Goal: Complete Application Form: Complete application form

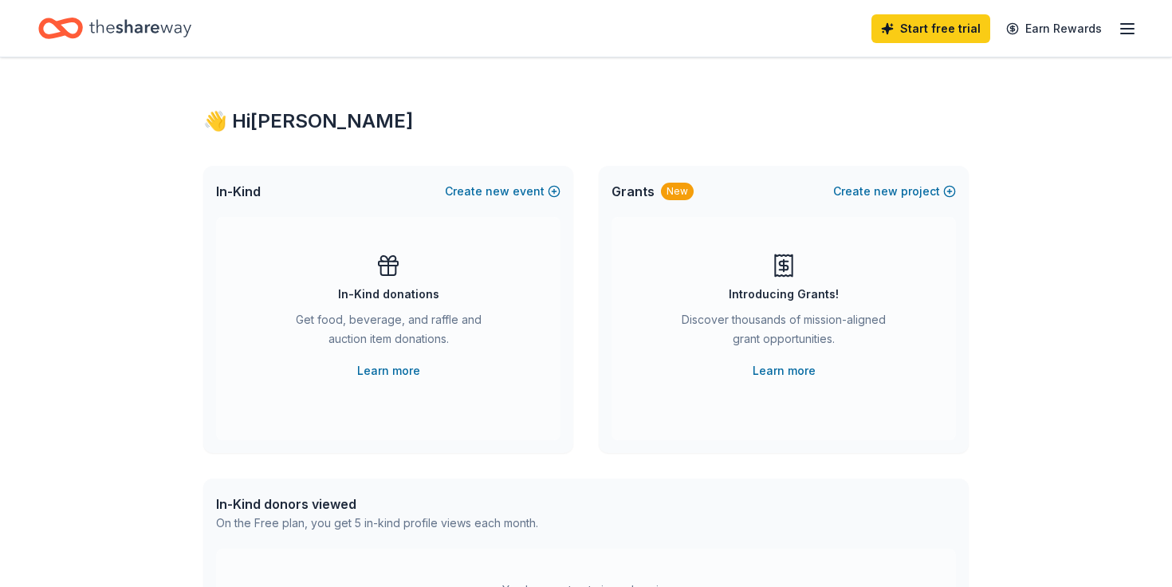
click at [130, 30] on icon "Home" at bounding box center [140, 28] width 102 height 33
click at [157, 69] on div "👋 Hi David In-Kind Create new event In-Kind donations Get food, beverage, and r…" at bounding box center [586, 522] width 1172 height 931
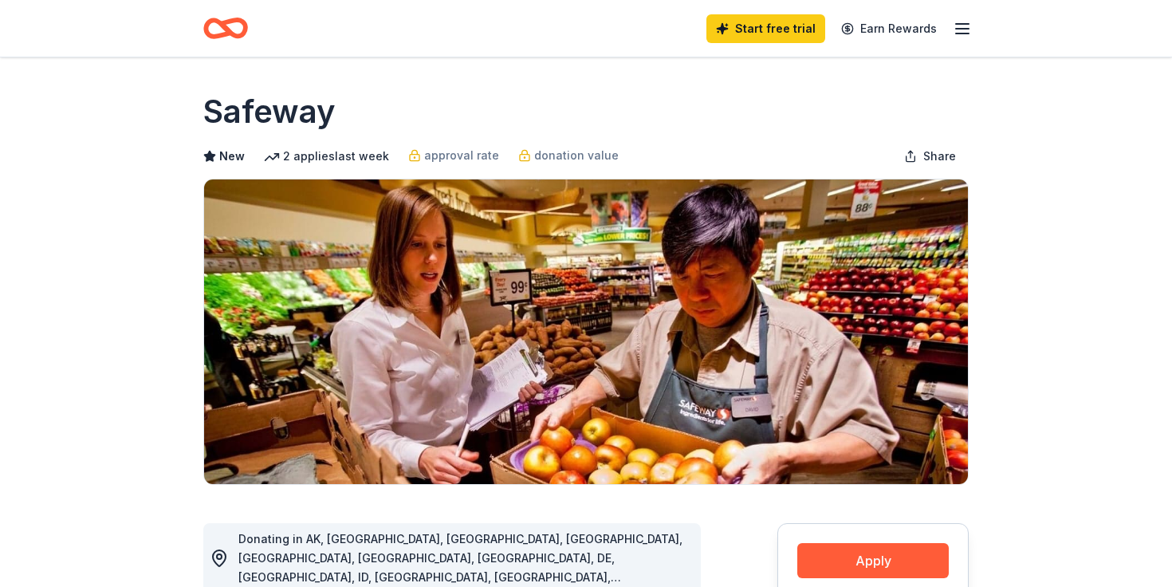
click at [921, 284] on img at bounding box center [586, 331] width 764 height 305
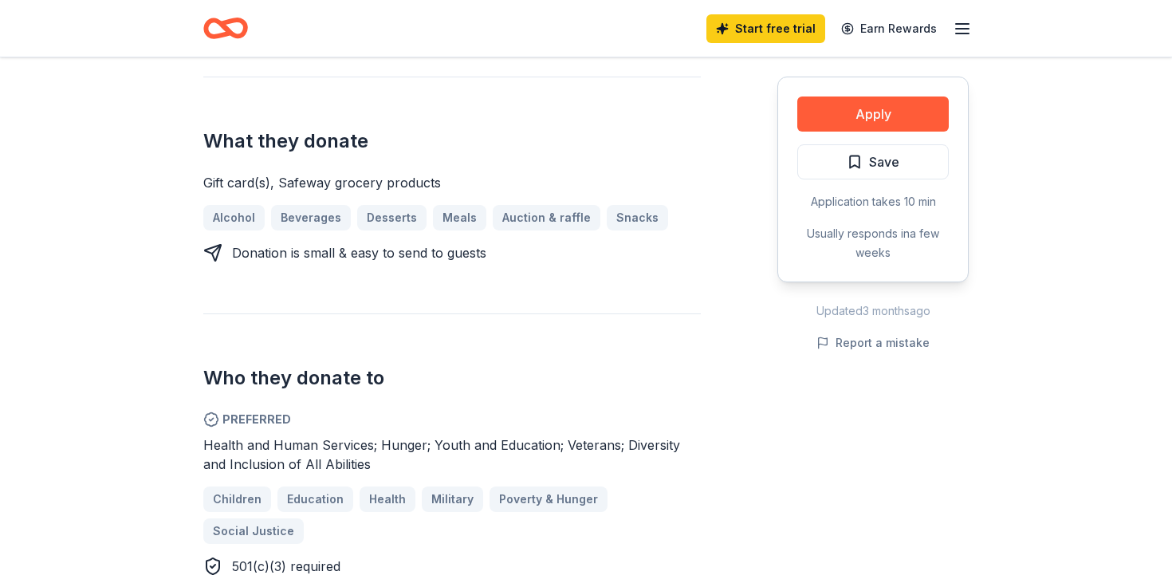
scroll to position [675, 0]
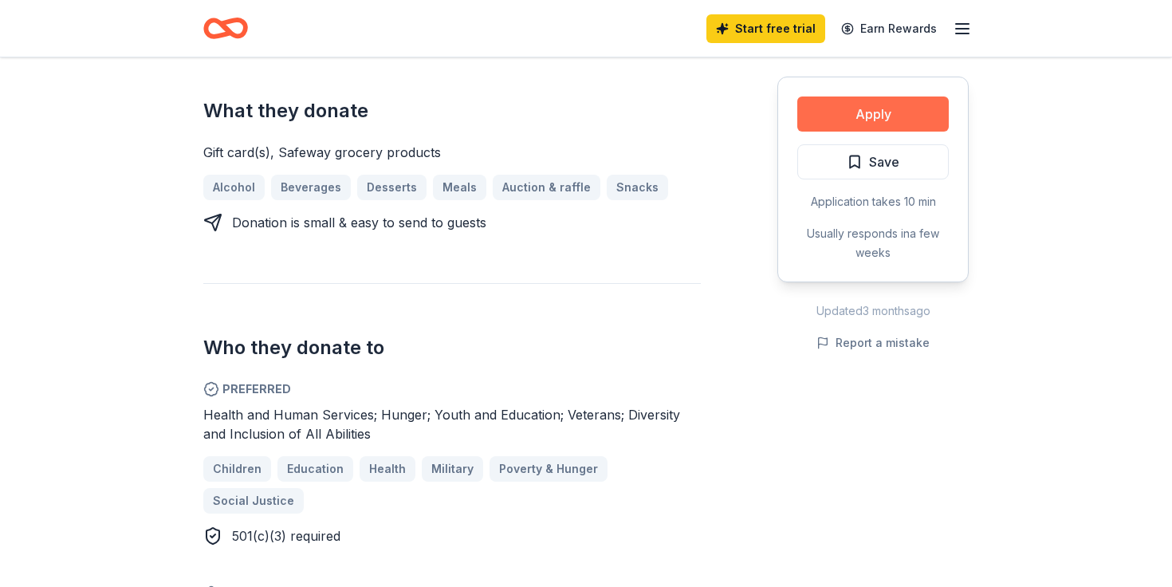
click at [868, 107] on button "Apply" at bounding box center [873, 113] width 152 height 35
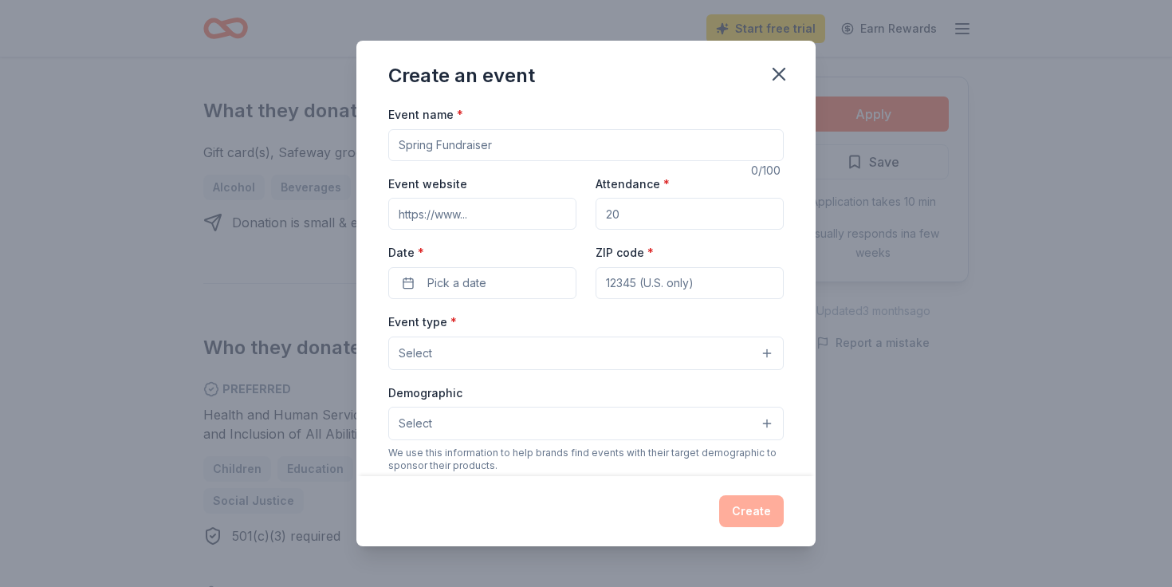
click at [621, 149] on input "Event name *" at bounding box center [586, 145] width 396 height 32
type input "Fall Student Advocacy Conference"
click at [502, 222] on input "Event website" at bounding box center [482, 214] width 188 height 32
paste input "https://www.casc.net/"
type input "https://www.casc.net/"
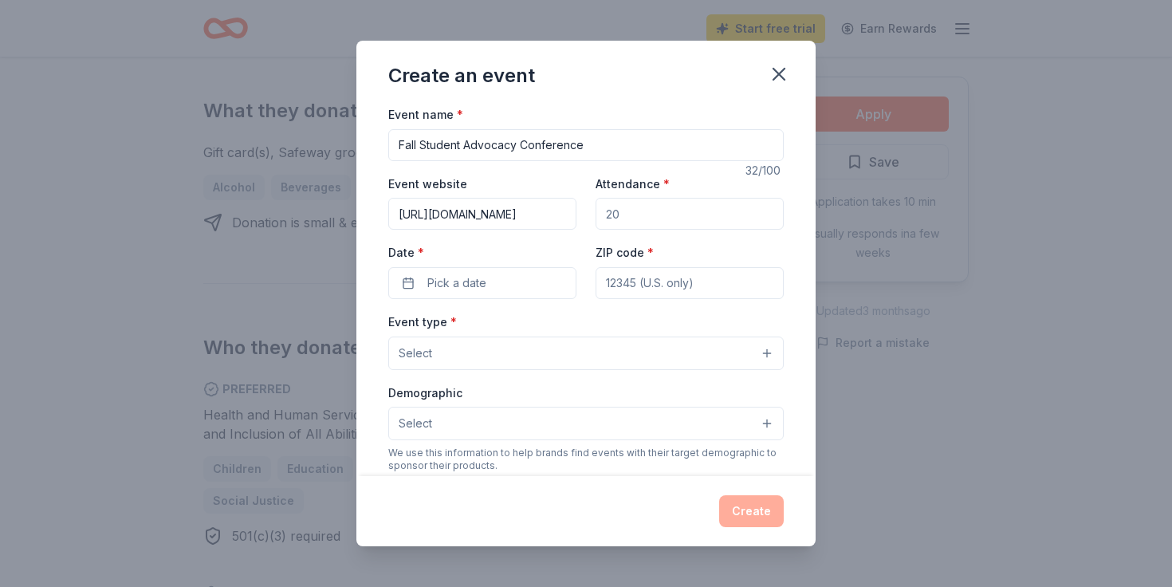
click at [656, 218] on input "Attendance *" at bounding box center [690, 214] width 188 height 32
type input "50"
click at [439, 284] on span "Pick a date" at bounding box center [456, 283] width 59 height 19
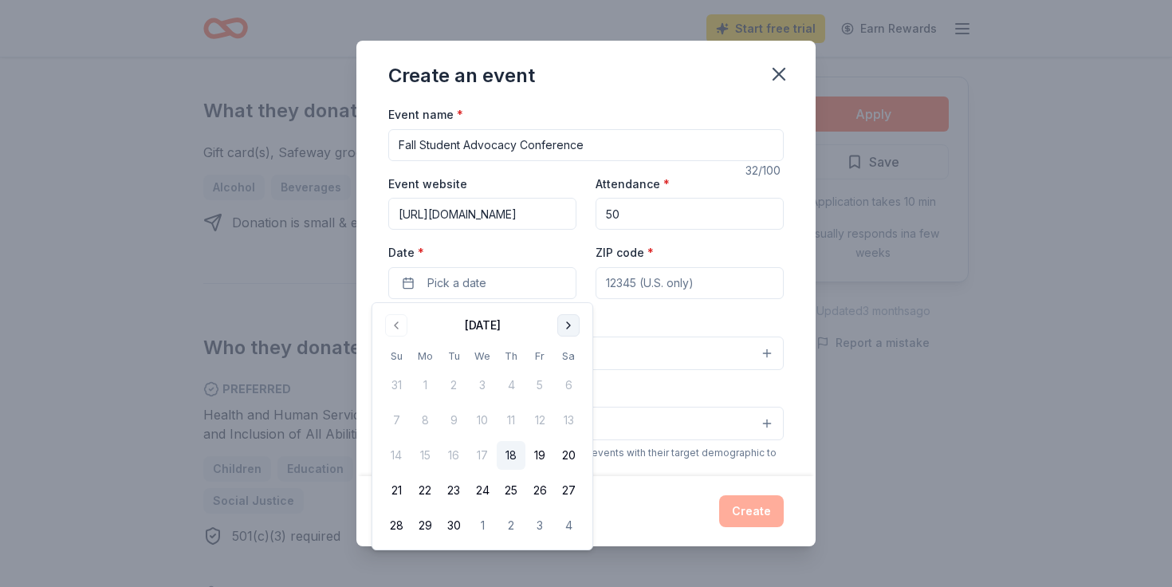
click at [562, 317] on button "Go to next month" at bounding box center [568, 325] width 22 height 22
click at [570, 491] on button "25" at bounding box center [568, 490] width 29 height 29
click at [677, 285] on input "ZIP code *" at bounding box center [690, 283] width 188 height 32
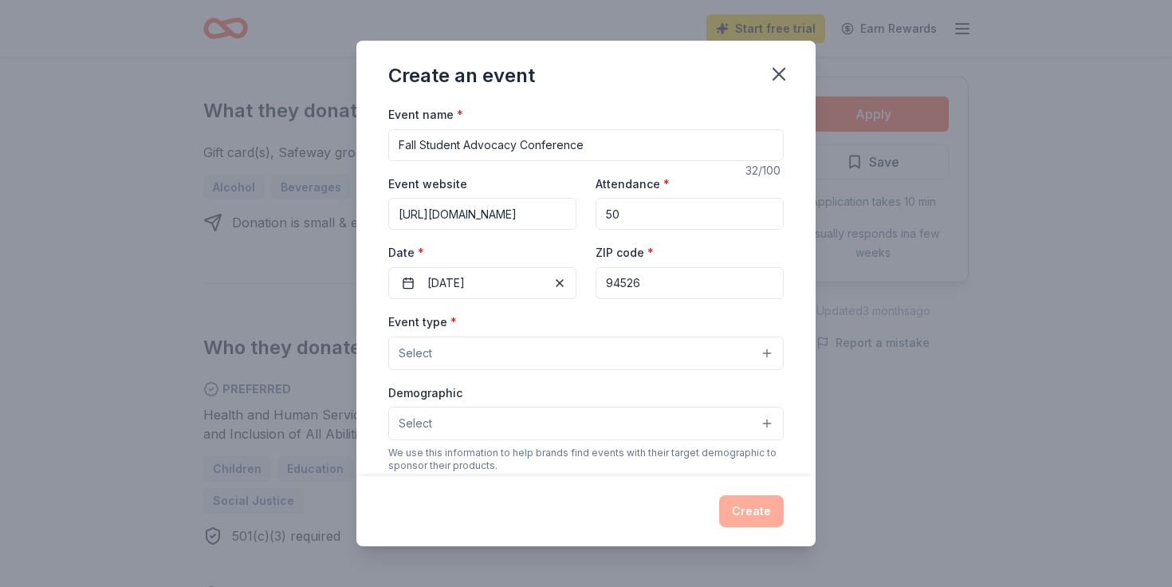
type input "94526"
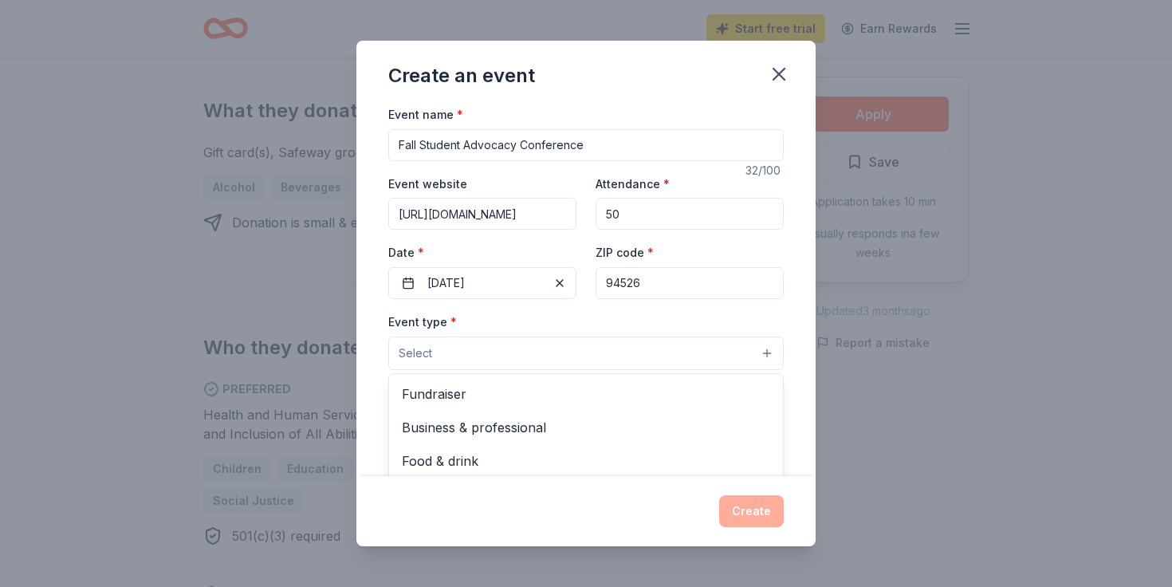
click at [600, 358] on button "Select" at bounding box center [586, 353] width 396 height 33
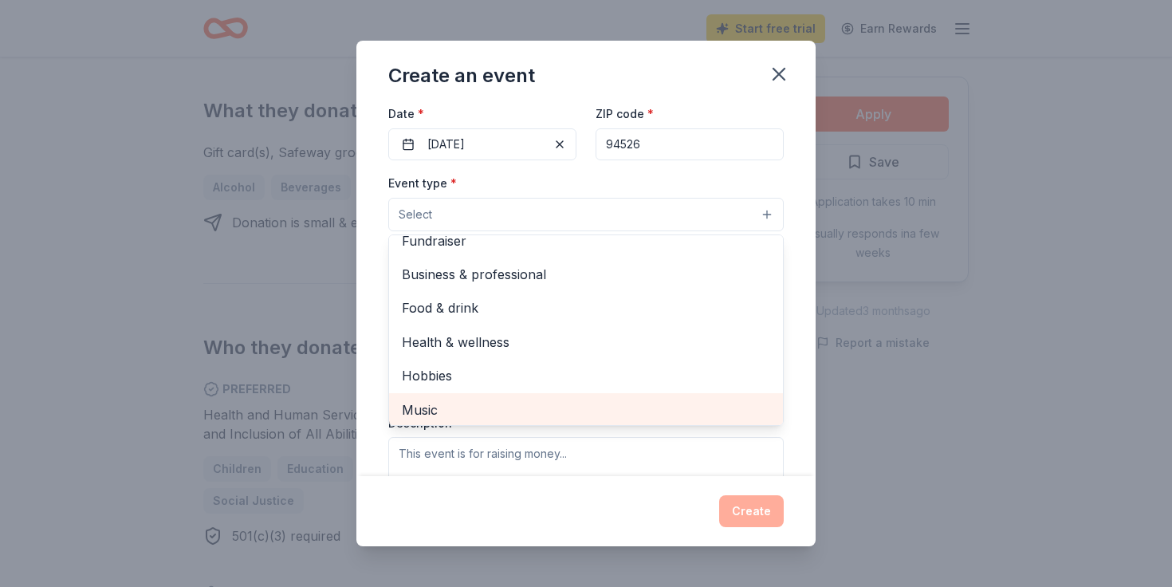
scroll to position [0, 0]
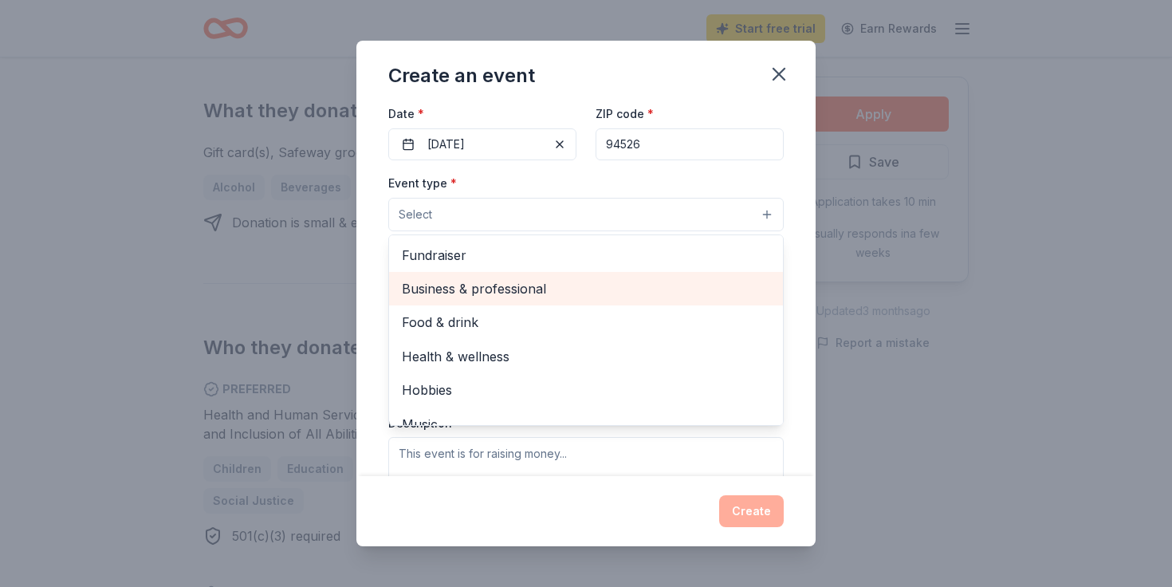
click at [500, 291] on span "Business & professional" at bounding box center [586, 288] width 368 height 21
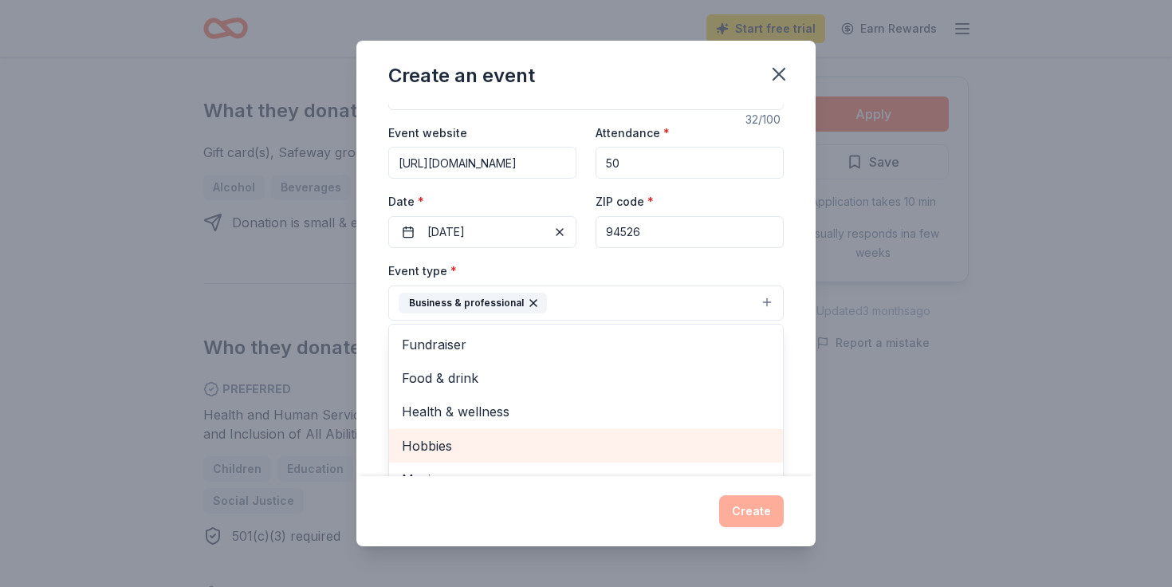
scroll to position [45, 0]
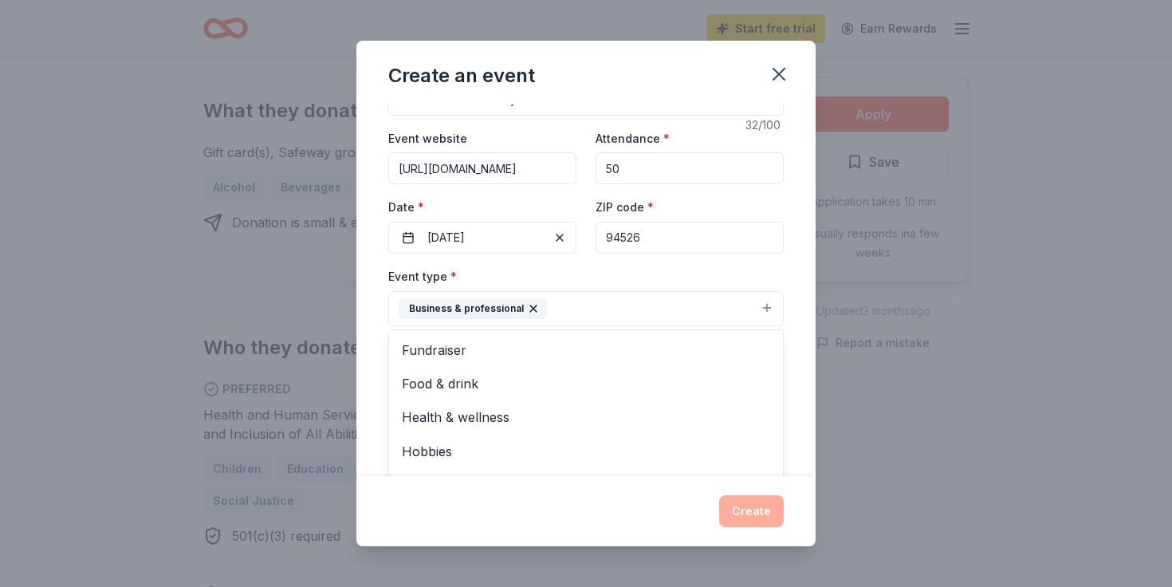
click at [612, 273] on div "Event type * Business & professional Fundraiser Food & drink Health & wellness …" at bounding box center [586, 296] width 396 height 60
click at [566, 380] on button "Select" at bounding box center [586, 379] width 396 height 33
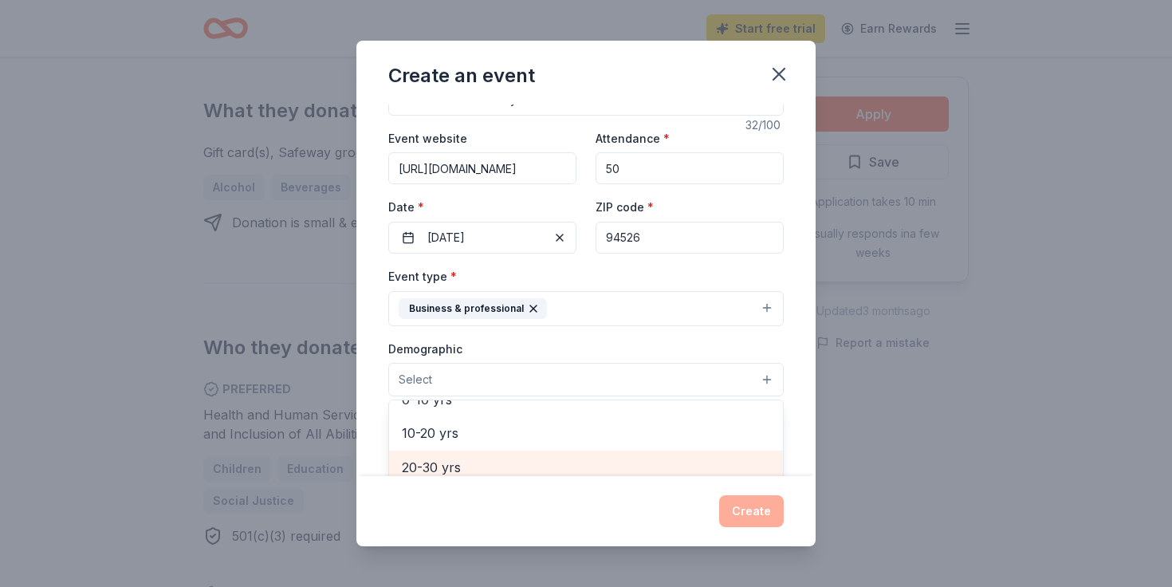
scroll to position [153, 0]
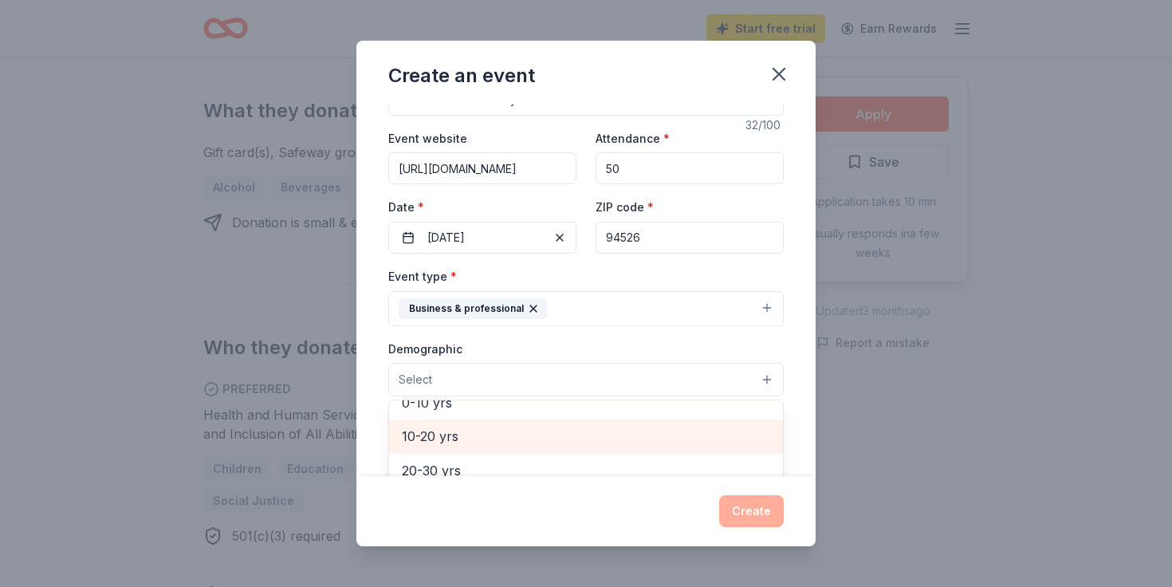
click at [582, 428] on span "10-20 yrs" at bounding box center [586, 436] width 368 height 21
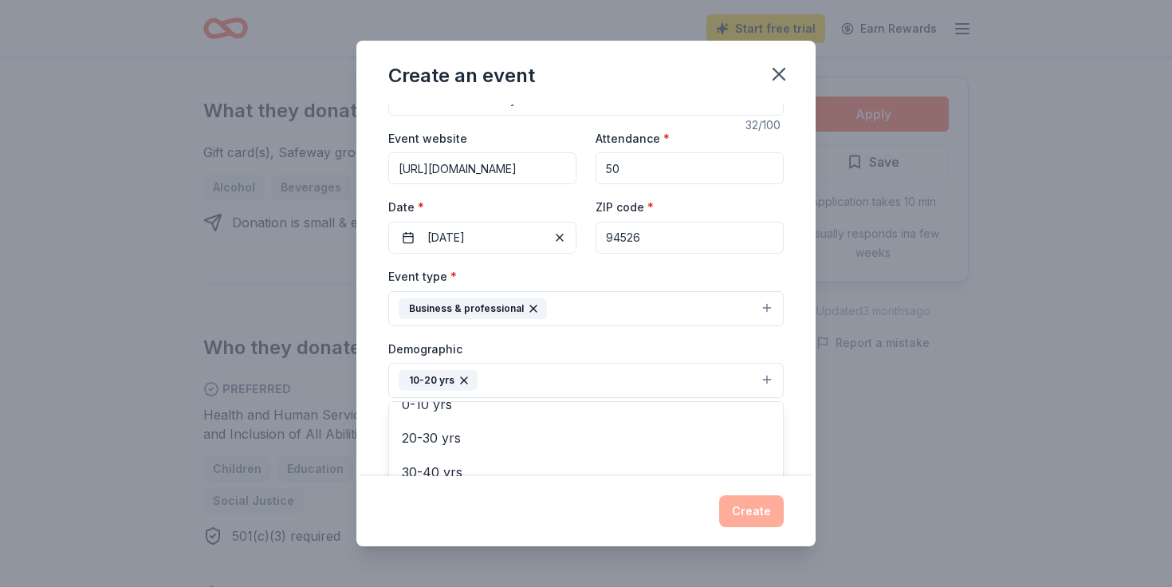
click at [597, 327] on div "Event type * Business & professional Demographic 10-20 yrs All genders Mostly m…" at bounding box center [586, 435] width 396 height 339
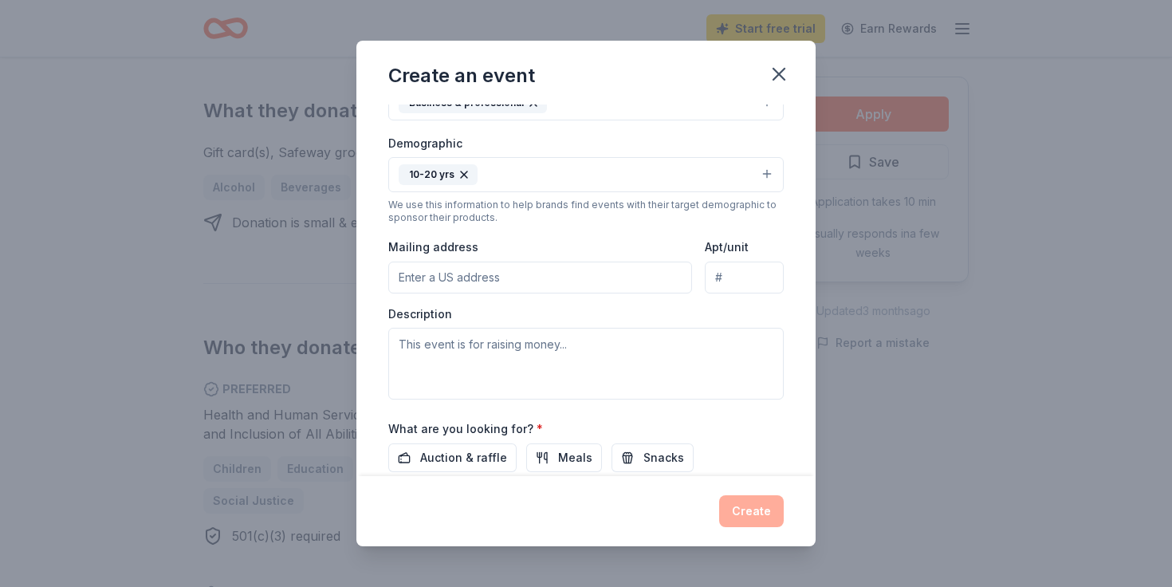
scroll to position [250, 0]
click at [561, 278] on input "Mailing address" at bounding box center [540, 278] width 304 height 32
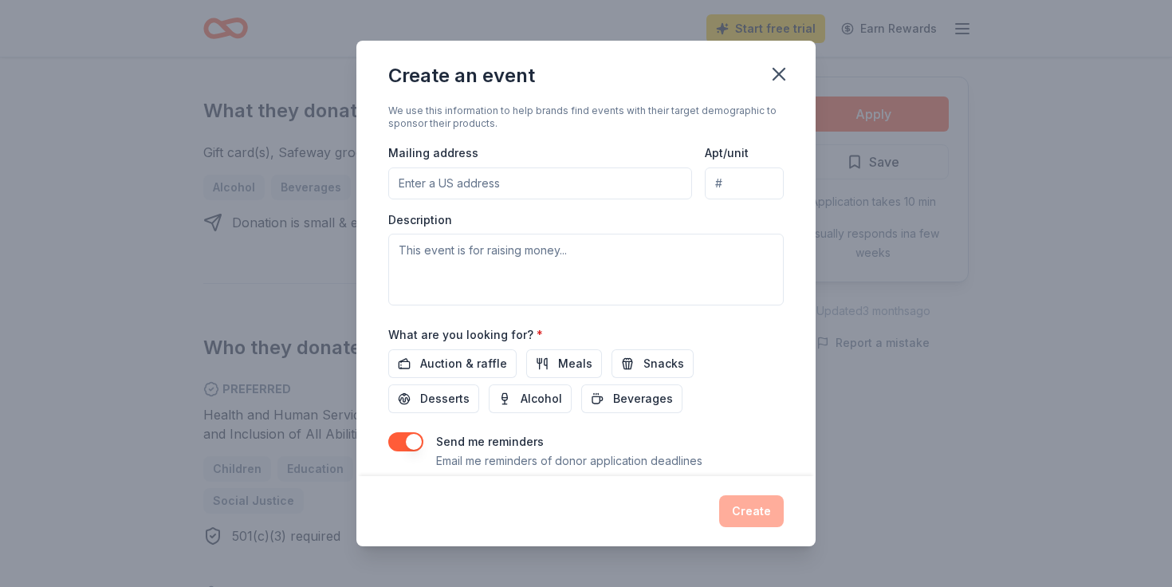
scroll to position [344, 0]
click at [482, 368] on span "Auction & raffle" at bounding box center [463, 365] width 87 height 19
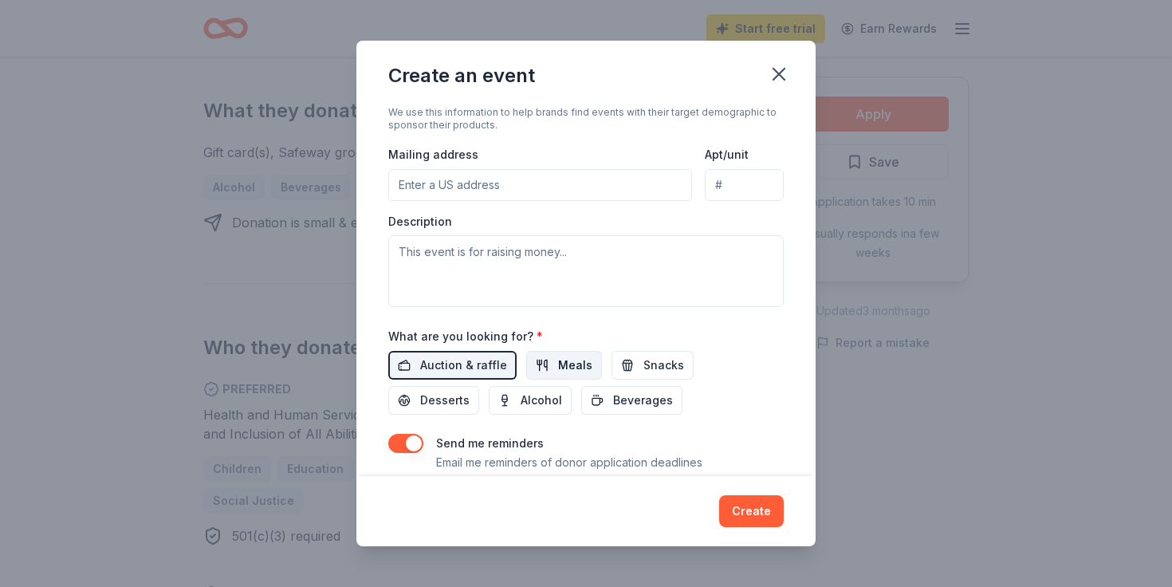
click at [558, 364] on span "Meals" at bounding box center [575, 365] width 34 height 19
click at [661, 371] on span "Snacks" at bounding box center [664, 365] width 41 height 19
click at [479, 386] on button "Desserts" at bounding box center [433, 400] width 91 height 29
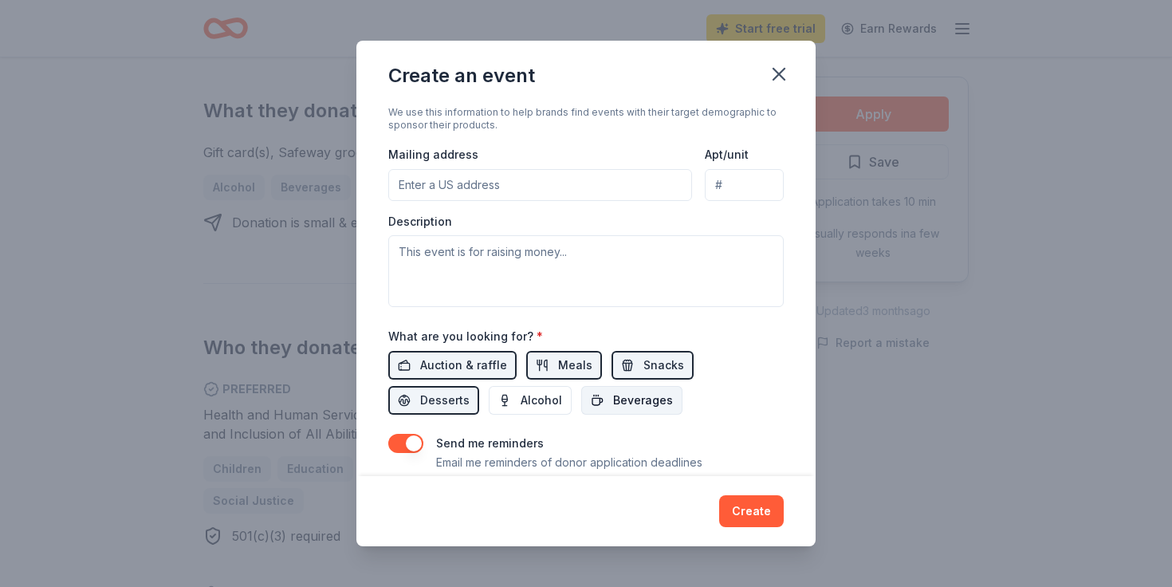
click at [581, 389] on button "Beverages" at bounding box center [631, 400] width 101 height 29
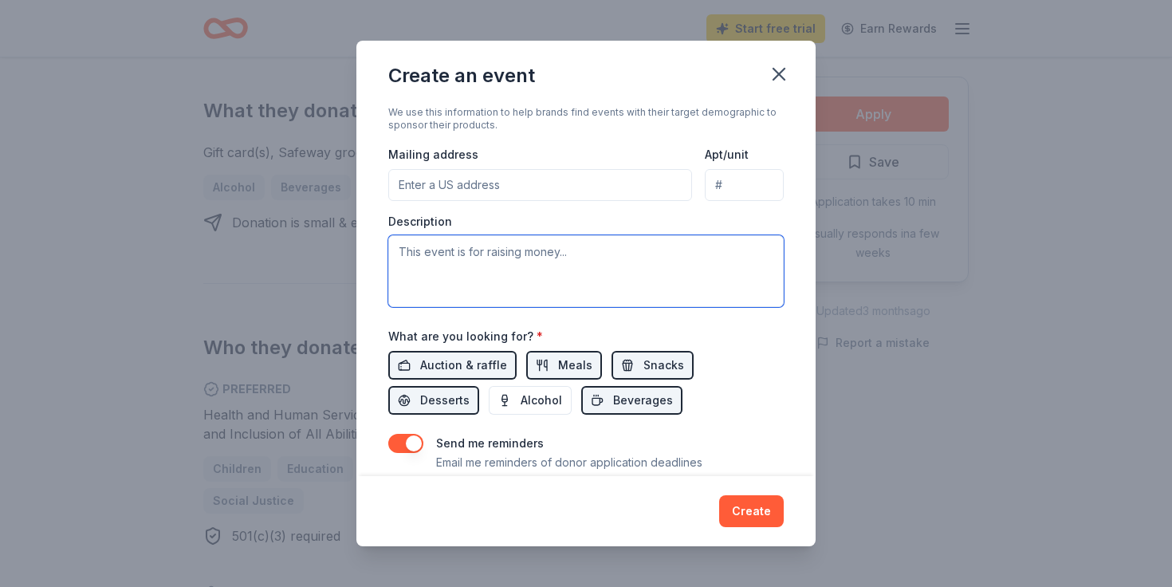
click at [522, 272] on textarea at bounding box center [586, 271] width 396 height 72
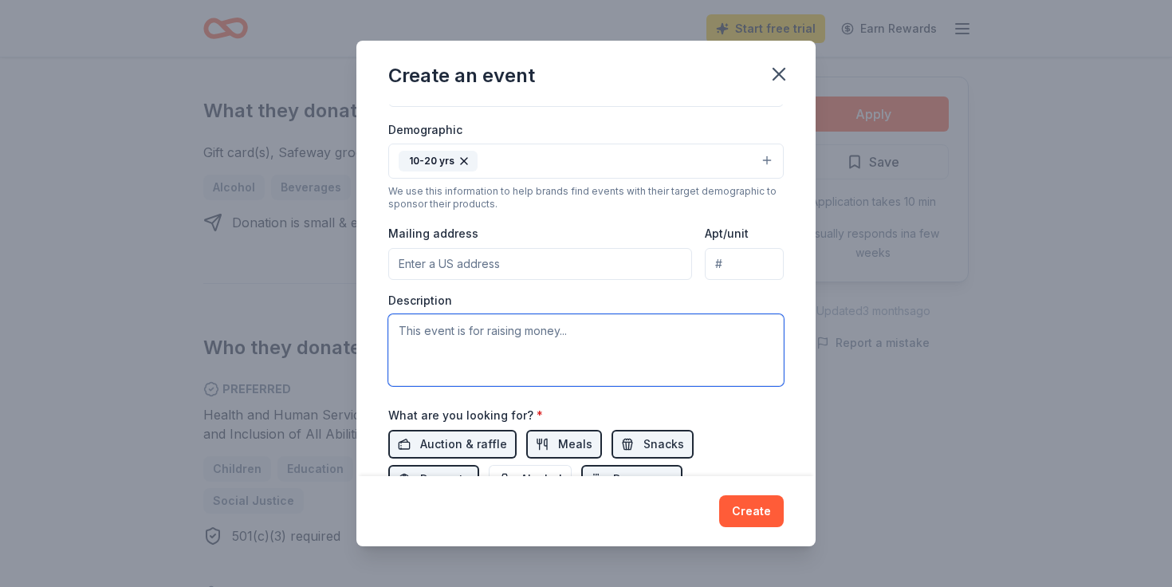
scroll to position [264, 0]
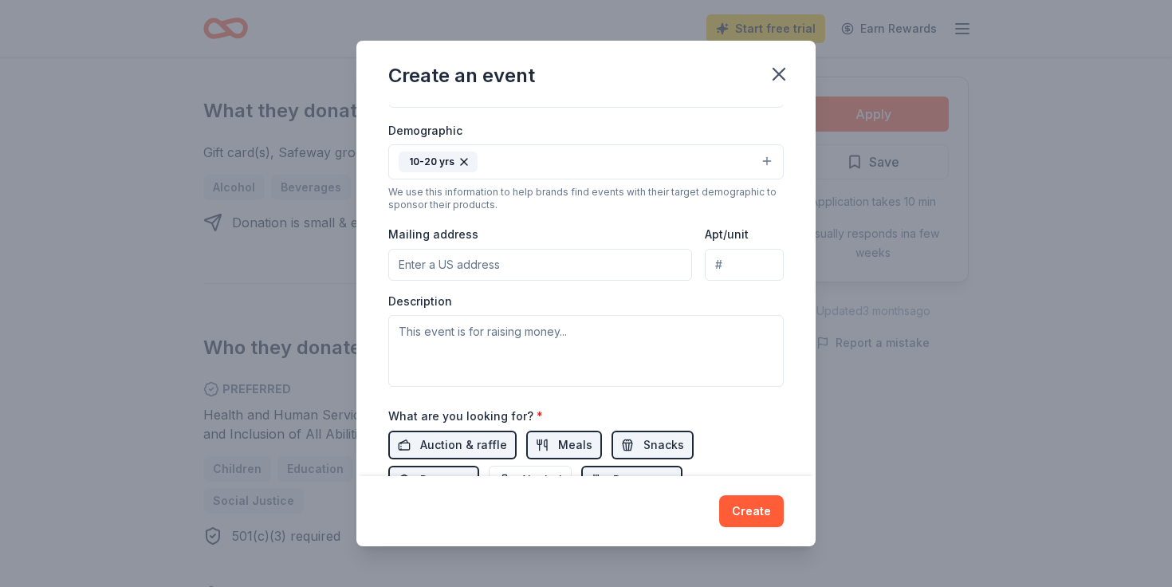
click at [542, 266] on input "Mailing address" at bounding box center [540, 265] width 304 height 32
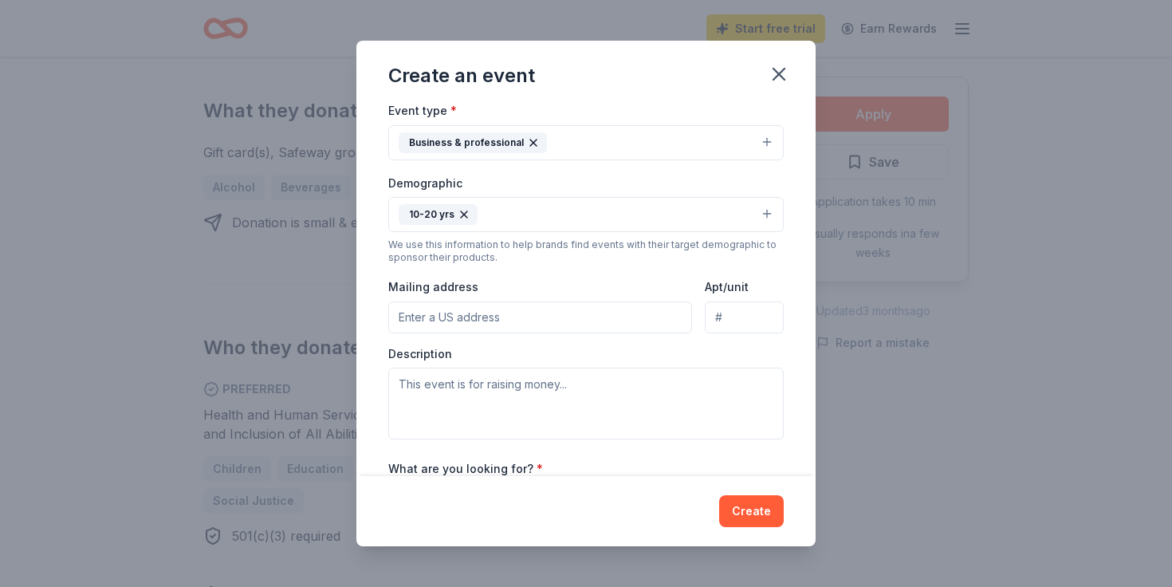
scroll to position [211, 0]
type input "2300 Saddleback Drive, Danville, CA, 94506"
click at [611, 400] on textarea at bounding box center [586, 404] width 396 height 72
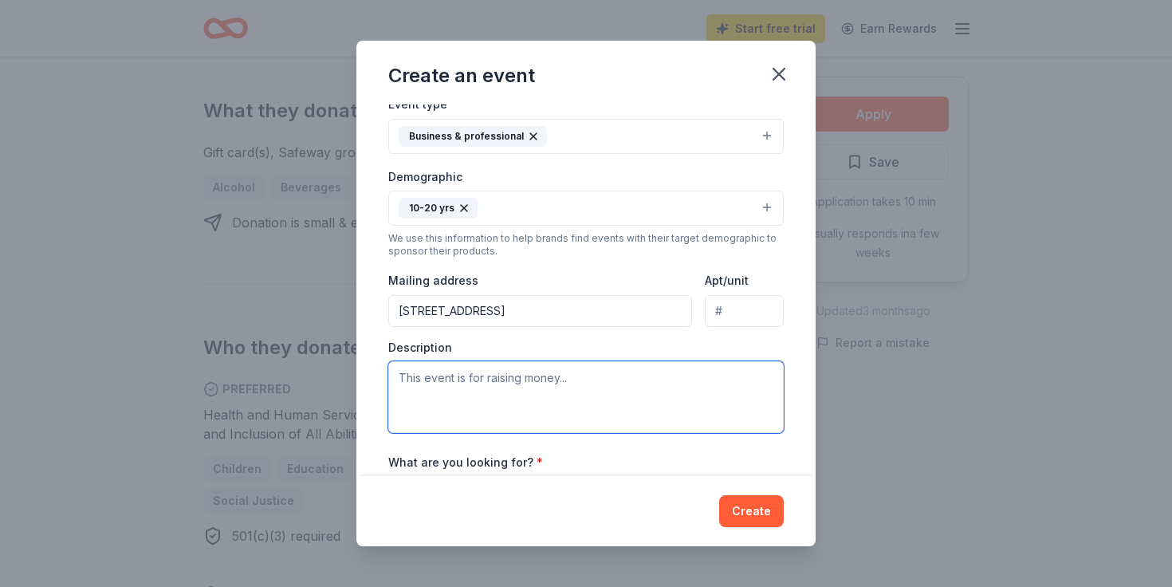
scroll to position [241, 0]
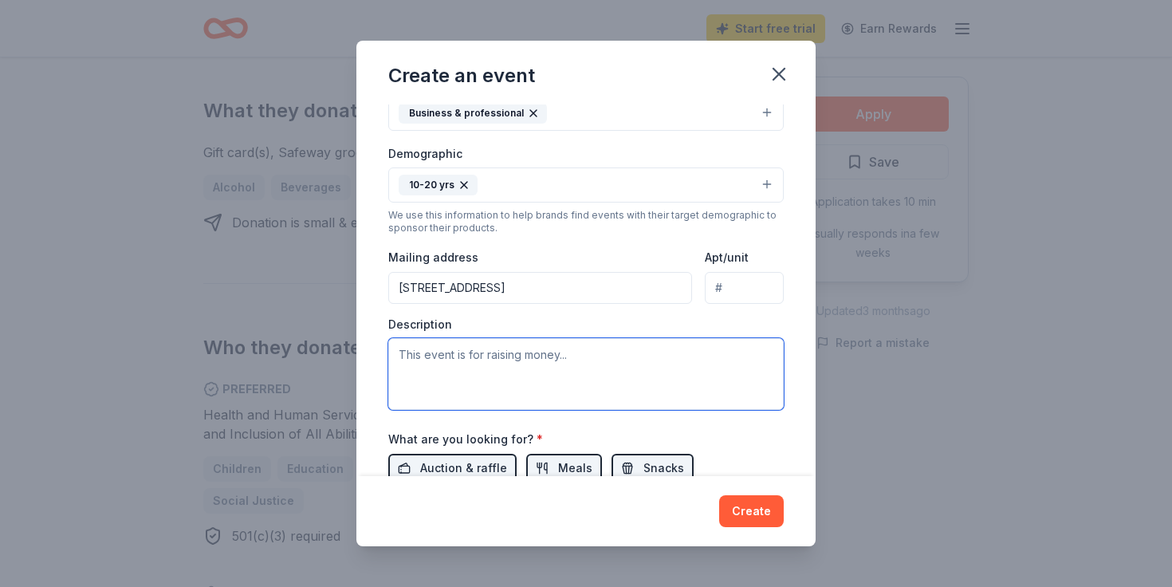
paste textarea "casc mission Founded in 1947, CASC (https://www.casc.net/)is Califorina’s large…"
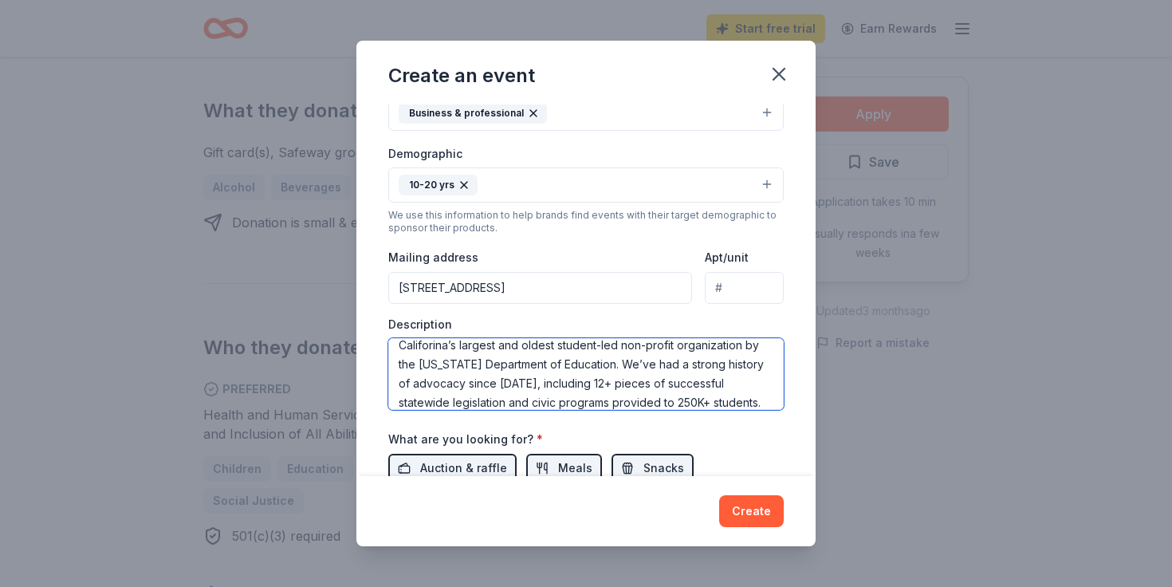
scroll to position [0, 0]
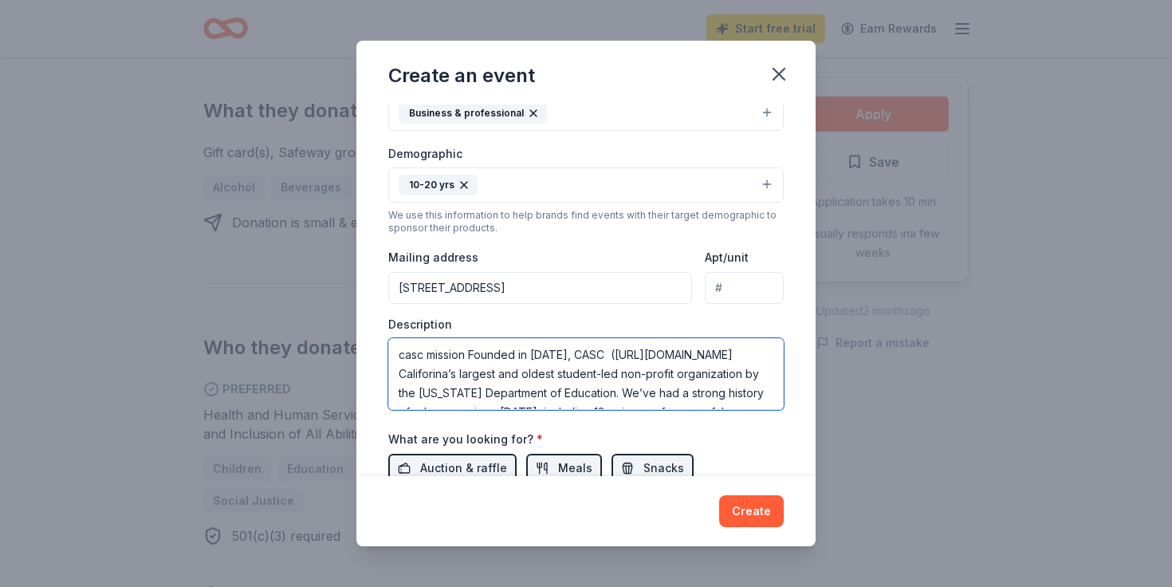
drag, startPoint x: 471, startPoint y: 359, endPoint x: 368, endPoint y: 356, distance: 103.7
click at [368, 356] on div "Event name * Fall Student Advocacy Conference 32 /100 Event website https://www…" at bounding box center [585, 290] width 459 height 372
click at [599, 388] on textarea "Founded in 1947, CASC (https://www.casc.net/)is Califorina’s largest and oldest…" at bounding box center [586, 374] width 396 height 72
click at [652, 360] on textarea "Founded in 1947, CASC (https://www.casc.net/)is Califorina’s largest and oldest…" at bounding box center [586, 374] width 396 height 72
click at [528, 360] on textarea "Founded in 1947, CASC (https://www.casc.net/) is Califorina’s largest and oldes…" at bounding box center [586, 374] width 396 height 72
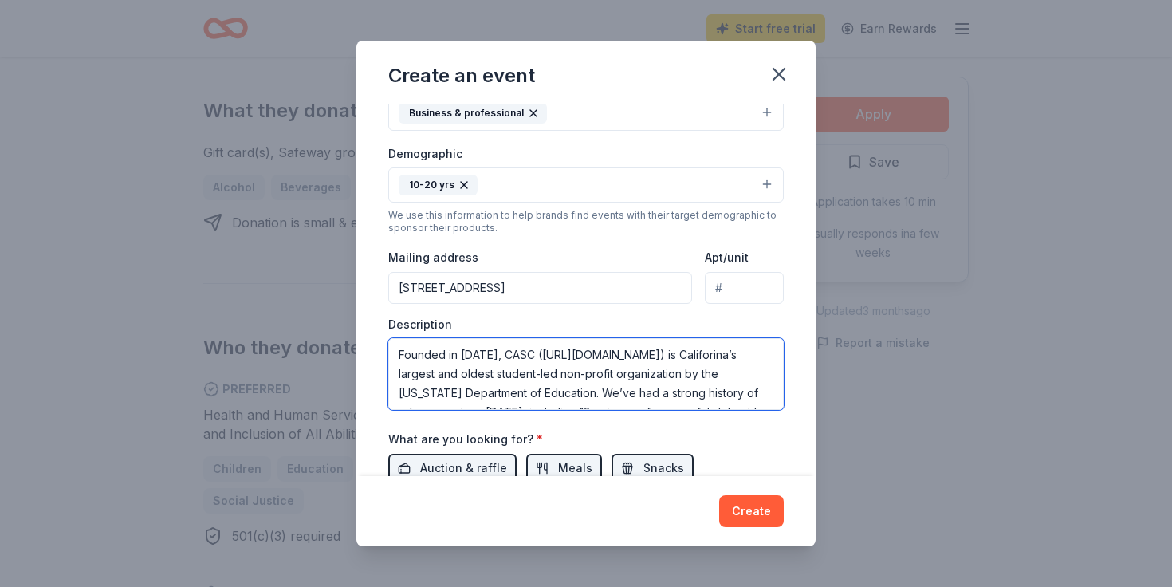
click at [589, 380] on textarea "Founded in 1947, CASC (https://www.casc.net/) is Califorina’s largest and oldes…" at bounding box center [586, 374] width 396 height 72
click at [707, 357] on textarea "Founded in 1947, CASC (https://www.casc.net/) is Califorina’s largest and oldes…" at bounding box center [586, 374] width 396 height 72
click at [698, 400] on textarea "Founded in 1947, CASC (https://www.casc.net/) is California’s largest and oldes…" at bounding box center [586, 374] width 396 height 72
click at [683, 407] on textarea "Founded in 1947, CASC (https://www.casc.net/) is California’s largest and oldes…" at bounding box center [586, 374] width 396 height 72
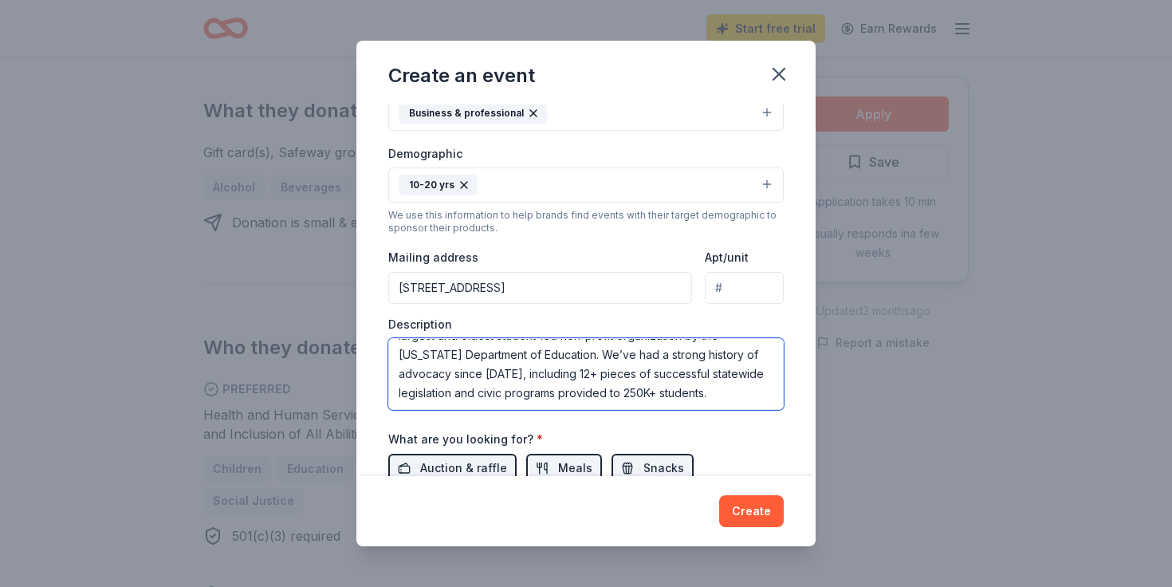
paste textarea "Fall SAC - region 4 (bay area) branch of SAC will be forwarding this mission by…"
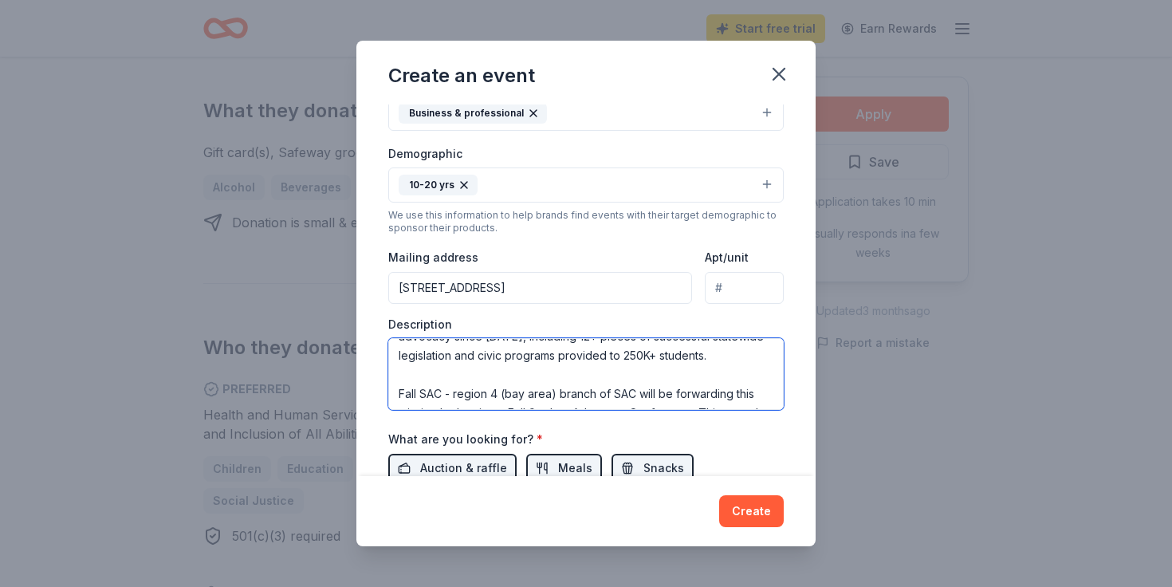
scroll to position [74, 0]
drag, startPoint x: 455, startPoint y: 400, endPoint x: 381, endPoint y: 399, distance: 74.2
click at [381, 399] on div "Event name * Fall Student Advocacy Conference 32 /100 Event website https://www…" at bounding box center [585, 290] width 459 height 372
click at [427, 397] on textarea "Founded in 1947, CASC (https://www.casc.net/) is California’s largest and oldes…" at bounding box center [586, 374] width 396 height 72
click at [482, 397] on textarea "Founded in 1947, CASC (https://www.casc.net/) is California’s largest and oldes…" at bounding box center [586, 374] width 396 height 72
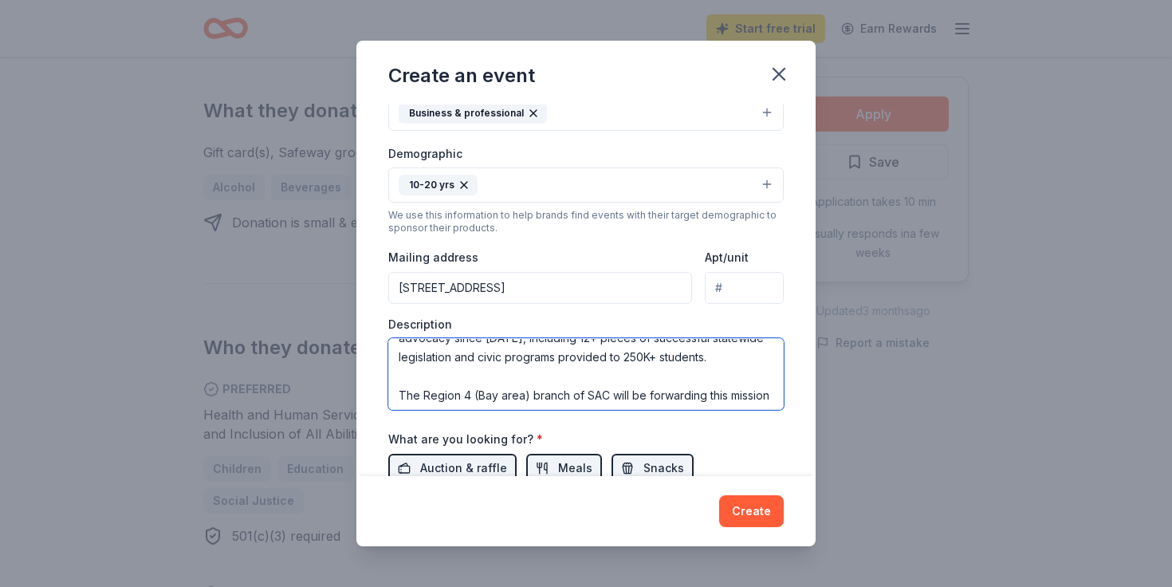
click at [504, 397] on textarea "Founded in 1947, CASC (https://www.casc.net/) is California’s largest and oldes…" at bounding box center [586, 374] width 396 height 72
click at [572, 365] on textarea "Founded in 1947, CASC (https://www.casc.net/) is California’s largest and oldes…" at bounding box center [586, 374] width 396 height 72
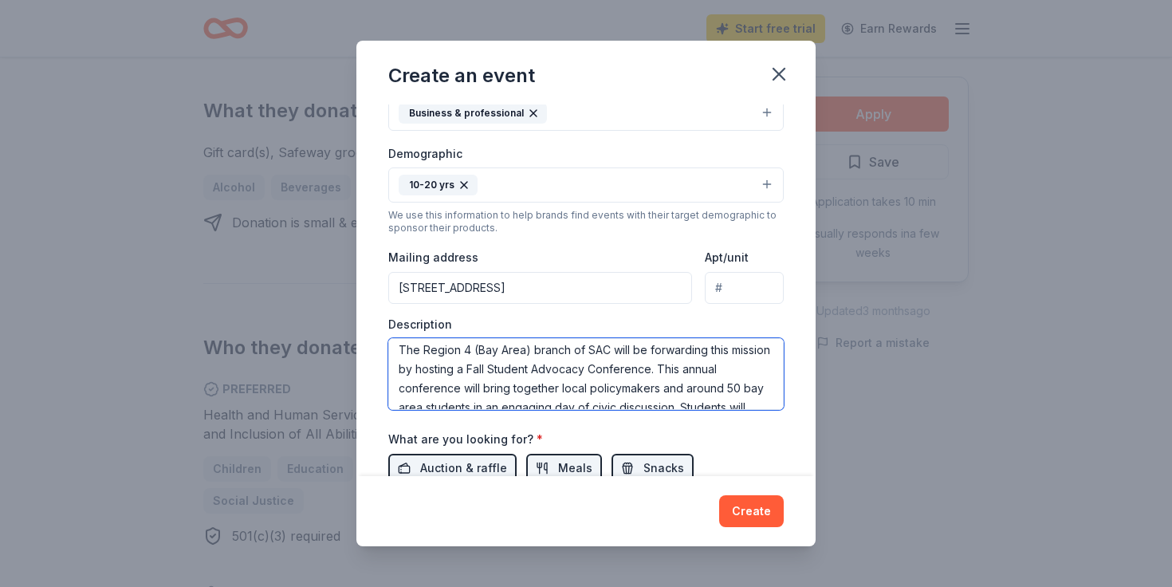
scroll to position [117, 0]
drag, startPoint x: 605, startPoint y: 353, endPoint x: 587, endPoint y: 353, distance: 18.3
click at [587, 353] on textarea "Founded in 1947, CASC (https://www.casc.net/) is California’s largest and oldes…" at bounding box center [586, 374] width 396 height 72
click at [590, 403] on textarea "Founded in 1947, CASC (https://www.casc.net/) is California’s largest and oldes…" at bounding box center [586, 374] width 396 height 72
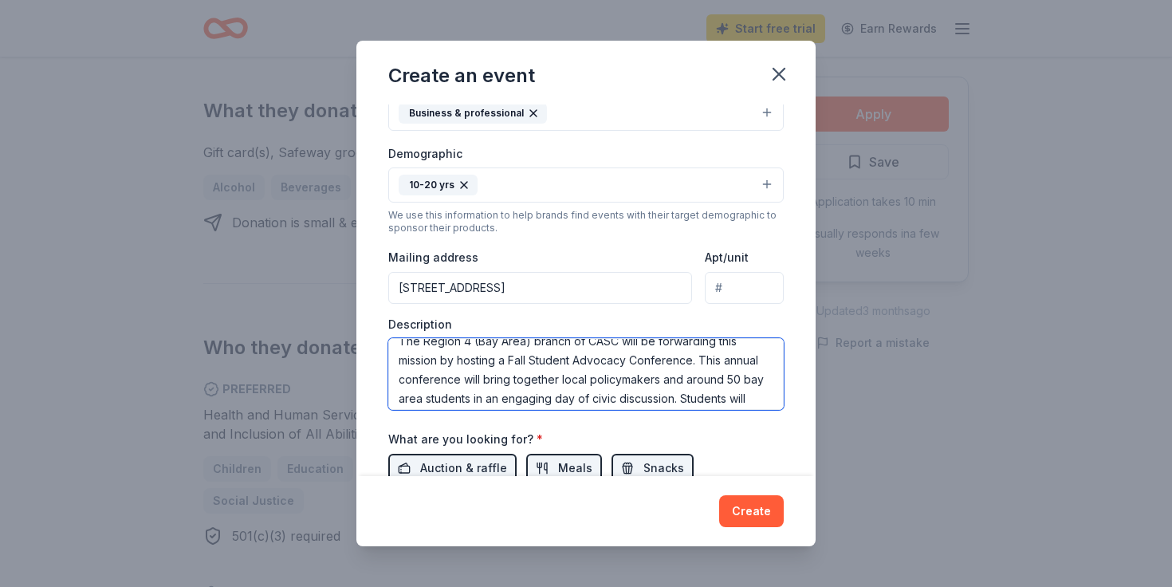
scroll to position [153, 0]
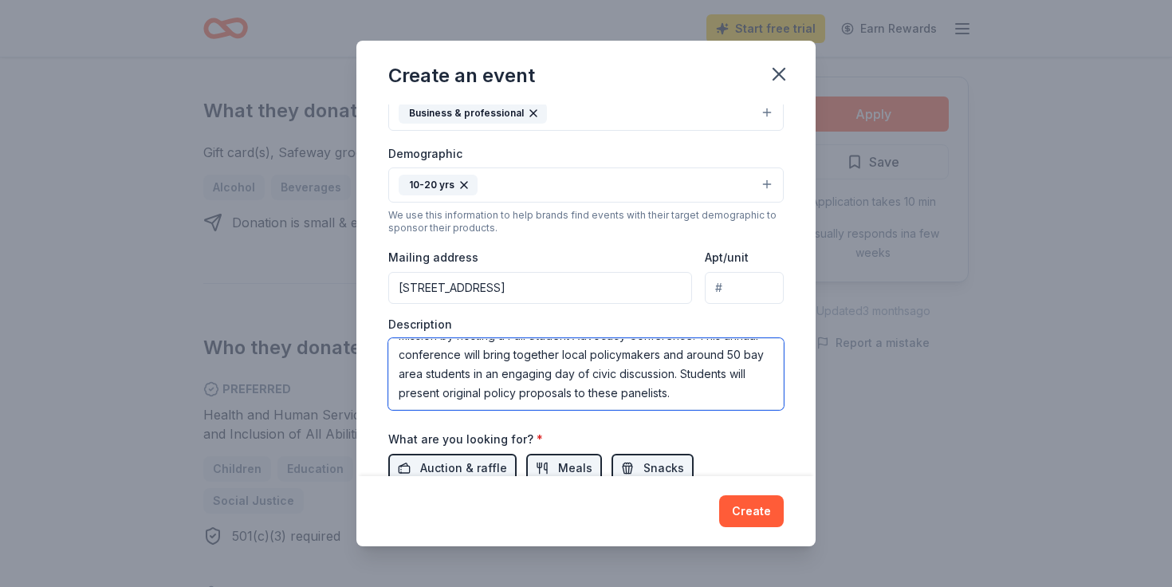
click at [702, 396] on textarea "Founded in 1947, CASC (https://www.casc.net/) is California’s largest and oldes…" at bounding box center [586, 374] width 396 height 72
click at [746, 354] on textarea "Founded in 1947, CASC (https://www.casc.net/) is California’s largest and oldes…" at bounding box center [586, 374] width 396 height 72
click at [404, 376] on textarea "Founded in 1947, CASC (https://www.casc.net/) is California’s largest and oldes…" at bounding box center [586, 374] width 396 height 72
click at [541, 361] on textarea "Founded in 1947, CASC (https://www.casc.net/) is California’s largest and oldes…" at bounding box center [586, 374] width 396 height 72
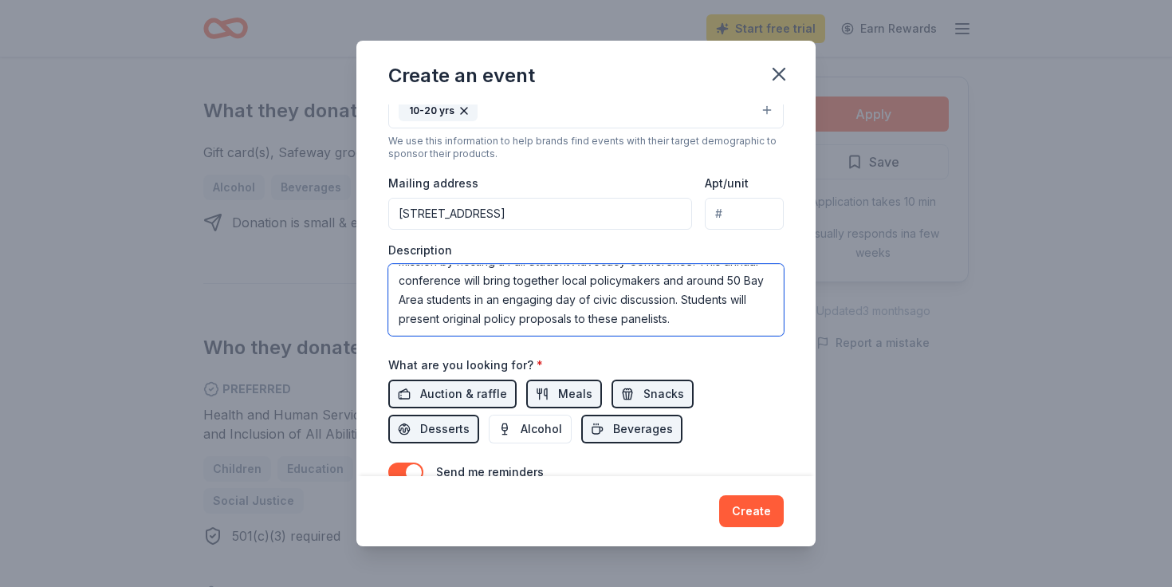
scroll to position [316, 0]
click at [699, 319] on textarea "Founded in 1947, CASC (https://www.casc.net/) is California’s largest and oldes…" at bounding box center [586, 299] width 396 height 72
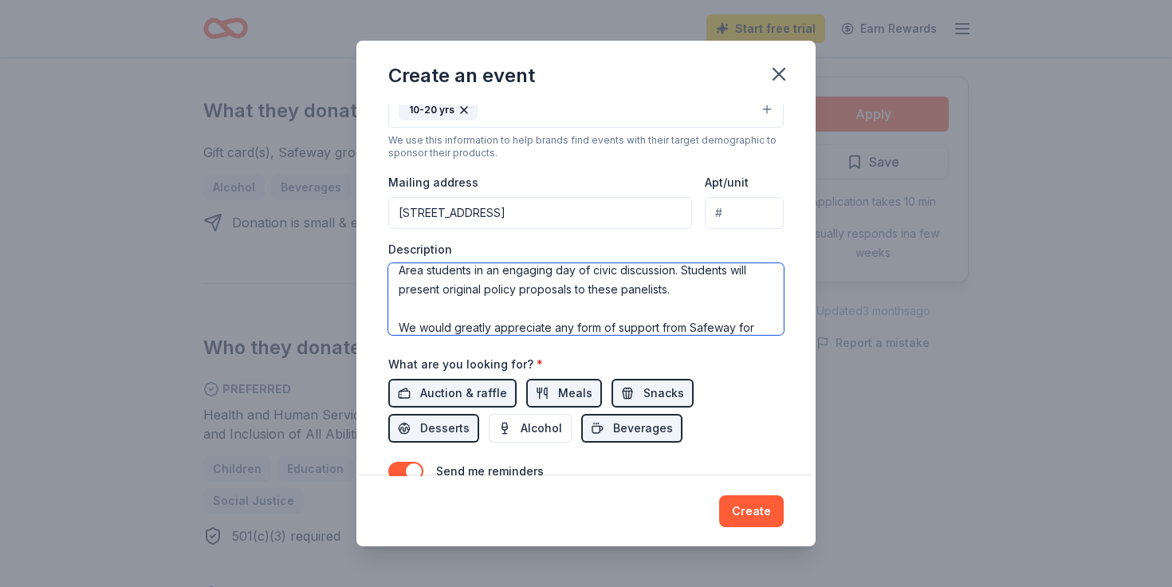
scroll to position [201, 0]
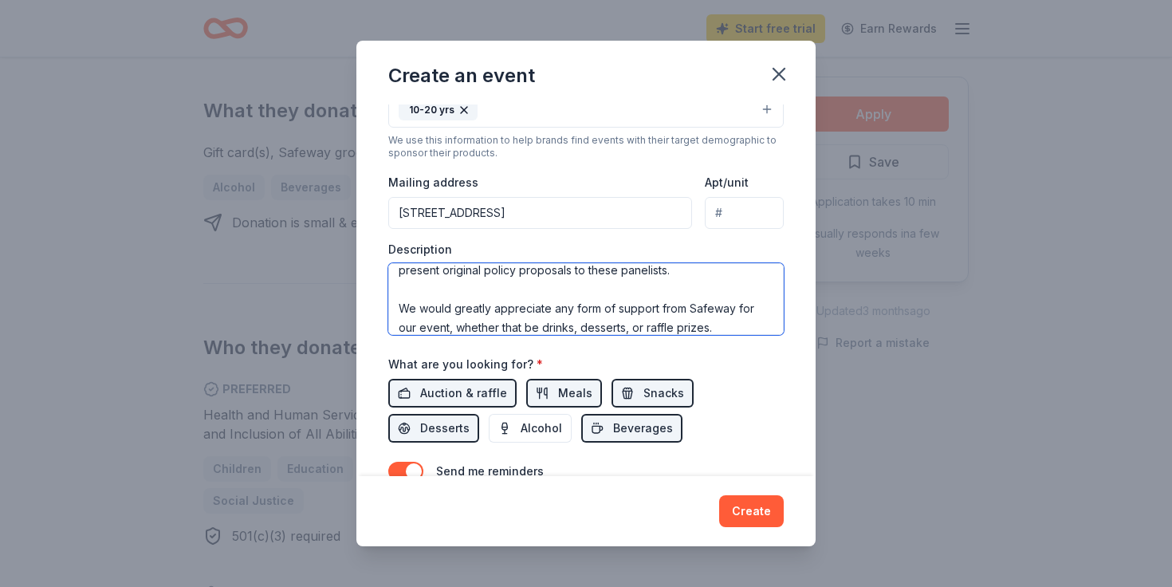
click at [439, 309] on textarea "Founded in 1947, CASC (https://www.casc.net/) is California’s largest and oldes…" at bounding box center [586, 299] width 396 height 72
click at [695, 325] on textarea "Founded in 1947, CASC (https://www.casc.net/) is California’s largest and oldes…" at bounding box center [586, 299] width 396 height 72
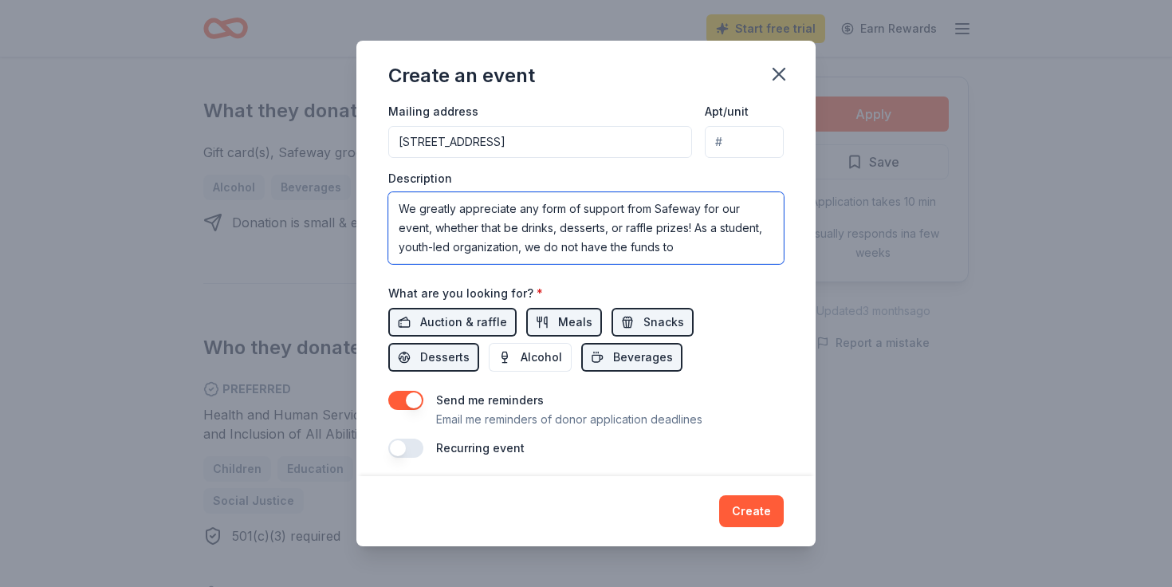
scroll to position [382, 0]
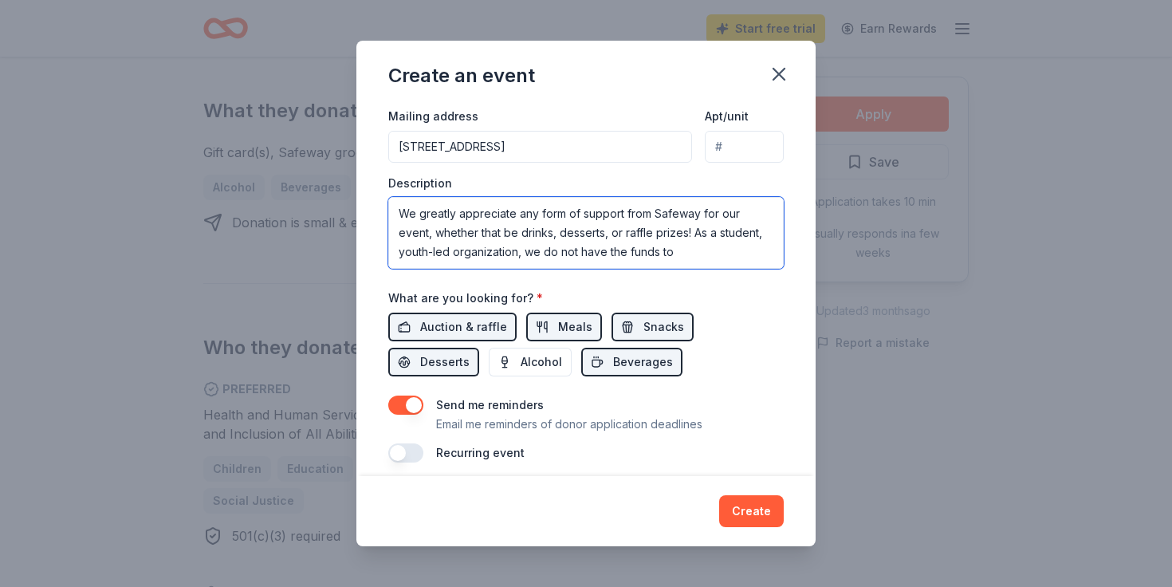
type textarea "Founded in 1947, CASC (https://www.casc.net/) is California’s largest and oldes…"
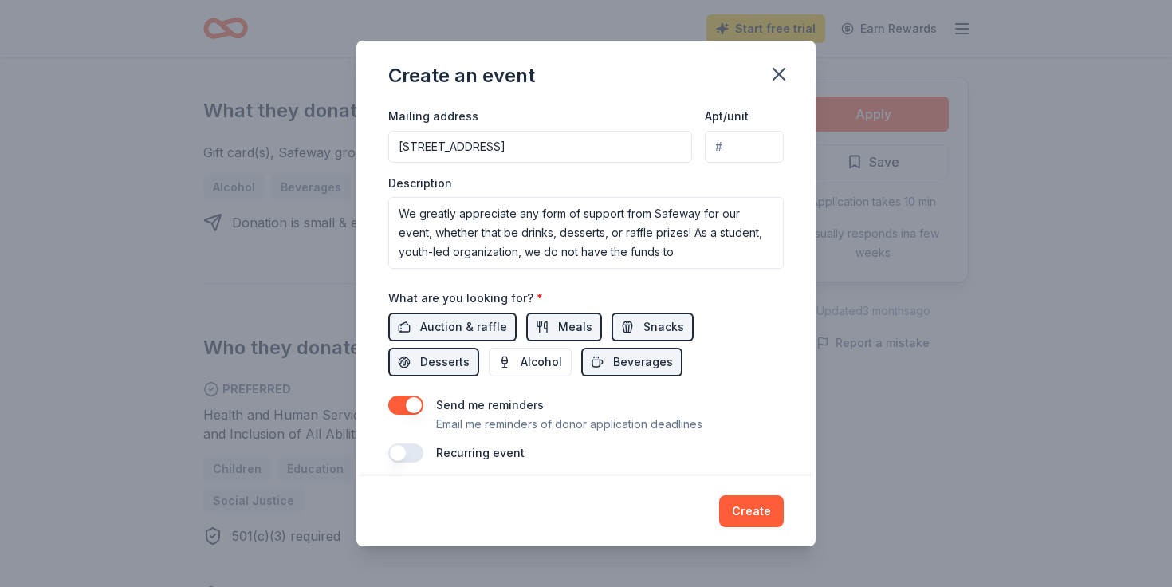
click at [410, 455] on button "button" at bounding box center [405, 452] width 35 height 19
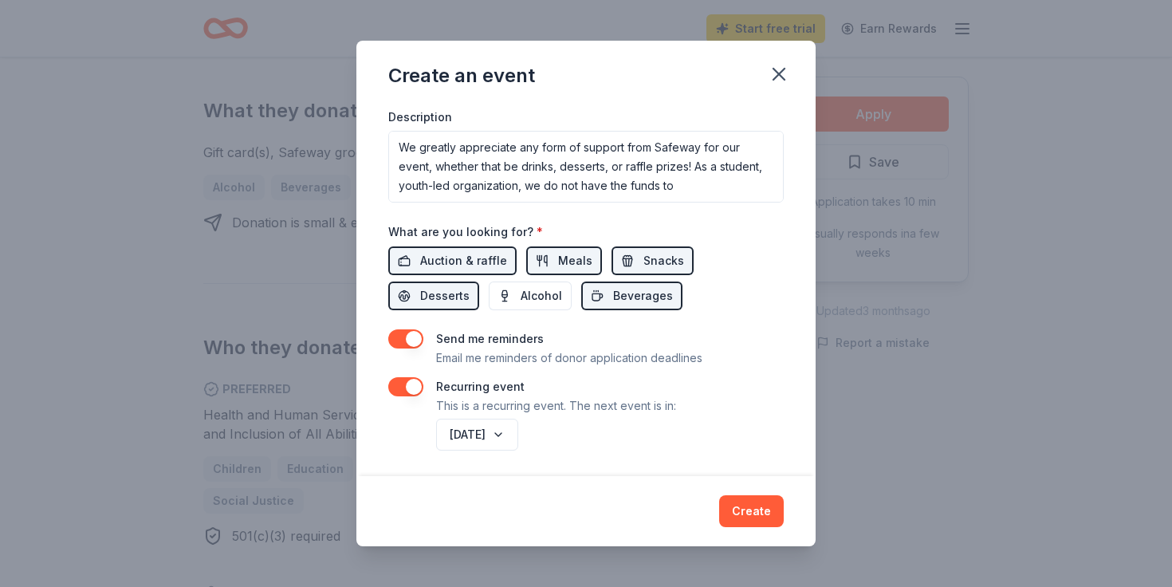
scroll to position [451, 0]
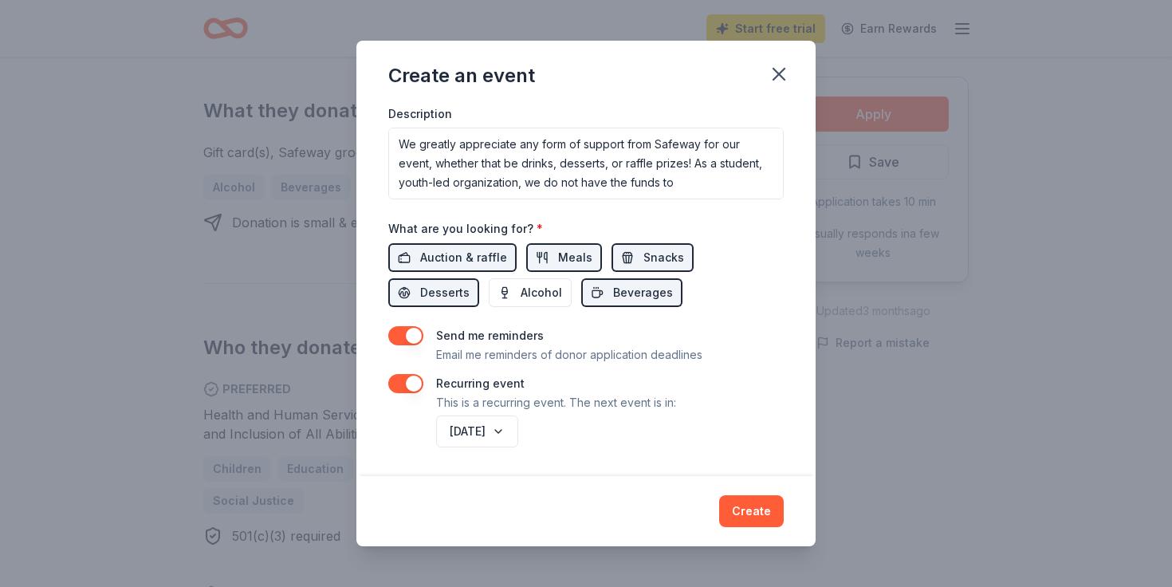
click at [401, 380] on button "button" at bounding box center [405, 383] width 35 height 19
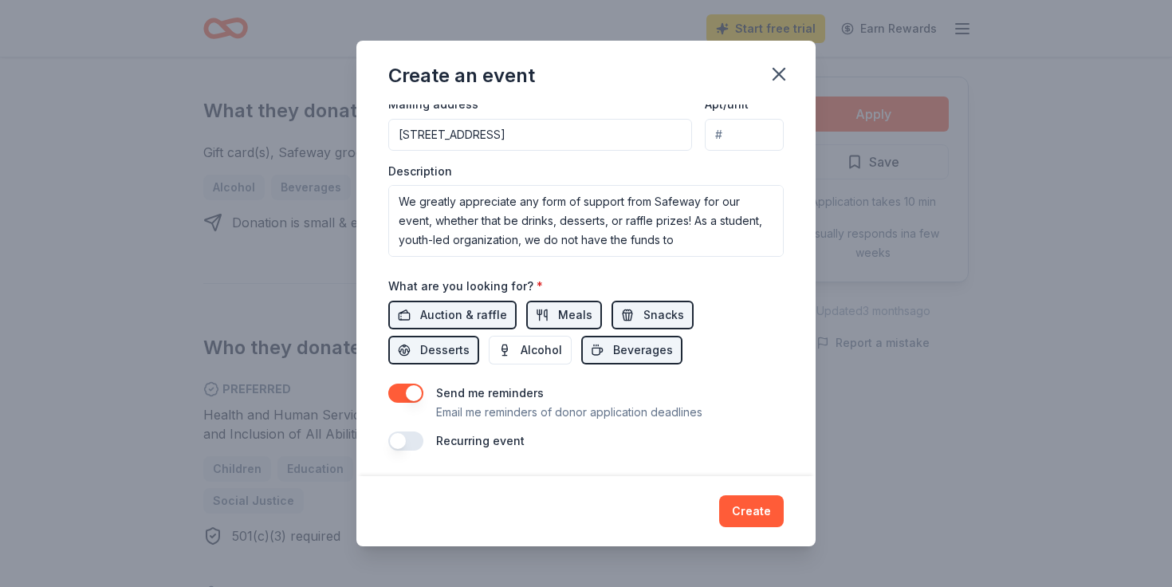
scroll to position [394, 0]
click at [407, 403] on div "Send me reminders Email me reminders of donor application deadlines" at bounding box center [586, 403] width 396 height 38
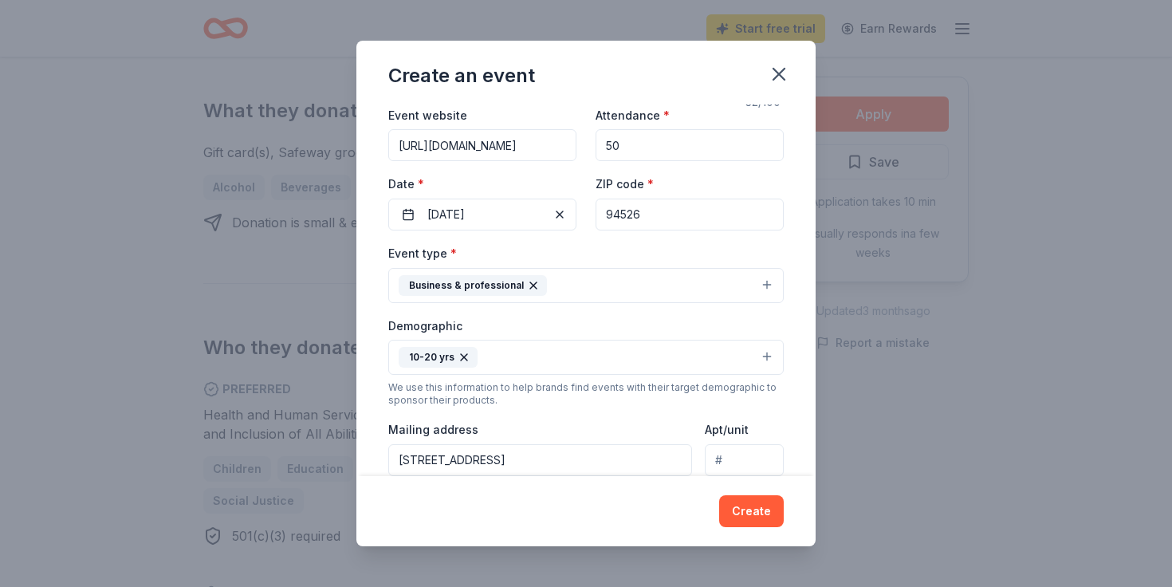
scroll to position [66, 0]
click at [657, 215] on input "94526" at bounding box center [690, 217] width 188 height 32
click at [614, 254] on div "Event type * Business & professional" at bounding box center [586, 276] width 396 height 60
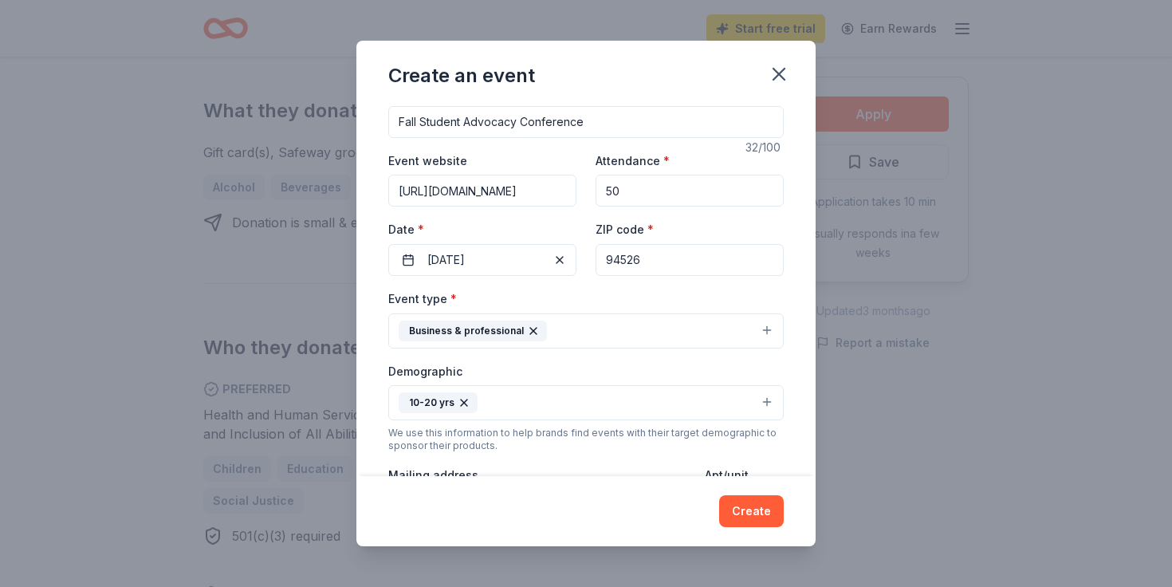
scroll to position [0, 0]
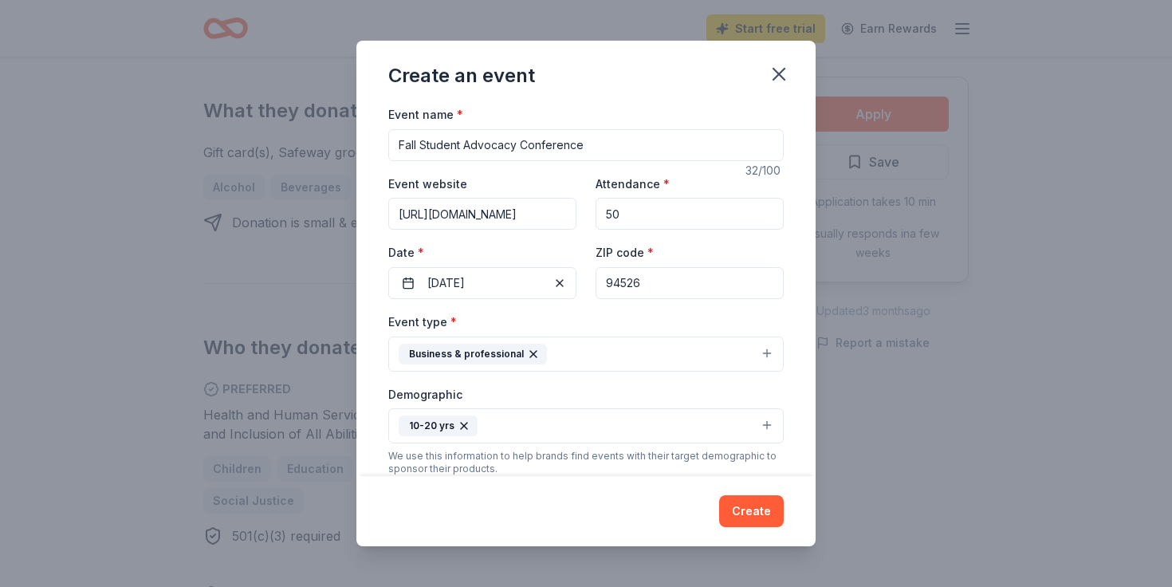
click at [614, 153] on input "Fall Student Advocacy Conference" at bounding box center [586, 145] width 396 height 32
type input "Fall Student Advocacy Conference at [GEOGRAPHIC_DATA]"
click at [616, 312] on div "Event type * Business & professional" at bounding box center [586, 342] width 396 height 60
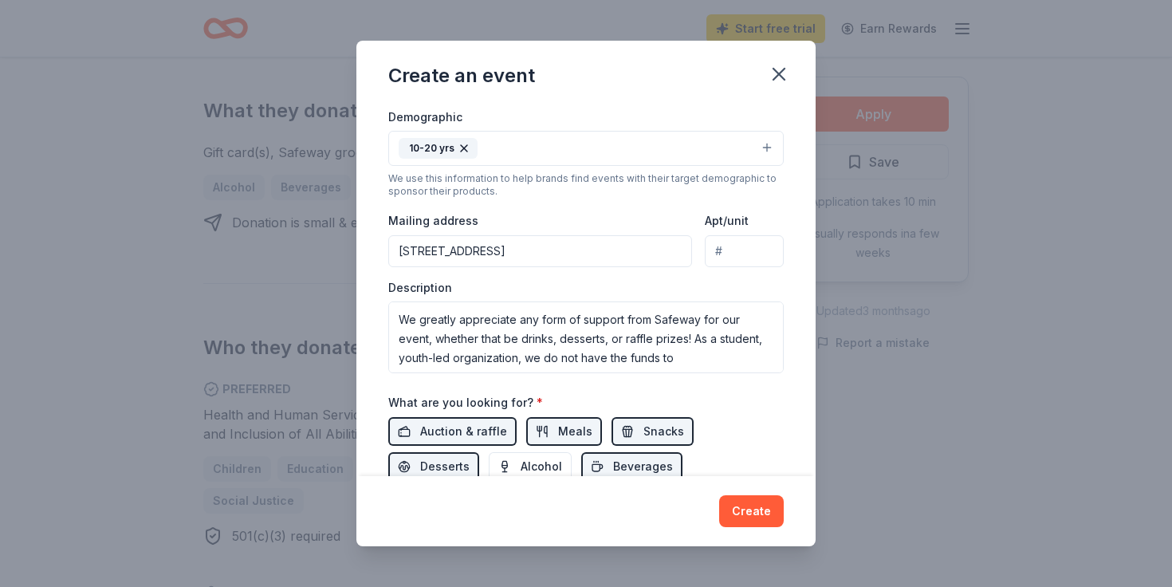
scroll to position [230, 0]
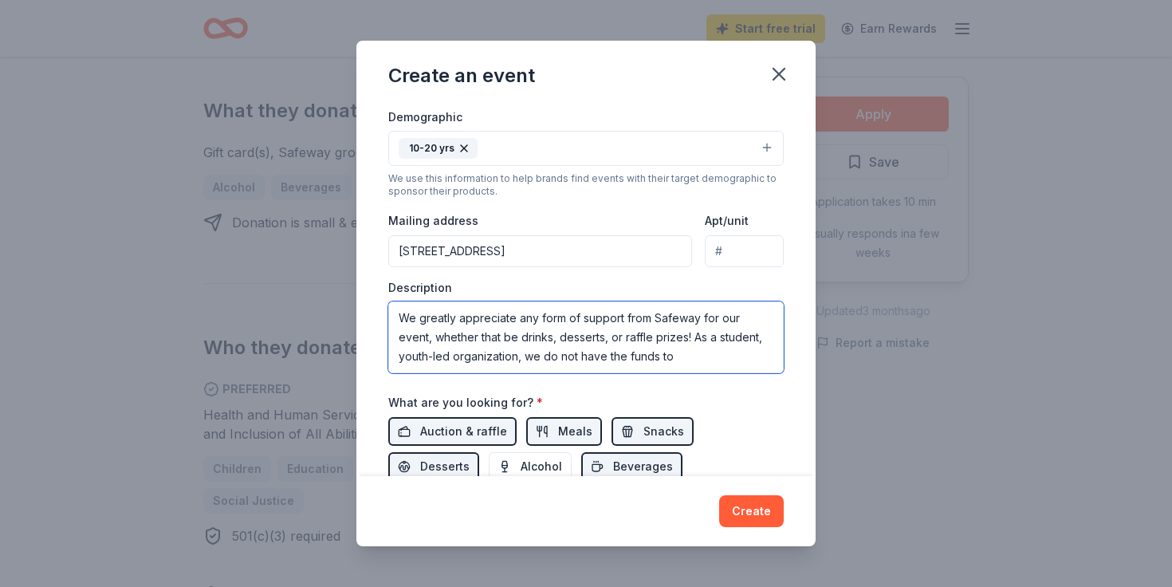
click at [665, 356] on textarea "Founded in 1947, CASC (https://www.casc.net/) is California’s largest and oldes…" at bounding box center [586, 337] width 396 height 72
click at [657, 337] on textarea "Founded in 1947, CASC (https://www.casc.net/) is California’s largest and oldes…" at bounding box center [586, 337] width 396 height 72
drag, startPoint x: 709, startPoint y: 360, endPoint x: 662, endPoint y: 340, distance: 51.1
click at [662, 340] on textarea "Founded in 1947, CASC (https://www.casc.net/) is California’s largest and oldes…" at bounding box center [586, 337] width 396 height 72
click at [664, 338] on textarea "Founded in 1947, CASC (https://www.casc.net/) is California’s largest and oldes…" at bounding box center [586, 337] width 396 height 72
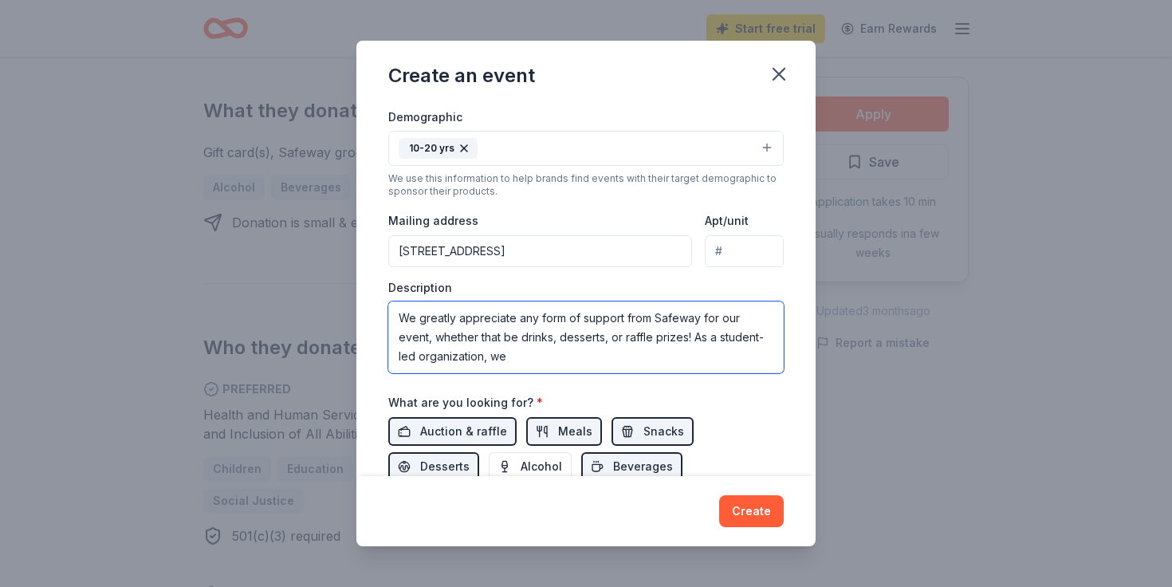
drag, startPoint x: 662, startPoint y: 340, endPoint x: 669, endPoint y: 368, distance: 29.6
click at [669, 369] on textarea "Founded in 1947, CASC (https://www.casc.net/) is California’s largest and oldes…" at bounding box center [586, 337] width 396 height 72
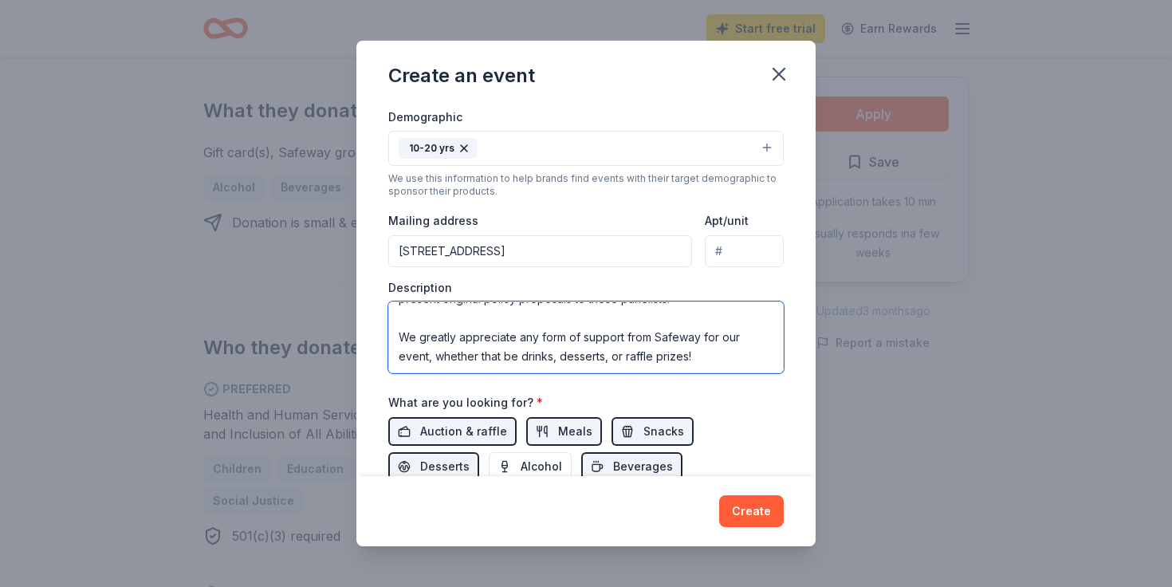
scroll to position [211, 0]
click at [406, 337] on textarea "Founded in 1947, CASC (https://www.casc.net/) is California’s largest and oldes…" at bounding box center [586, 337] width 396 height 72
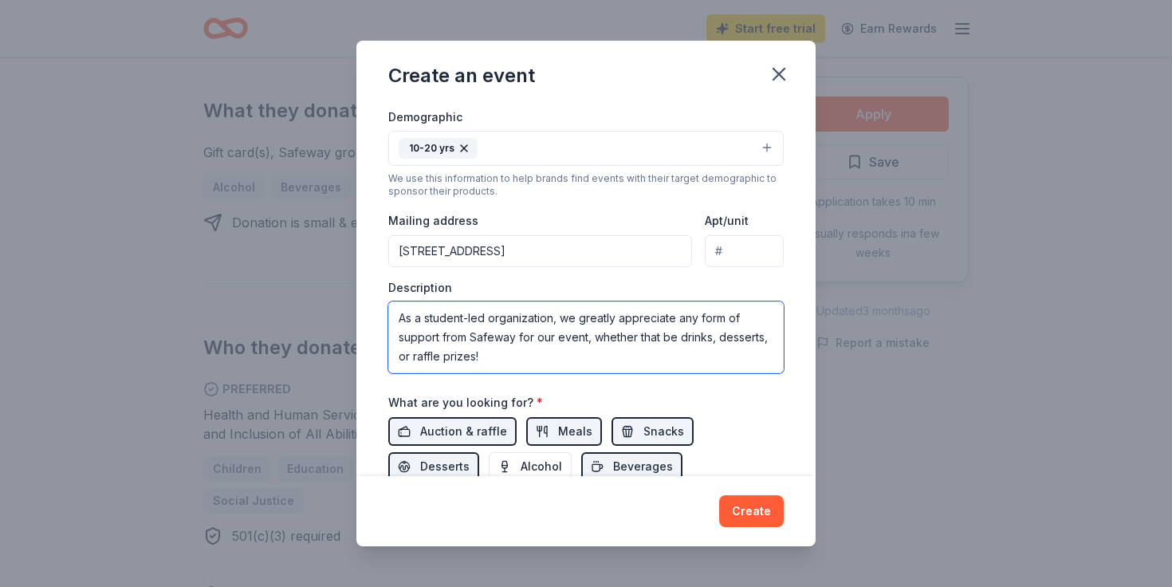
click at [685, 320] on textarea "Founded in 1947, CASC (https://www.casc.net/) is California’s largest and oldes…" at bounding box center [586, 337] width 396 height 72
click at [760, 321] on textarea "Founded in 1947, CASC (https://www.casc.net/) is California’s largest and oldes…" at bounding box center [586, 337] width 396 height 72
click at [617, 360] on textarea "Founded in 1947, CASC (https://www.casc.net/) is California’s largest and oldes…" at bounding box center [586, 337] width 396 height 72
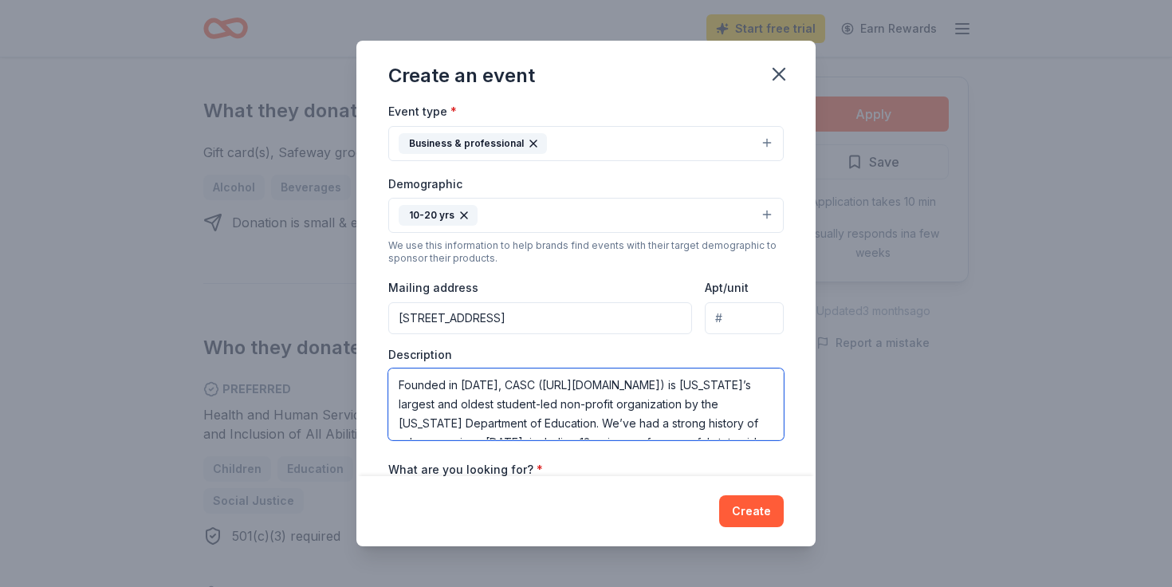
scroll to position [0, 0]
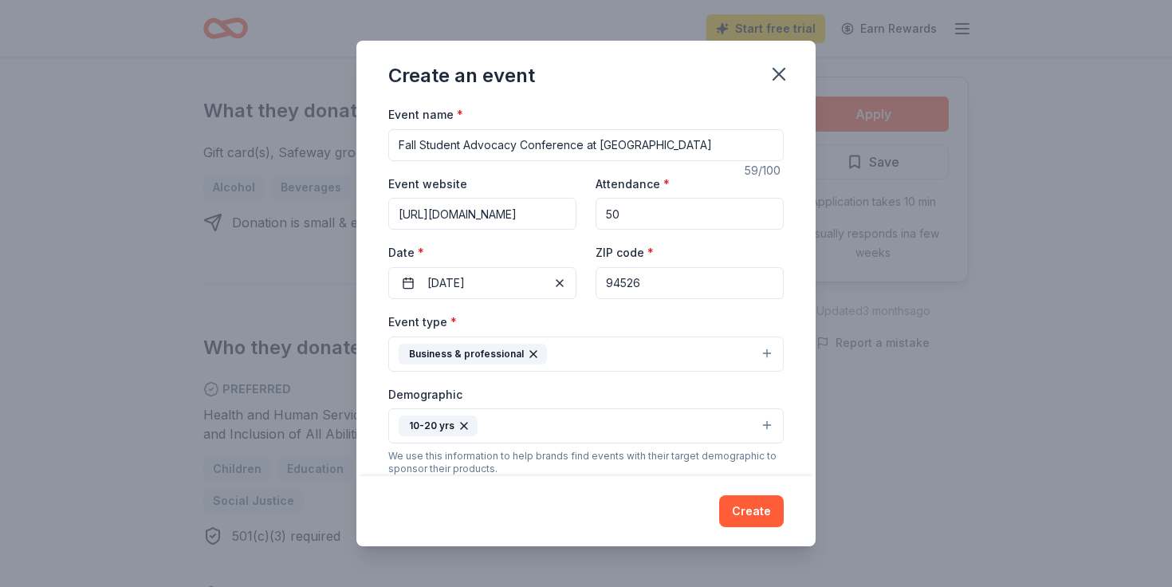
drag, startPoint x: 667, startPoint y: 305, endPoint x: 236, endPoint y: 89, distance: 482.5
click at [236, 88] on div "Create an event Event name * Fall Student Advocacy Conference at Monte Vista Hi…" at bounding box center [586, 293] width 1172 height 587
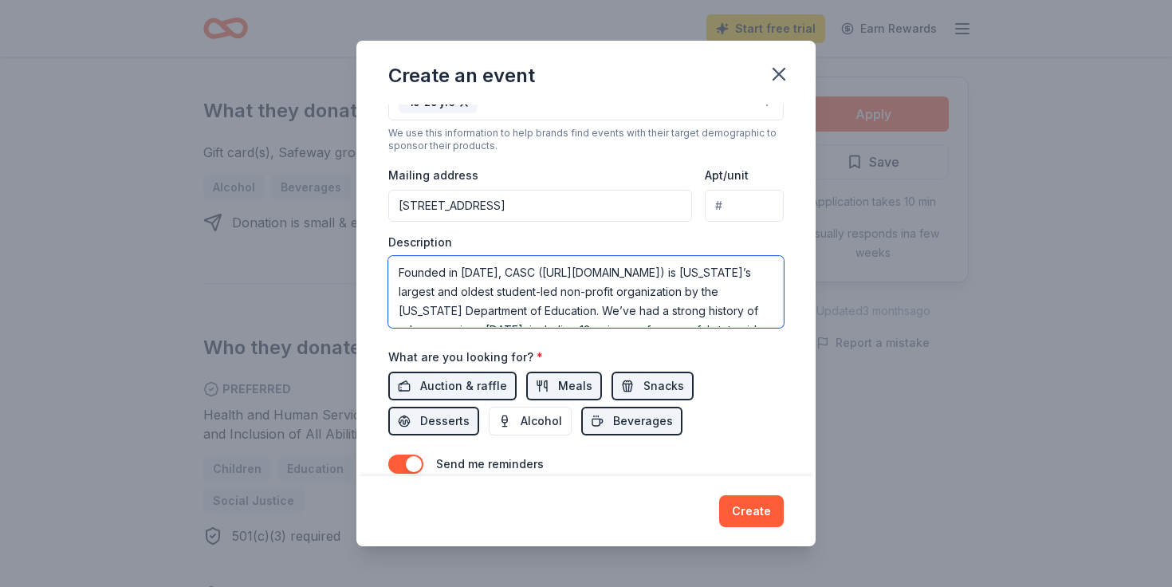
scroll to position [321, 0]
click at [617, 293] on textarea "Founded in 1947, CASC (https://www.casc.net/) is California’s largest and oldes…" at bounding box center [586, 294] width 396 height 72
type textarea "Founded in 1947, CASC (https://www.casc.net/) is California’s largest and oldes…"
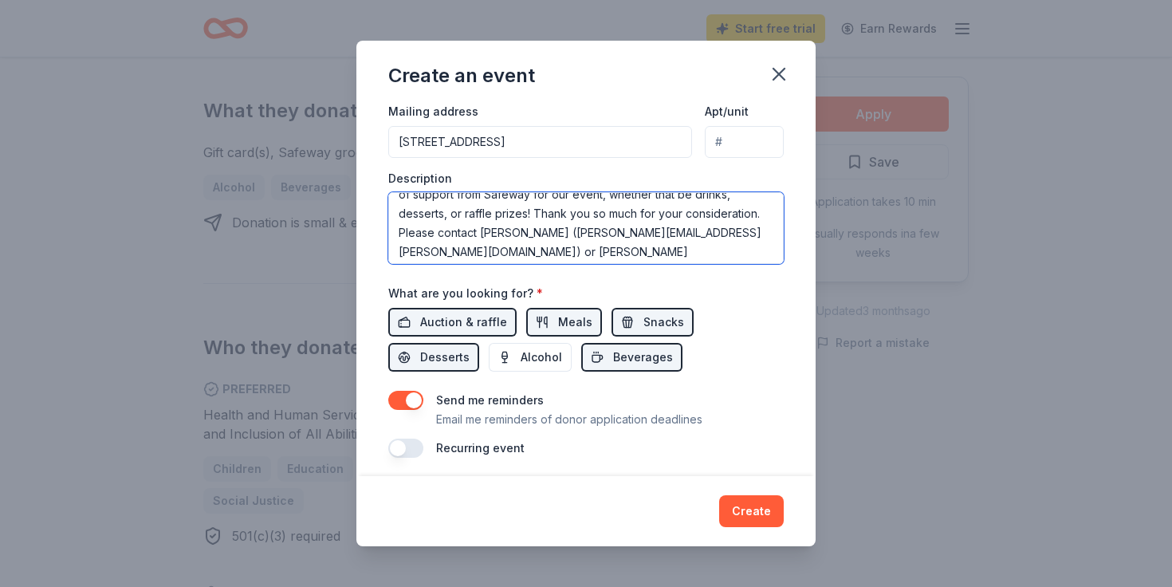
scroll to position [394, 0]
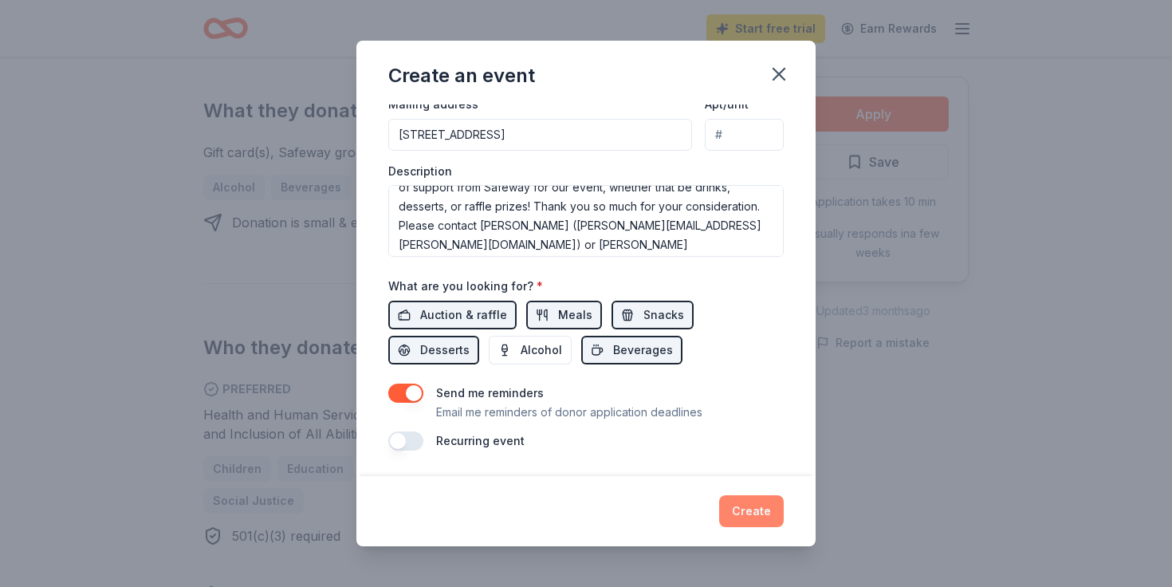
click at [748, 514] on button "Create" at bounding box center [751, 511] width 65 height 32
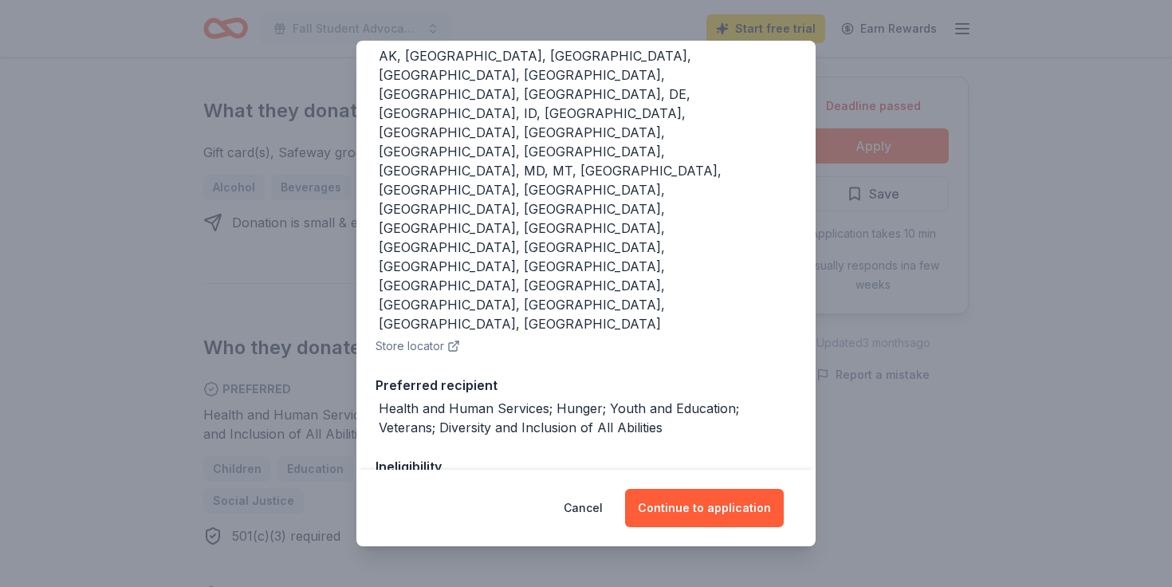
scroll to position [235, 0]
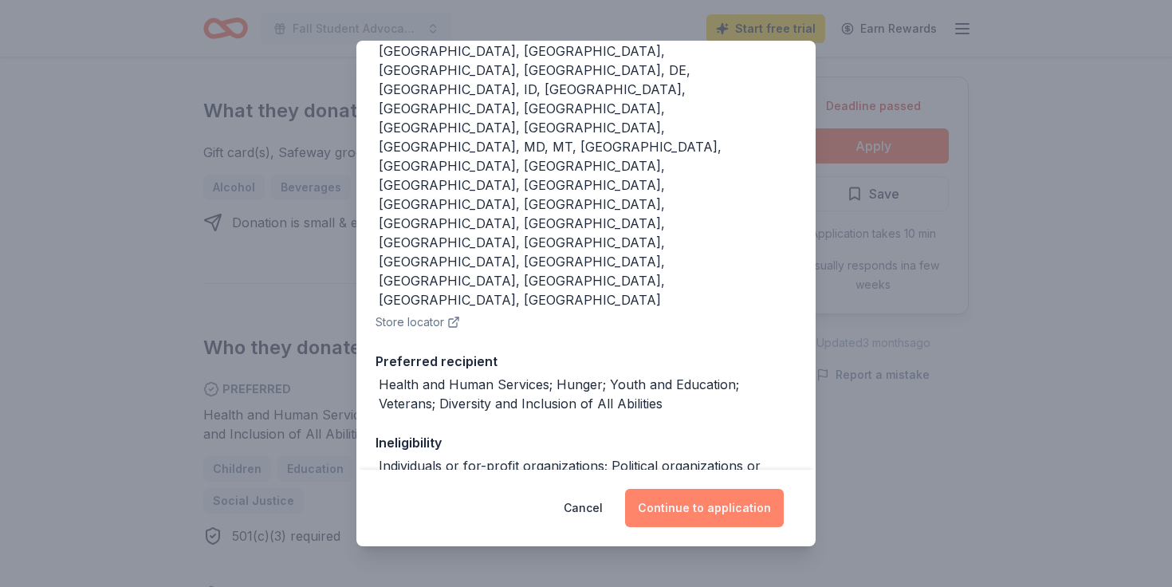
click at [688, 505] on button "Continue to application" at bounding box center [704, 508] width 159 height 38
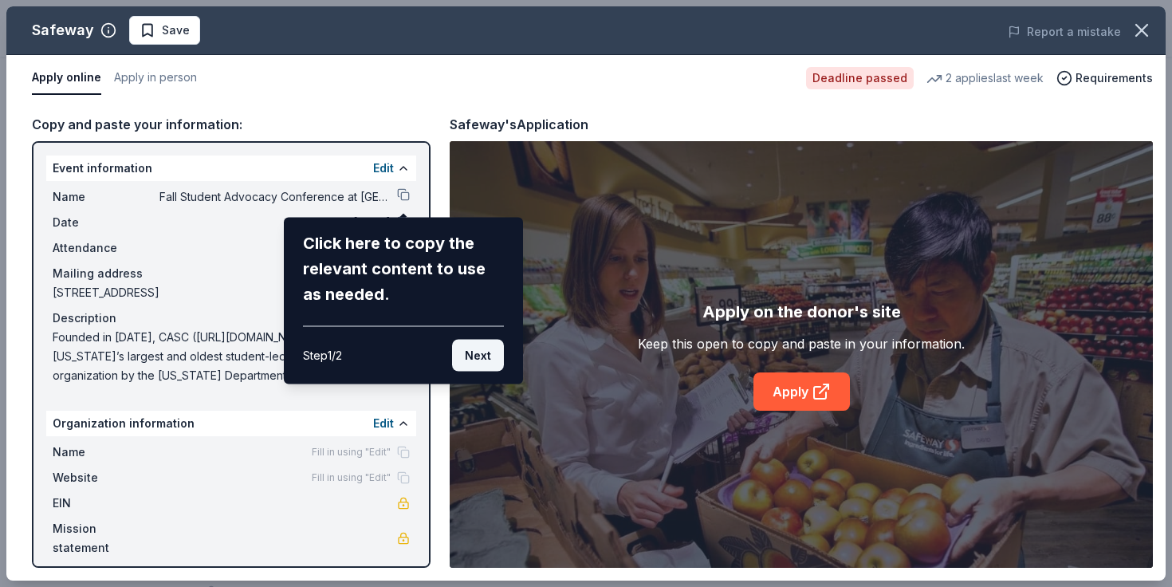
click at [478, 352] on button "Next" at bounding box center [478, 356] width 52 height 32
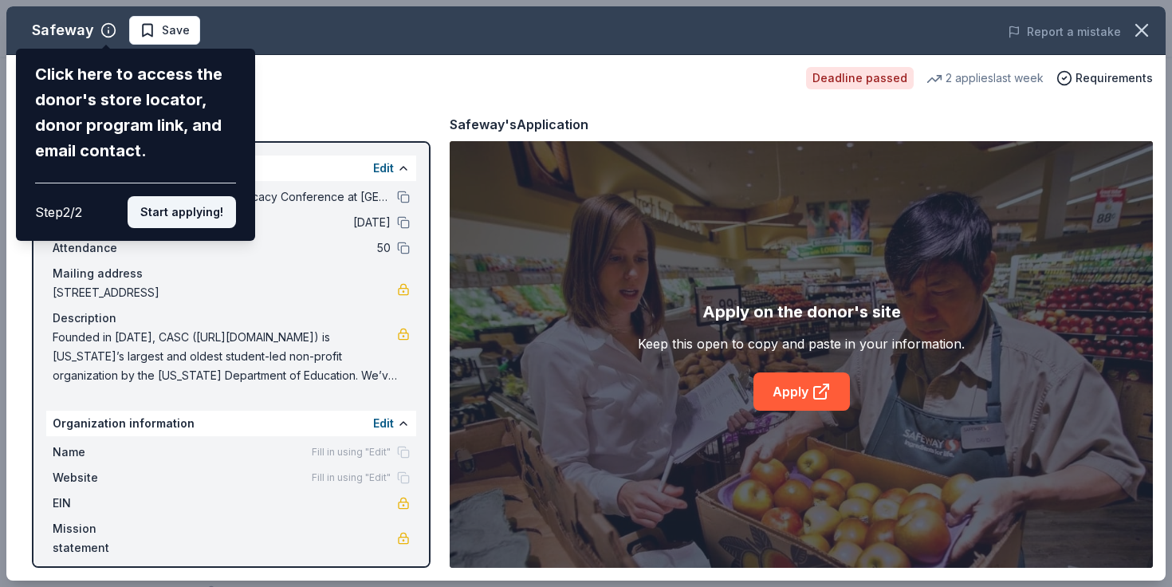
click at [167, 209] on button "Start applying!" at bounding box center [182, 212] width 108 height 32
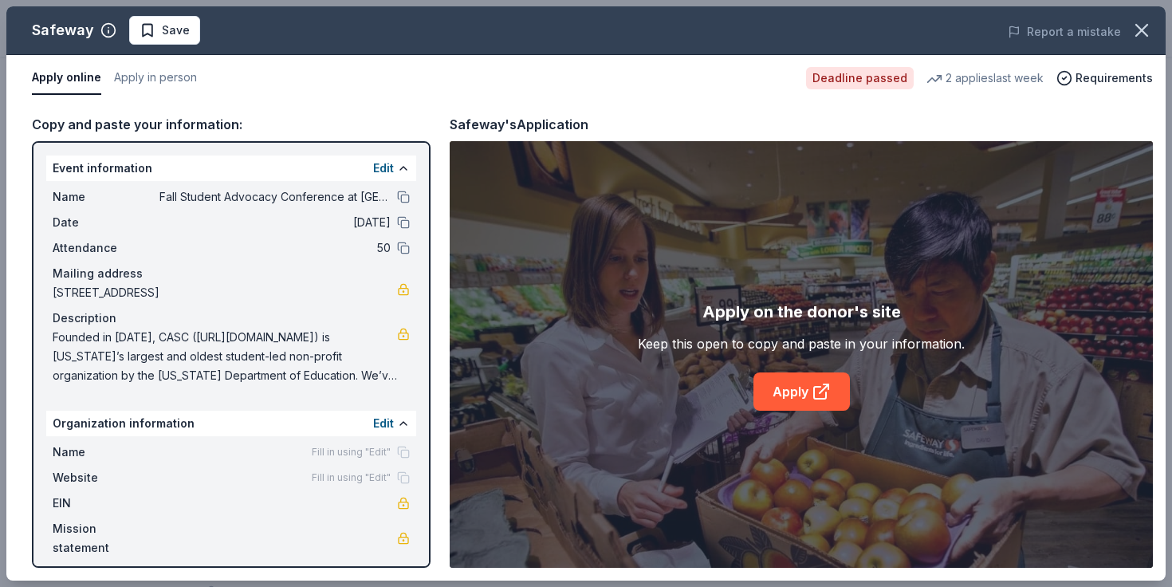
click at [399, 454] on div "Fill in using "Edit"" at bounding box center [361, 452] width 98 height 13
click at [388, 425] on button "Edit" at bounding box center [383, 423] width 21 height 19
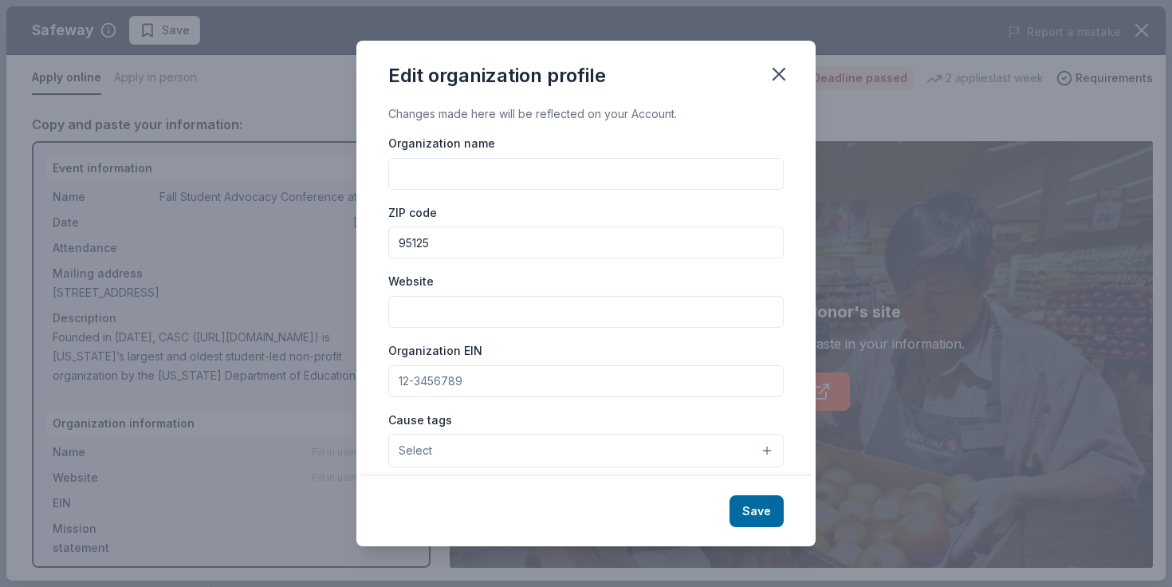
click at [426, 173] on input "Organization name" at bounding box center [586, 174] width 396 height 32
type input "California Association of Student Councils"
click at [417, 309] on input "Website" at bounding box center [586, 312] width 396 height 32
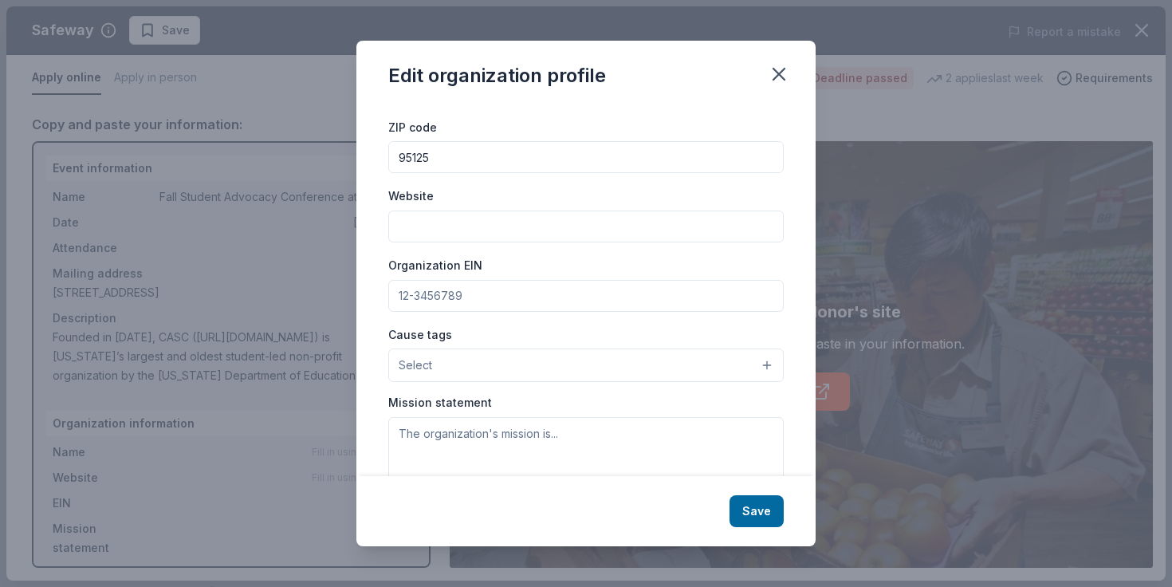
scroll to position [74, 0]
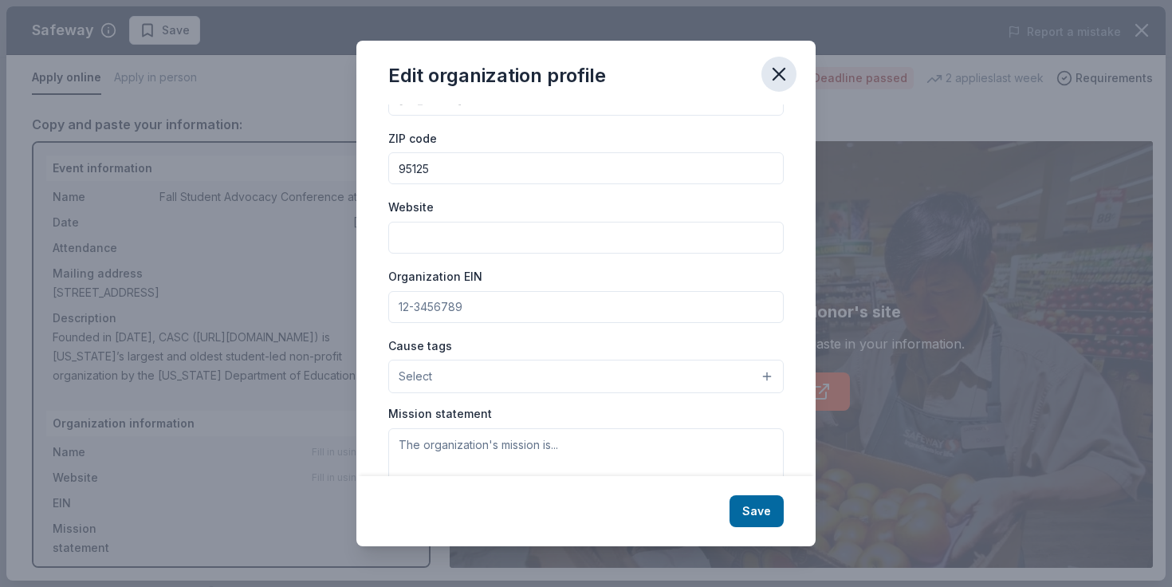
click at [779, 74] on icon "button" at bounding box center [778, 74] width 11 height 11
click at [573, 234] on input "Website" at bounding box center [586, 238] width 396 height 32
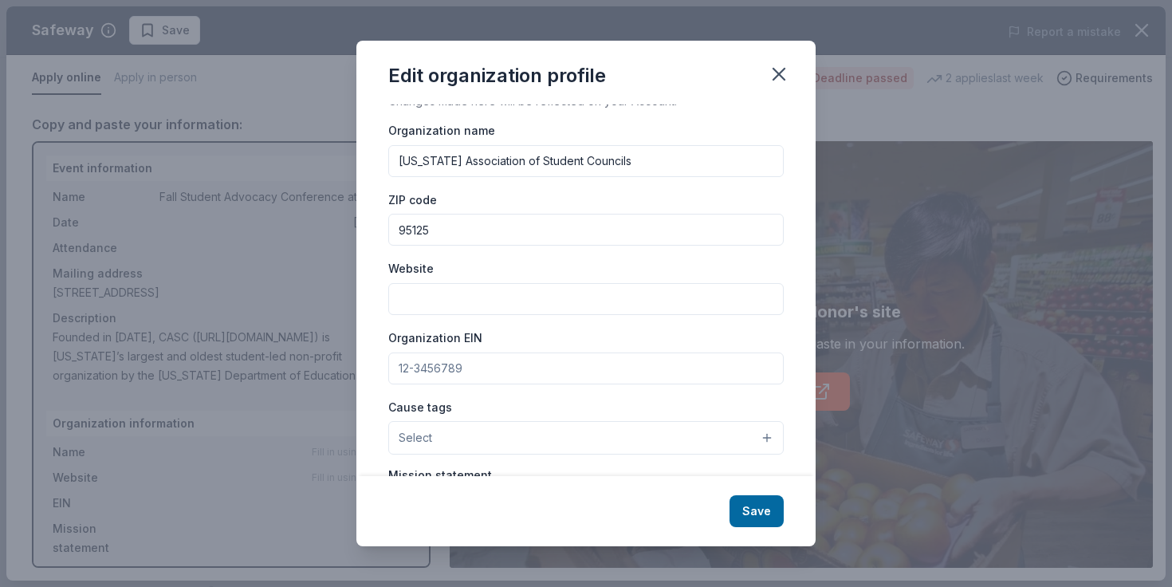
scroll to position [0, 0]
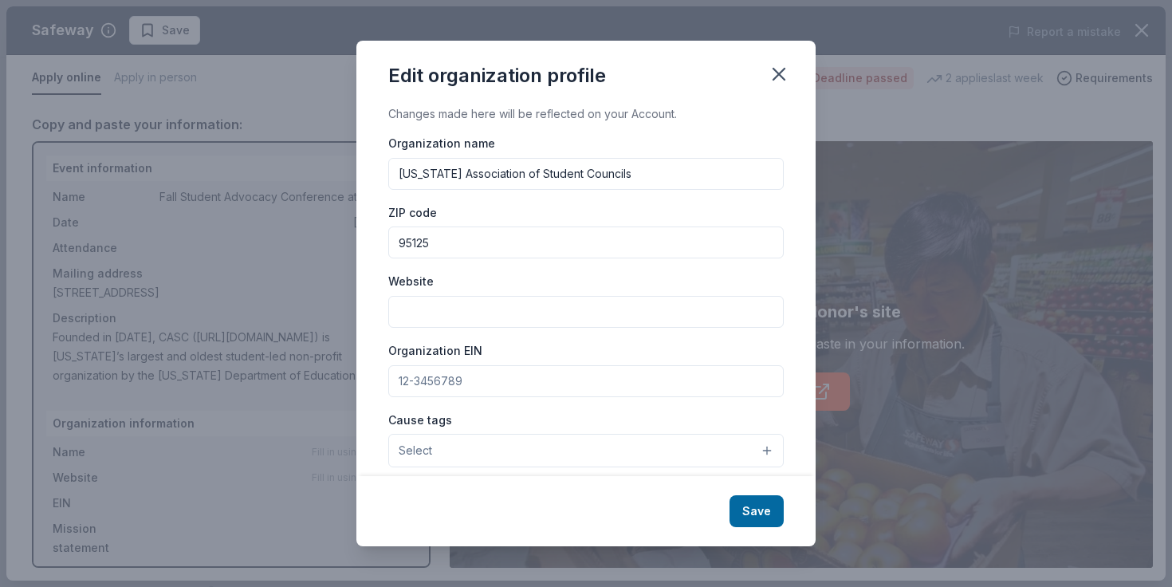
paste input "https://www.casc.net/"
type input "https://www.casc.net/"
click at [550, 372] on input "Organization EIN" at bounding box center [586, 381] width 396 height 32
paste input "94-2764267"
type input "94-2764267"
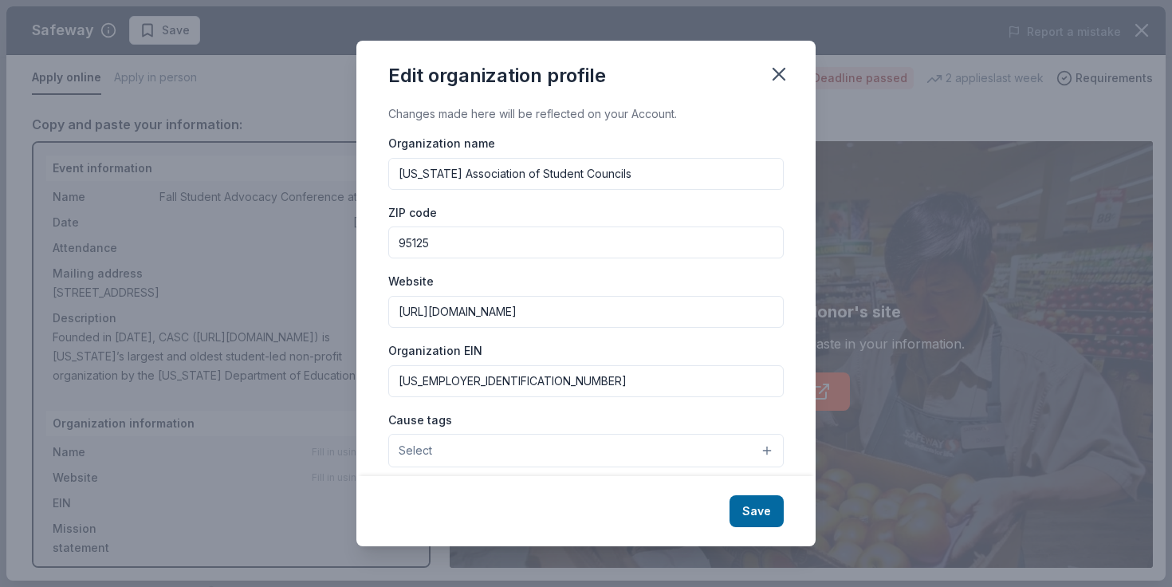
click at [468, 452] on button "Select" at bounding box center [586, 450] width 396 height 33
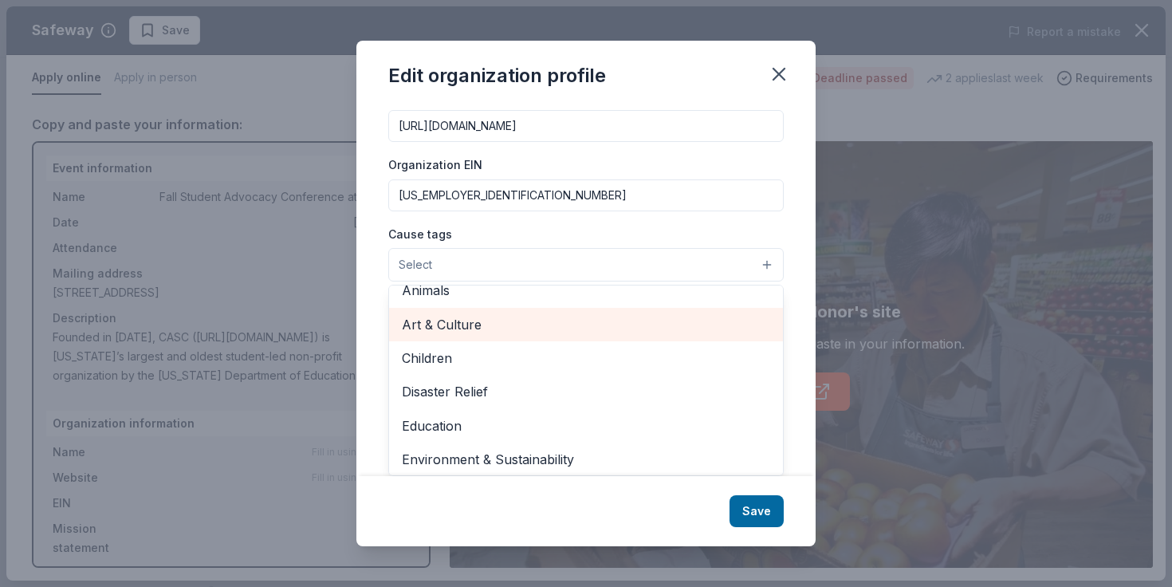
scroll to position [20, 0]
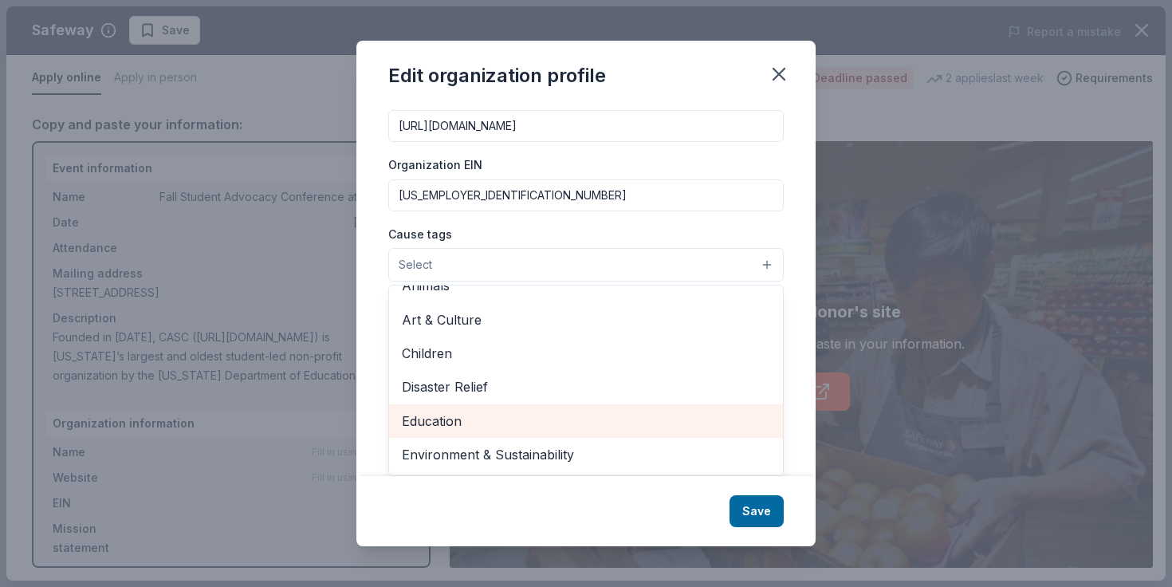
click at [440, 422] on span "Education" at bounding box center [586, 421] width 368 height 21
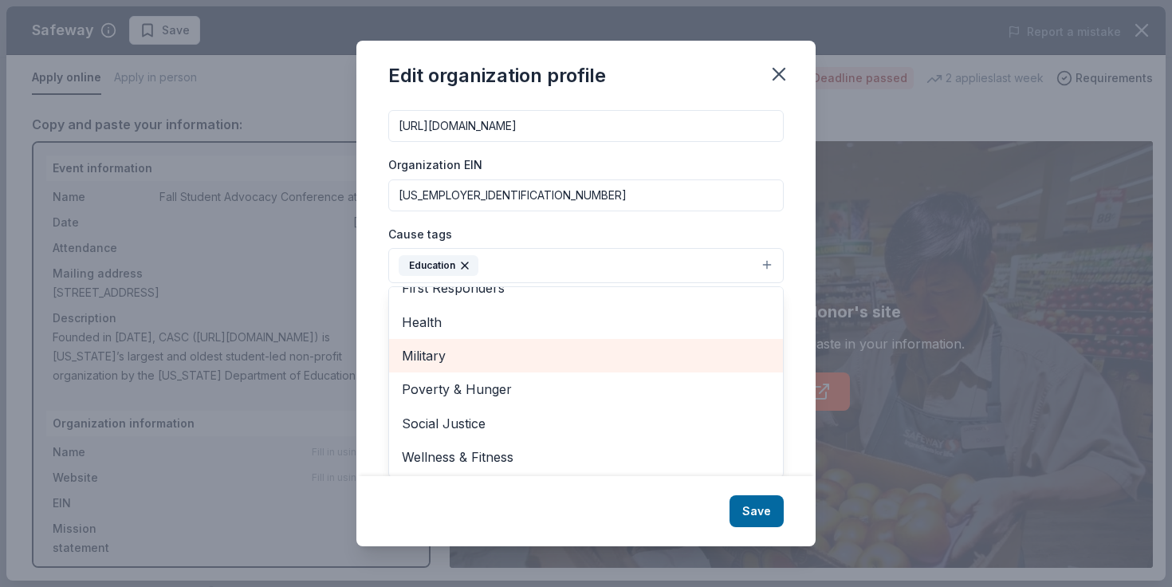
scroll to position [188, 0]
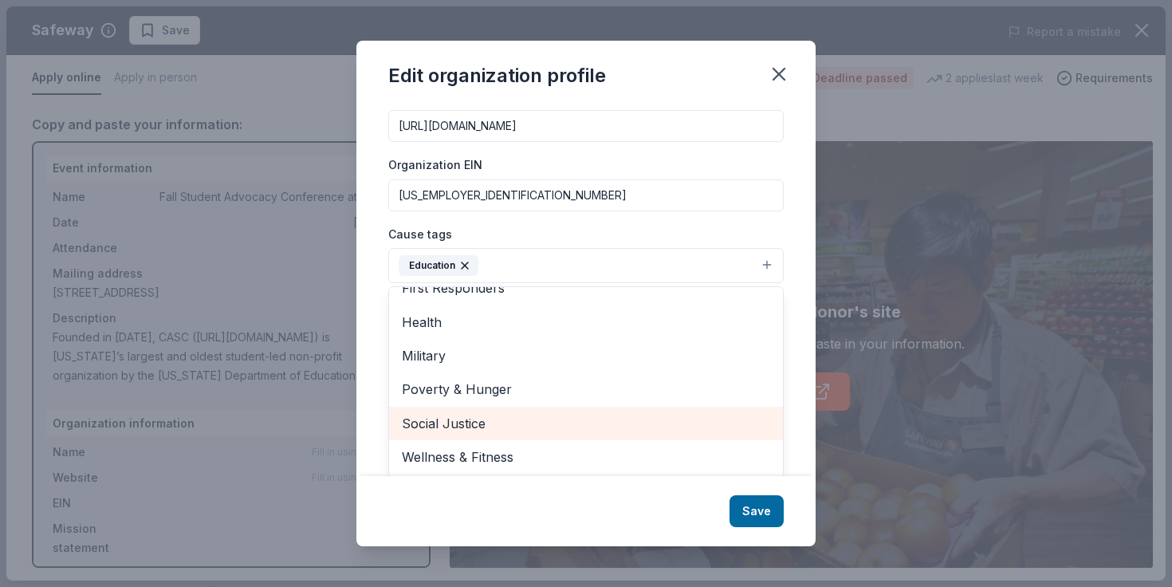
click at [457, 426] on span "Social Justice" at bounding box center [586, 423] width 368 height 21
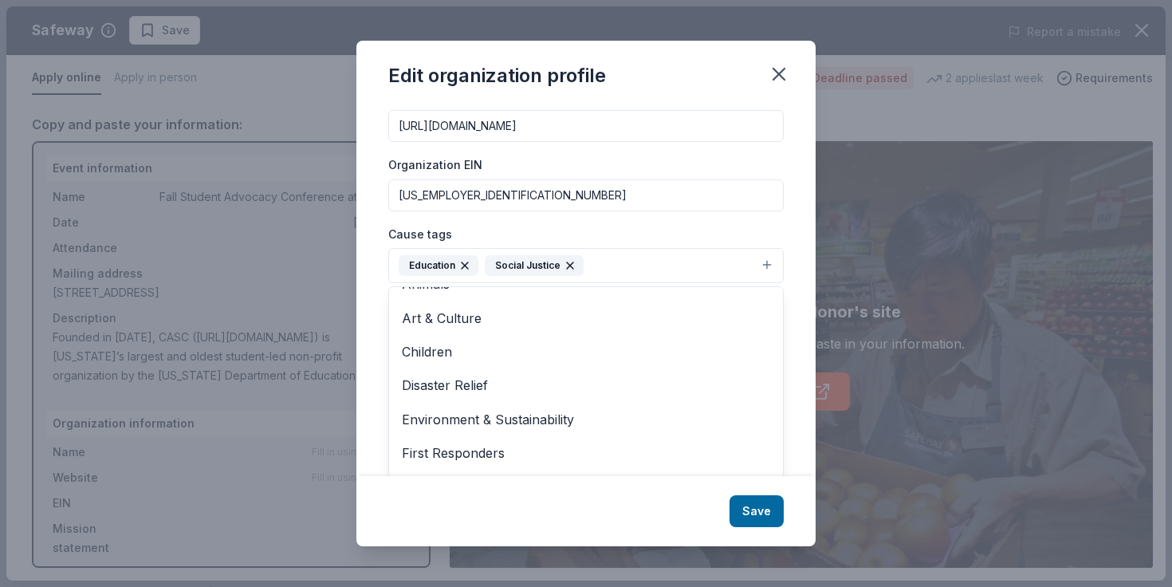
scroll to position [0, 0]
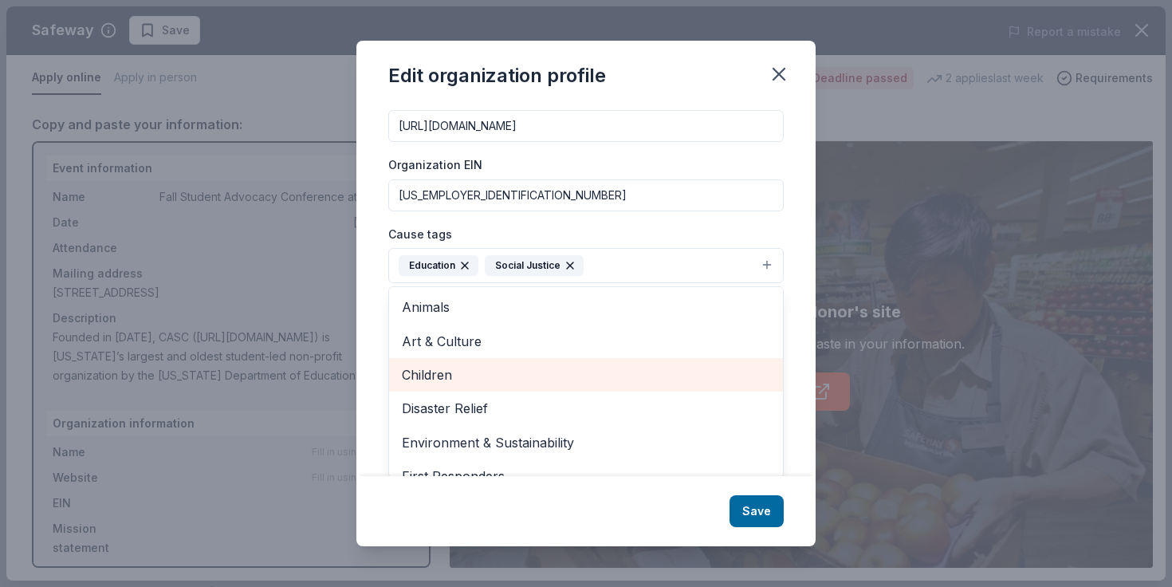
click at [427, 377] on span "Children" at bounding box center [586, 374] width 368 height 21
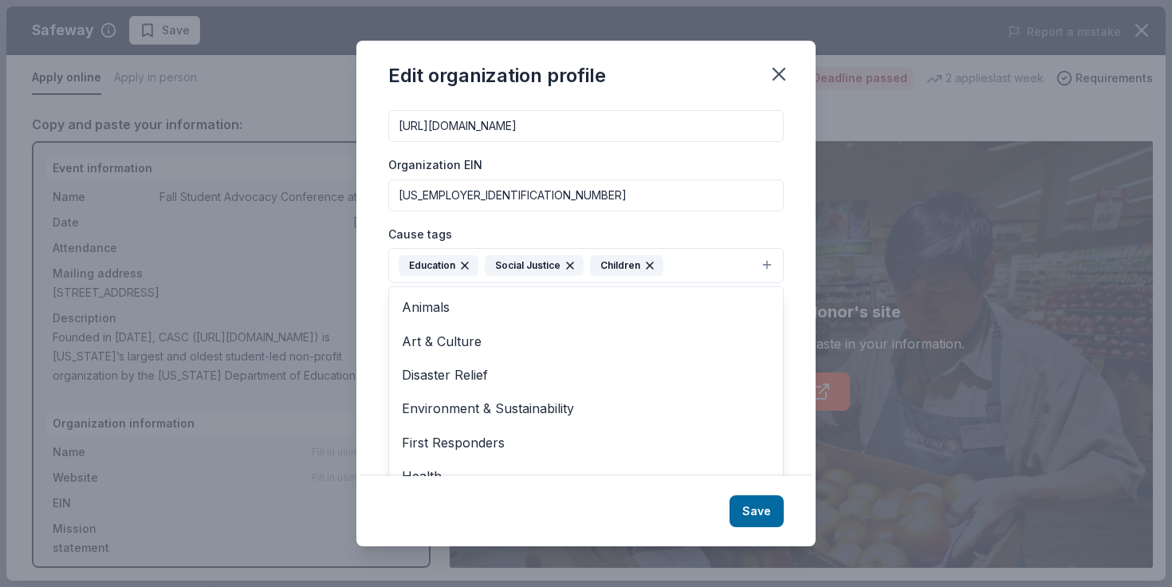
click at [377, 272] on div "Changes made here will be reflected on your Account. Organization name Californ…" at bounding box center [585, 290] width 459 height 372
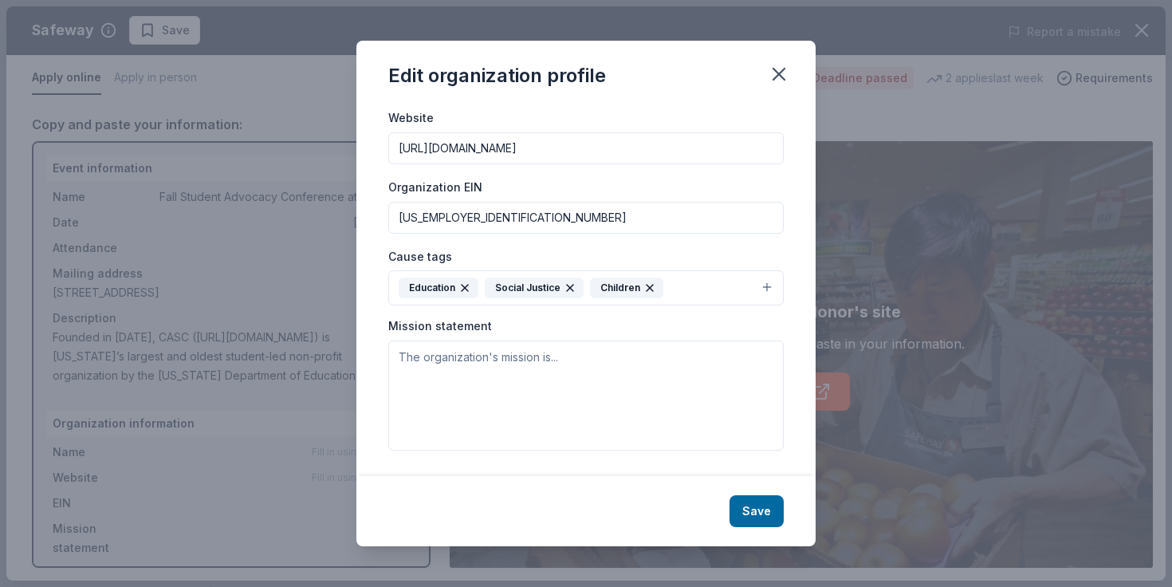
scroll to position [163, 0]
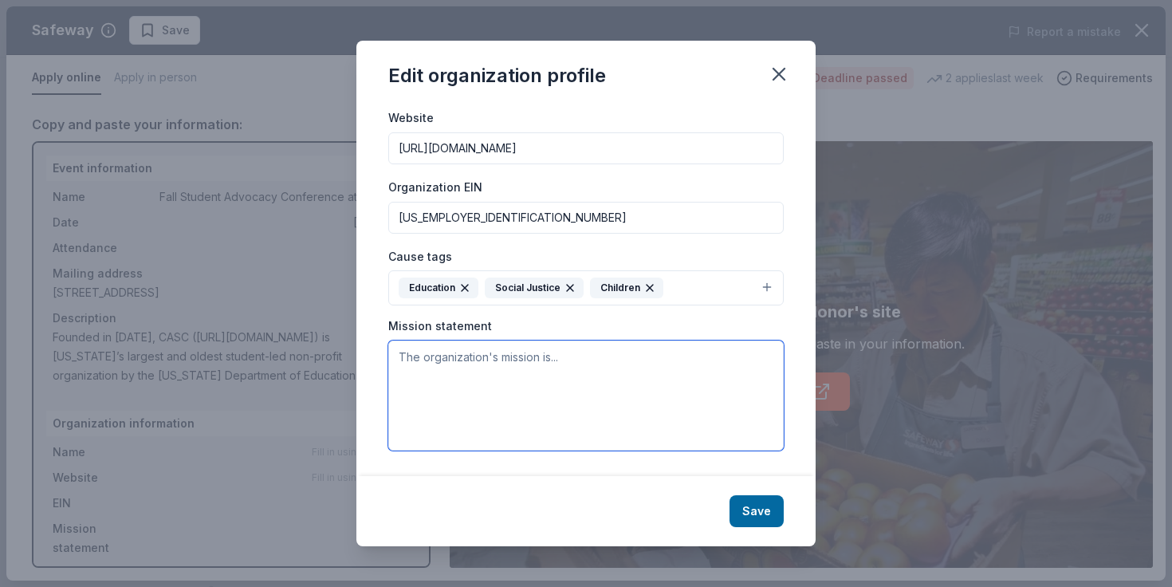
click at [438, 372] on textarea at bounding box center [586, 395] width 396 height 110
paste textarea "Founded in 1947, CASC (https://www.casc.net/) is California’s largest and oldes…"
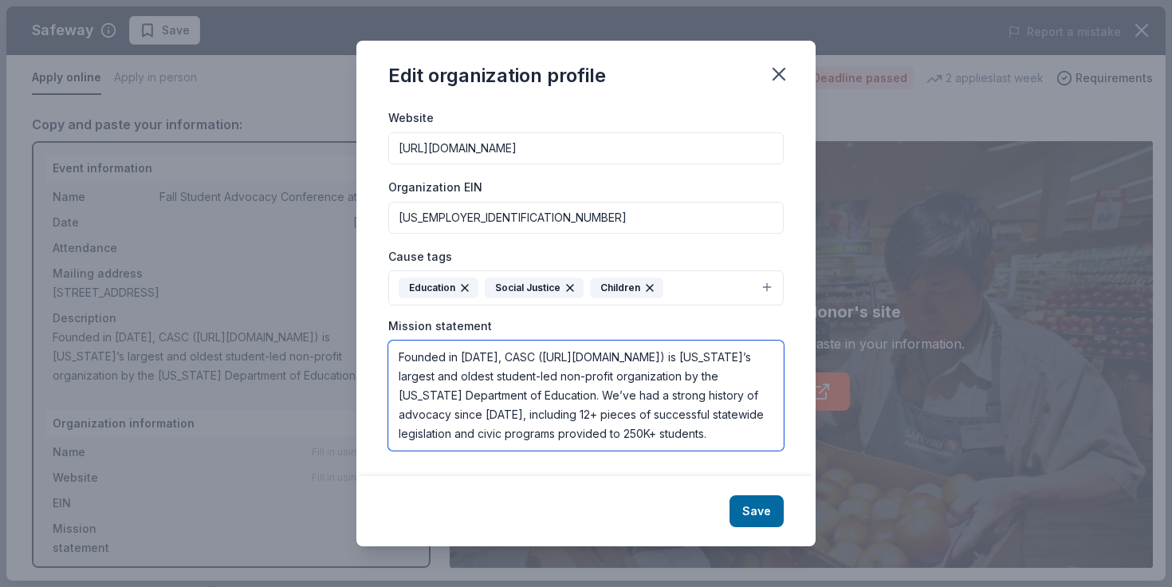
type textarea "Founded in 1947, CASC (https://www.casc.net/) is California’s largest and oldes…"
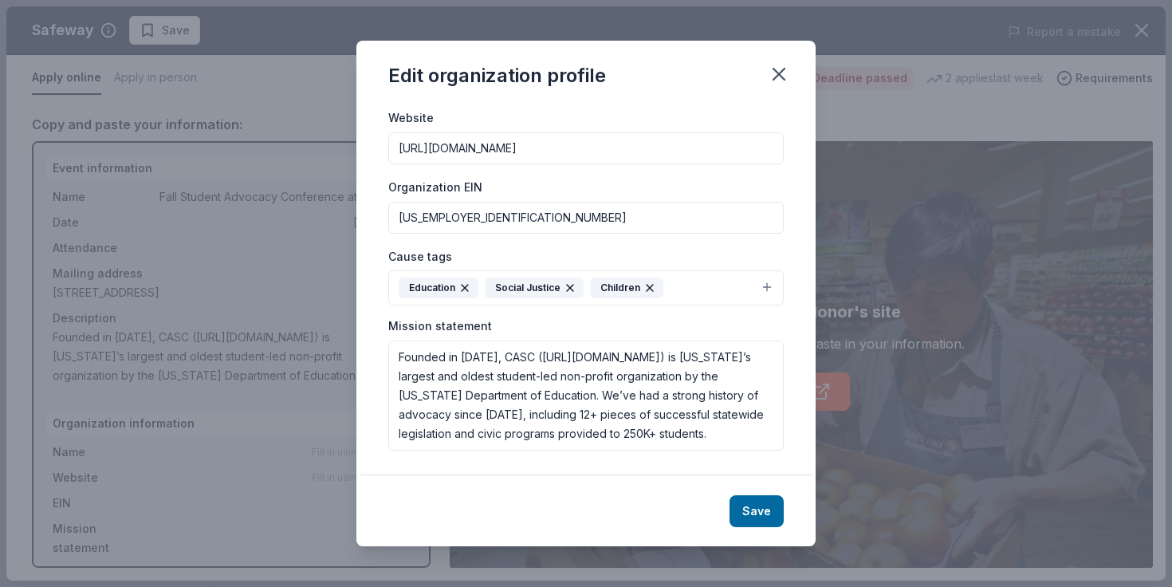
click at [523, 488] on div "Save" at bounding box center [585, 511] width 459 height 70
click at [753, 508] on button "Save" at bounding box center [757, 511] width 54 height 32
click at [754, 507] on div "Save" at bounding box center [585, 511] width 459 height 70
click at [784, 90] on button "button" at bounding box center [779, 74] width 35 height 35
click at [758, 515] on div "Save" at bounding box center [585, 511] width 459 height 70
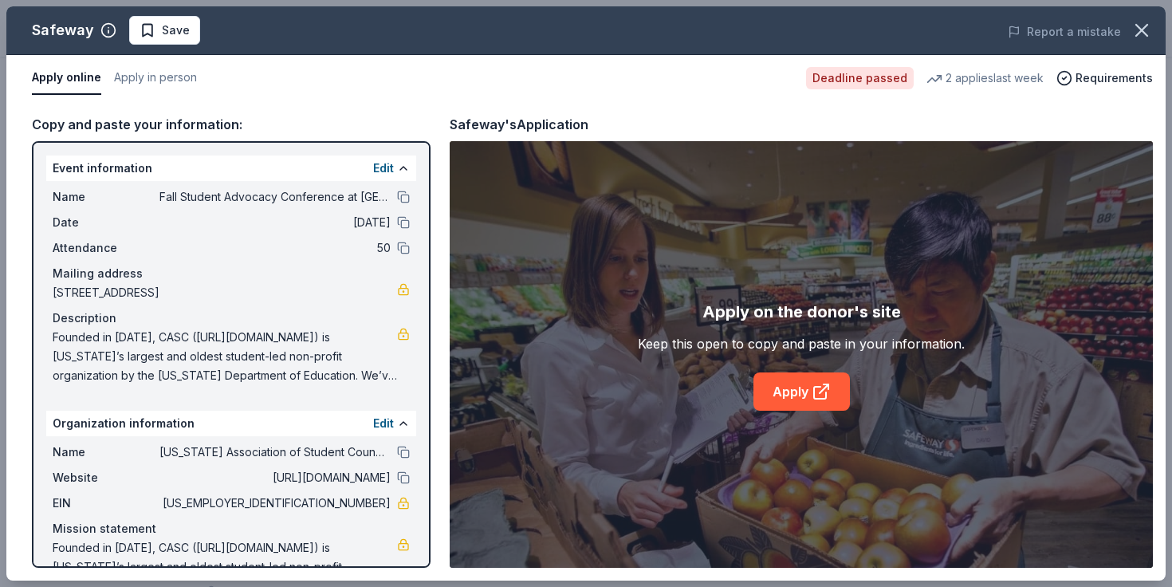
scroll to position [49, 0]
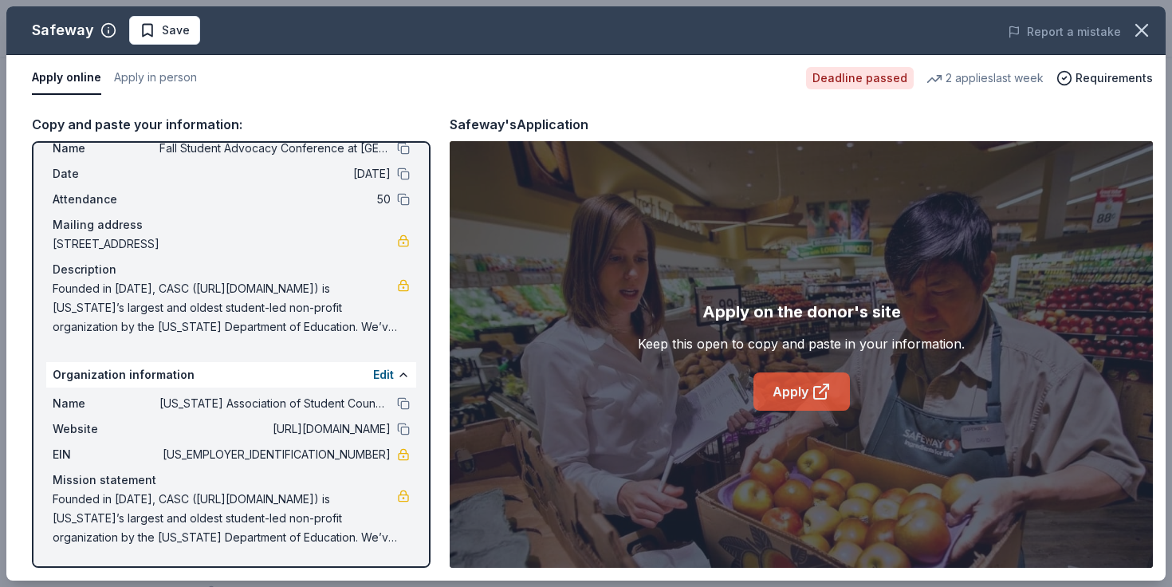
click at [788, 392] on link "Apply" at bounding box center [802, 391] width 96 height 38
click at [1139, 26] on icon "button" at bounding box center [1142, 30] width 22 height 22
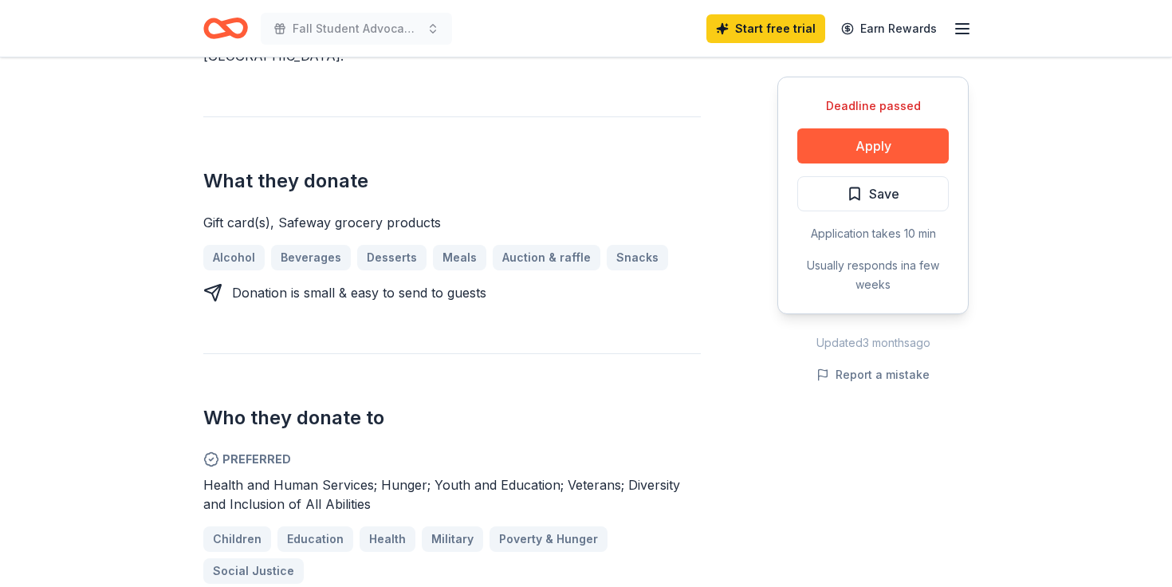
scroll to position [597, 0]
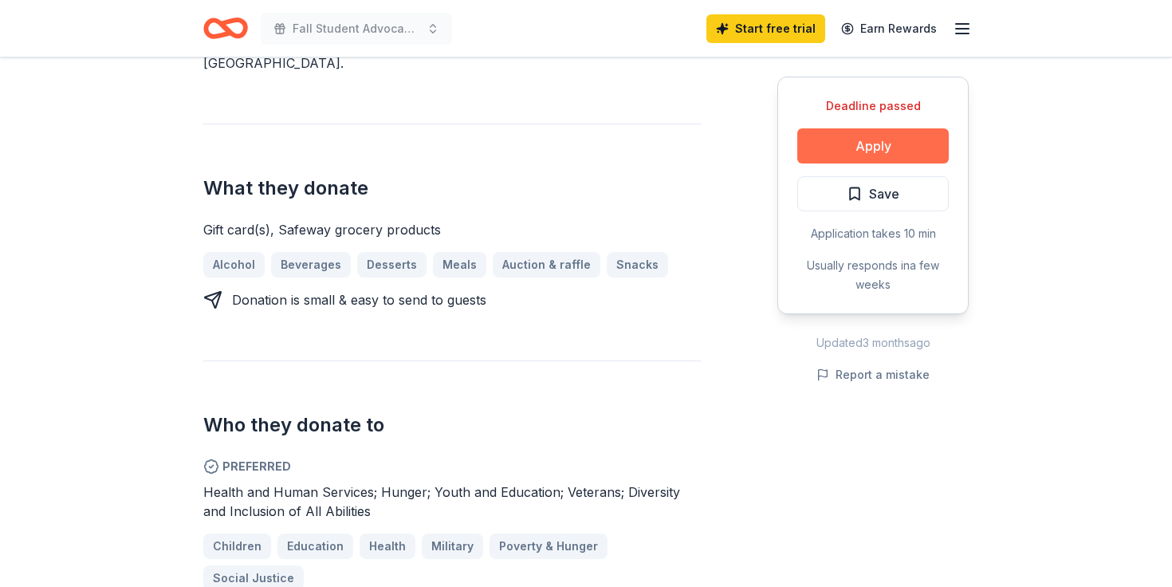
click at [873, 147] on button "Apply" at bounding box center [873, 145] width 152 height 35
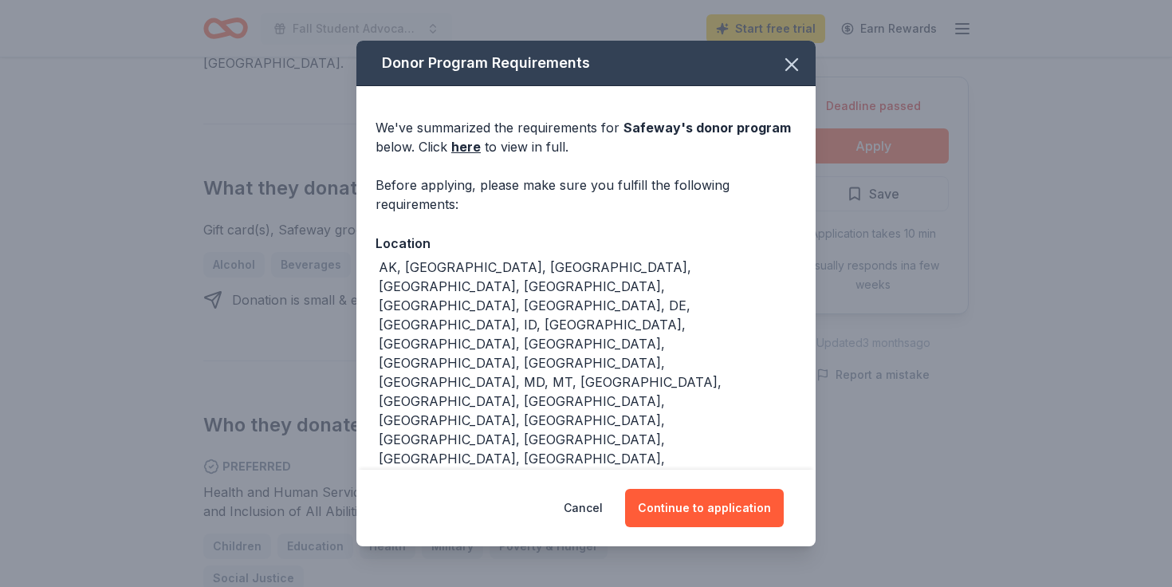
scroll to position [68, 0]
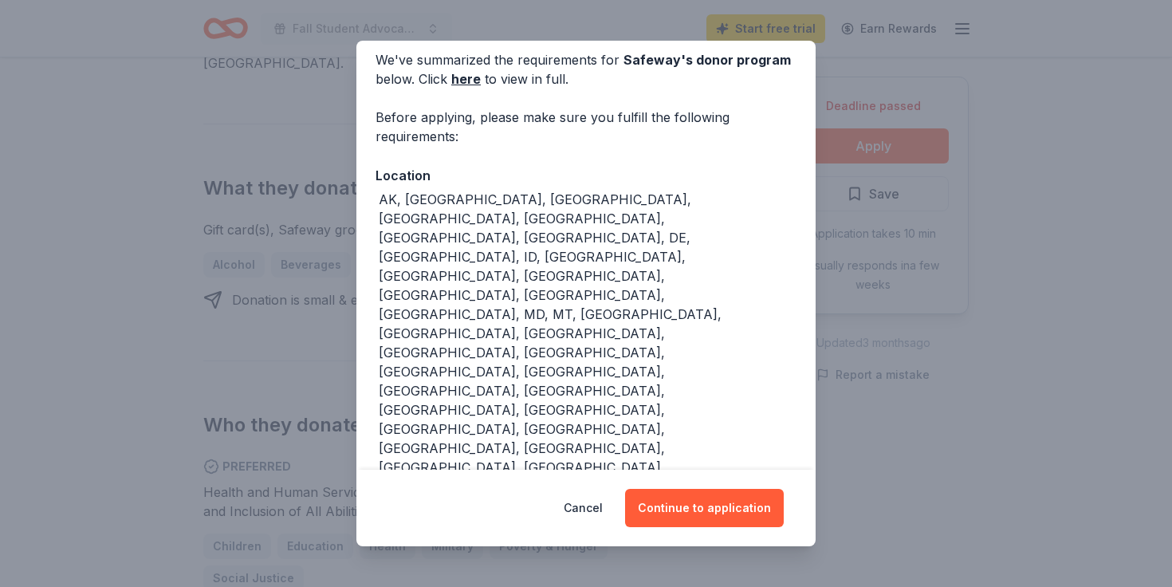
click at [690, 537] on div "Cancel Continue to application" at bounding box center [585, 508] width 459 height 77
click at [701, 506] on button "Continue to application" at bounding box center [704, 508] width 159 height 38
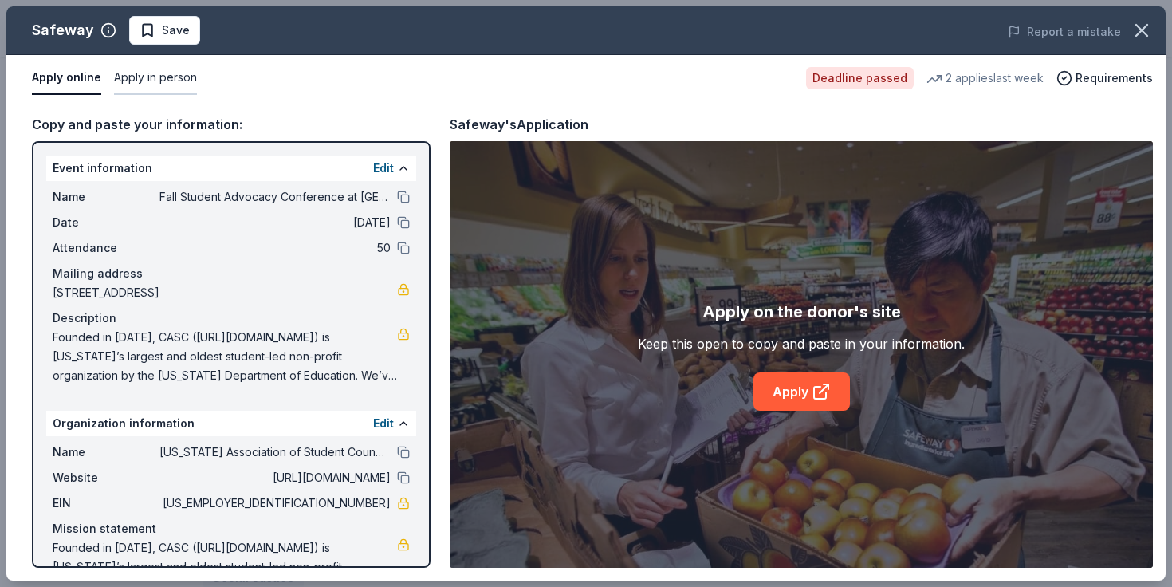
click at [159, 81] on button "Apply in person" at bounding box center [155, 77] width 83 height 33
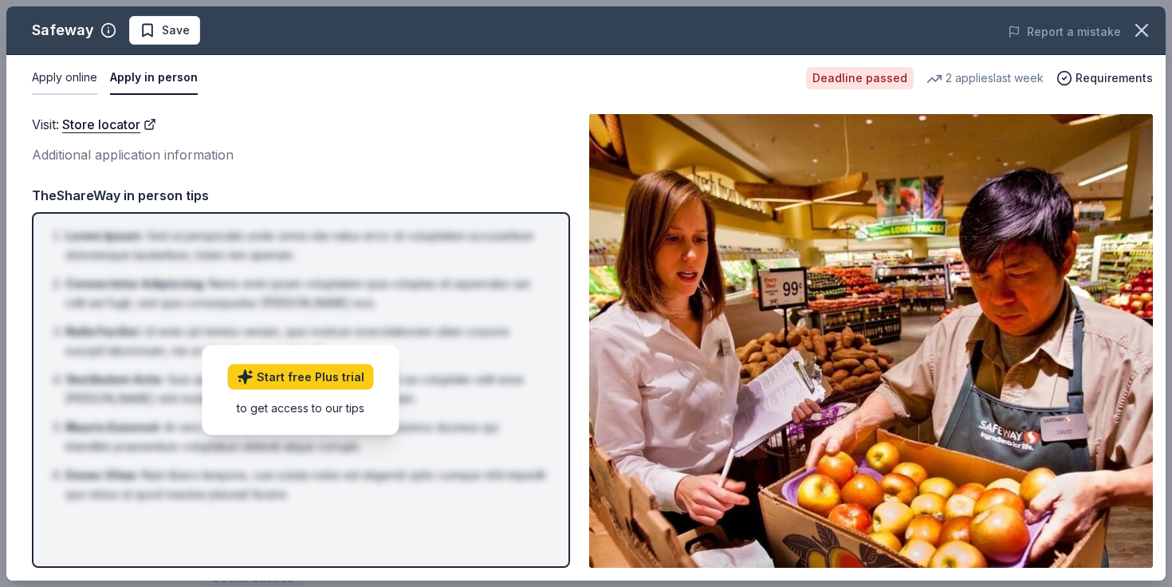
click at [69, 85] on button "Apply online" at bounding box center [64, 77] width 65 height 33
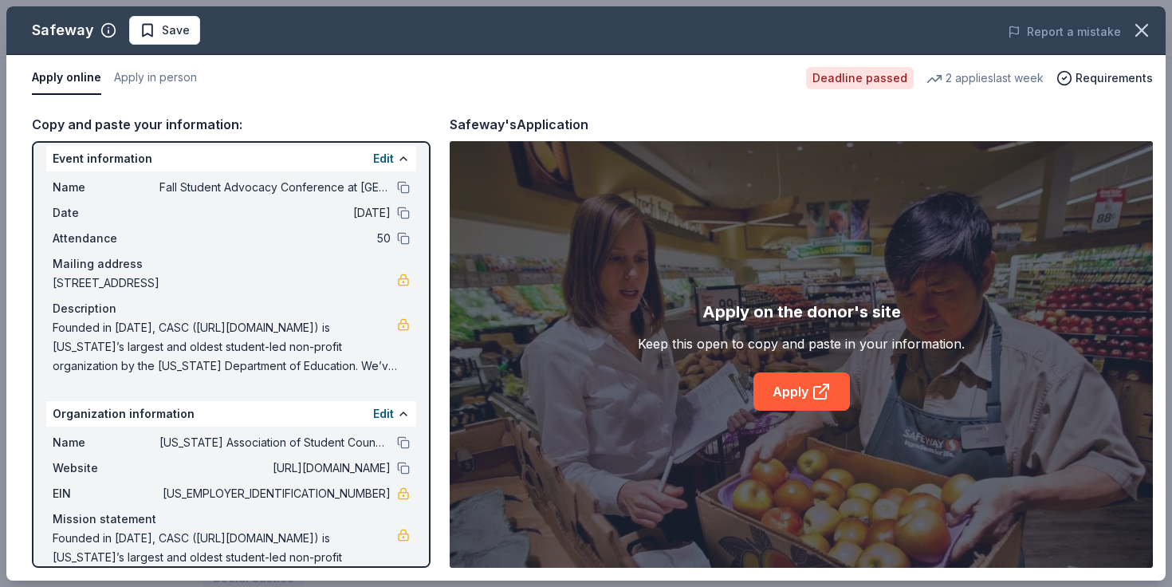
scroll to position [0, 0]
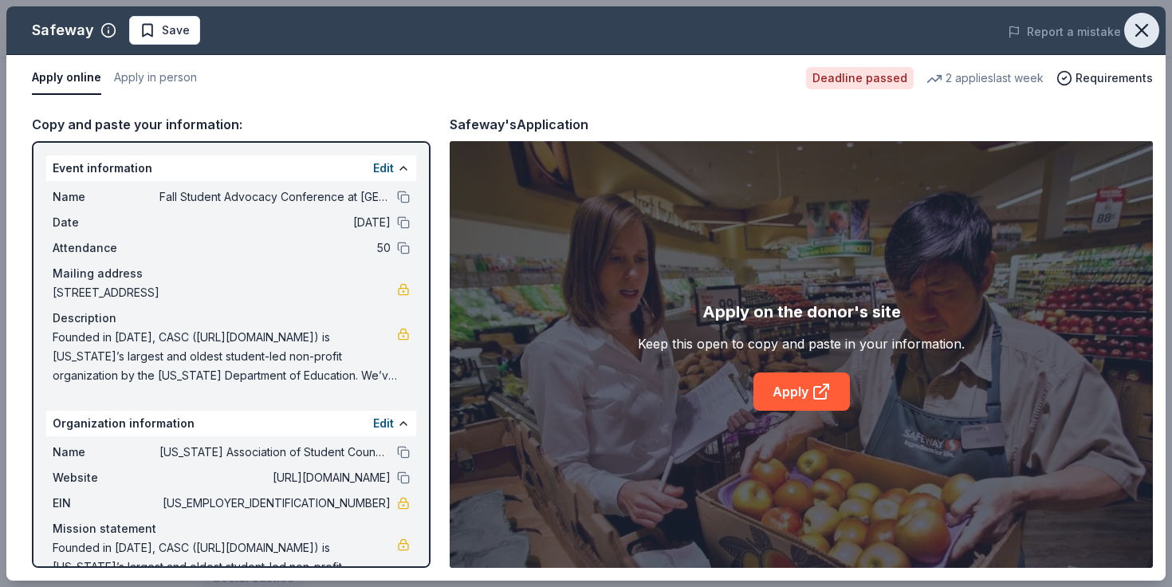
click at [1135, 35] on icon "button" at bounding box center [1142, 30] width 22 height 22
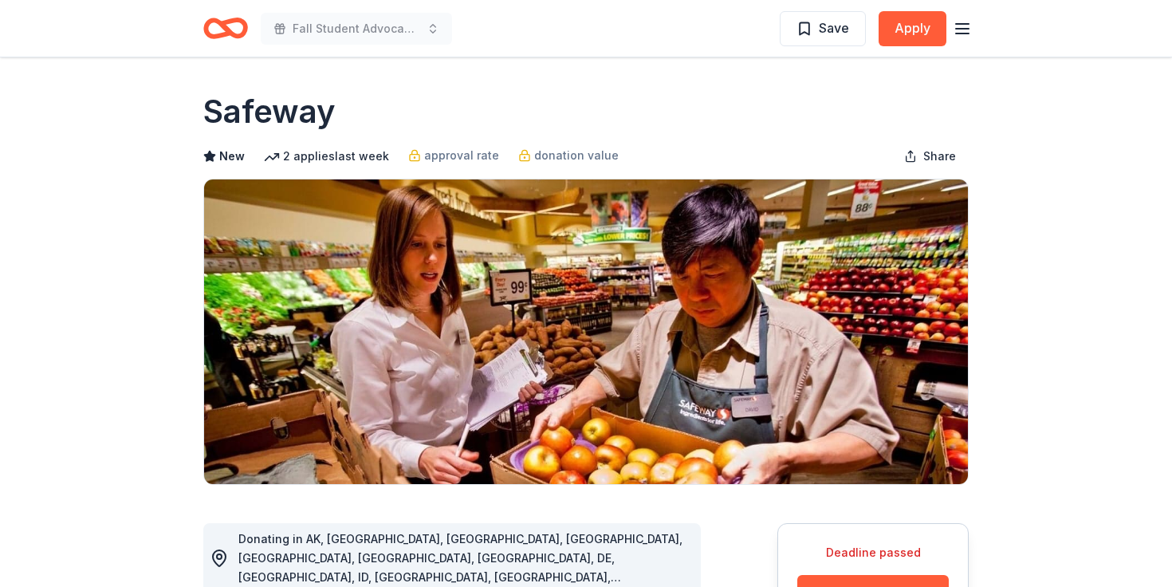
click at [207, 33] on icon "Home" at bounding box center [218, 28] width 25 height 16
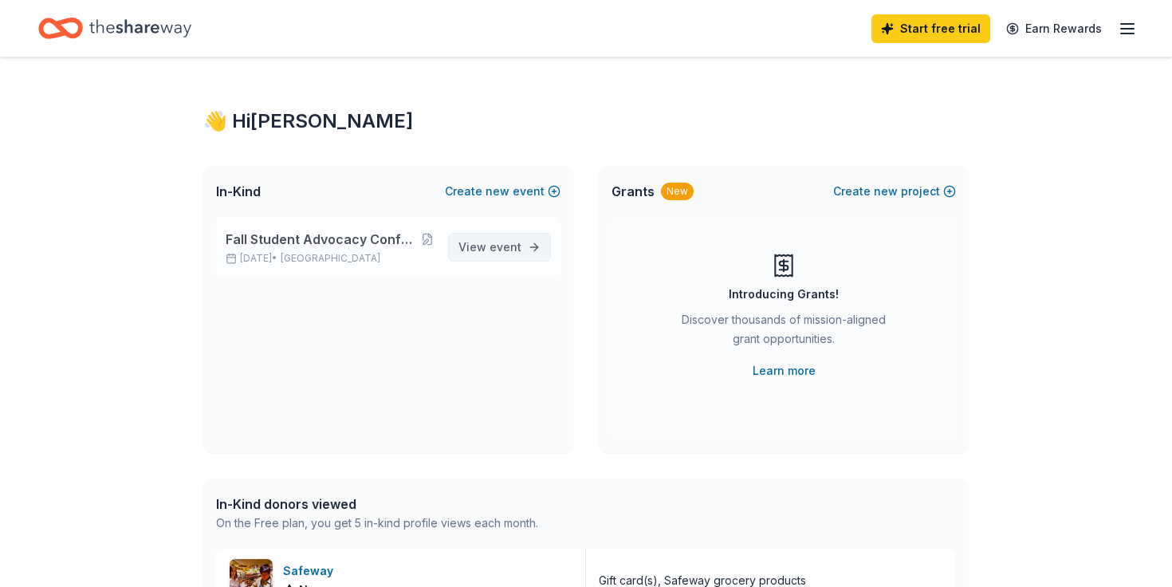
click at [480, 245] on span "View event" at bounding box center [490, 247] width 63 height 19
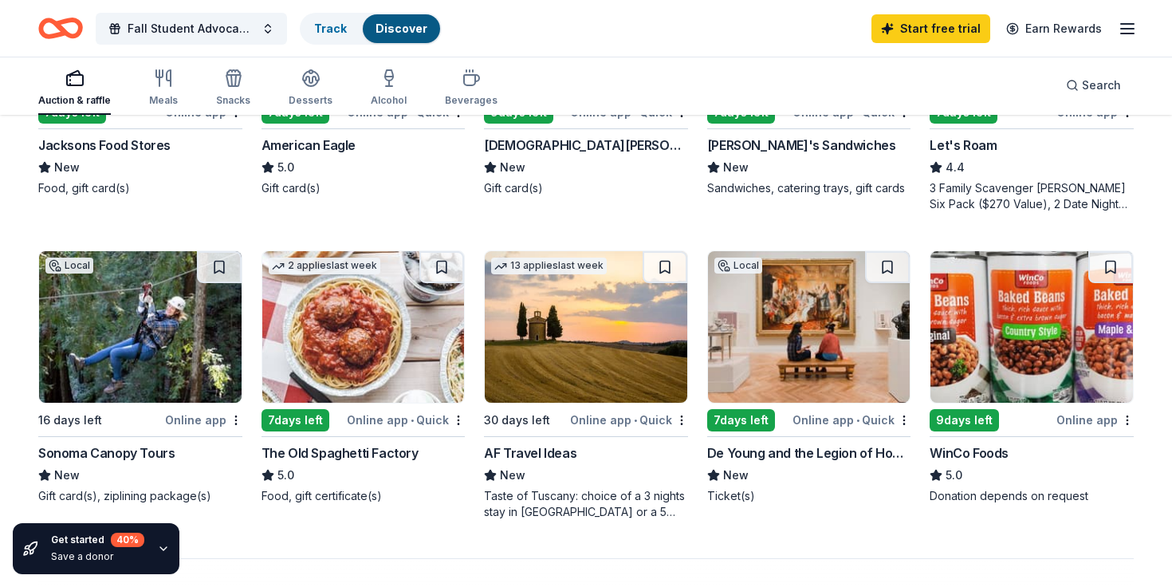
scroll to position [966, 0]
click at [319, 376] on img at bounding box center [363, 328] width 203 height 152
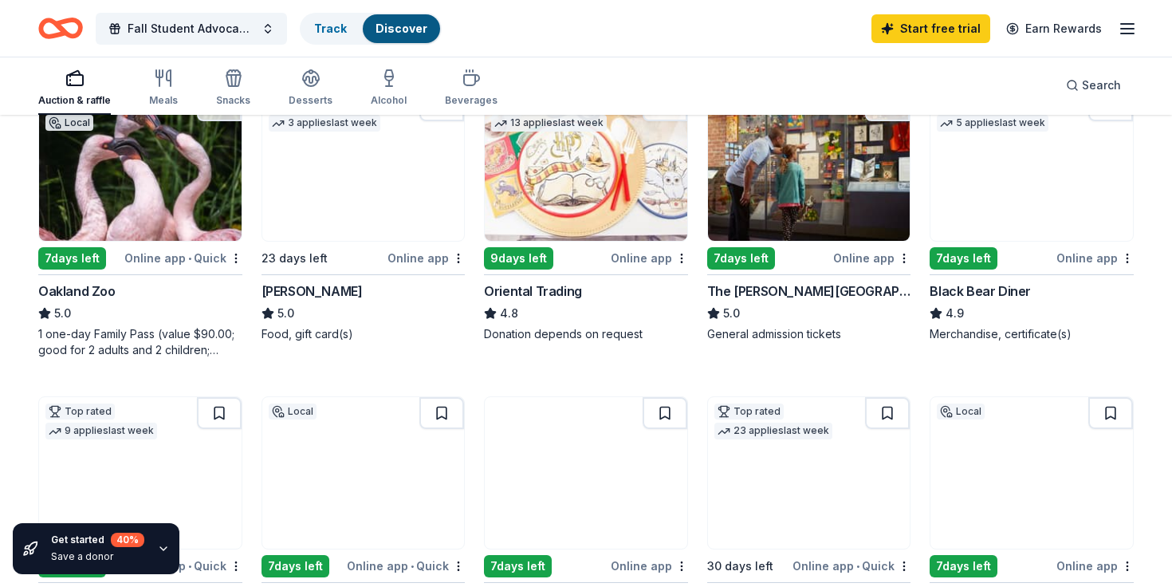
scroll to position [91, 0]
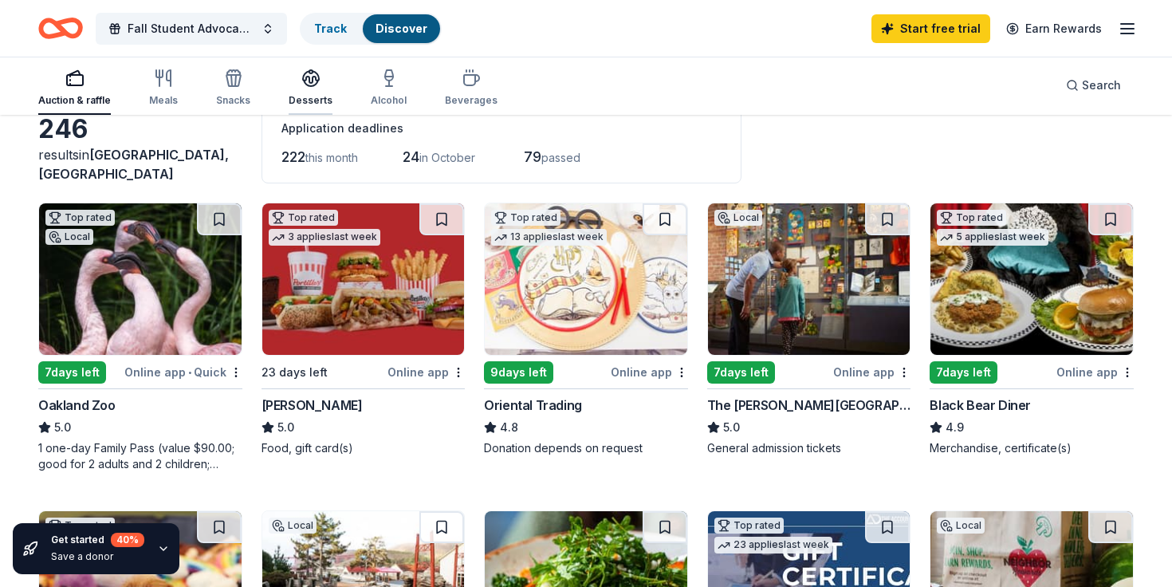
click at [314, 73] on icon "button" at bounding box center [310, 78] width 19 height 19
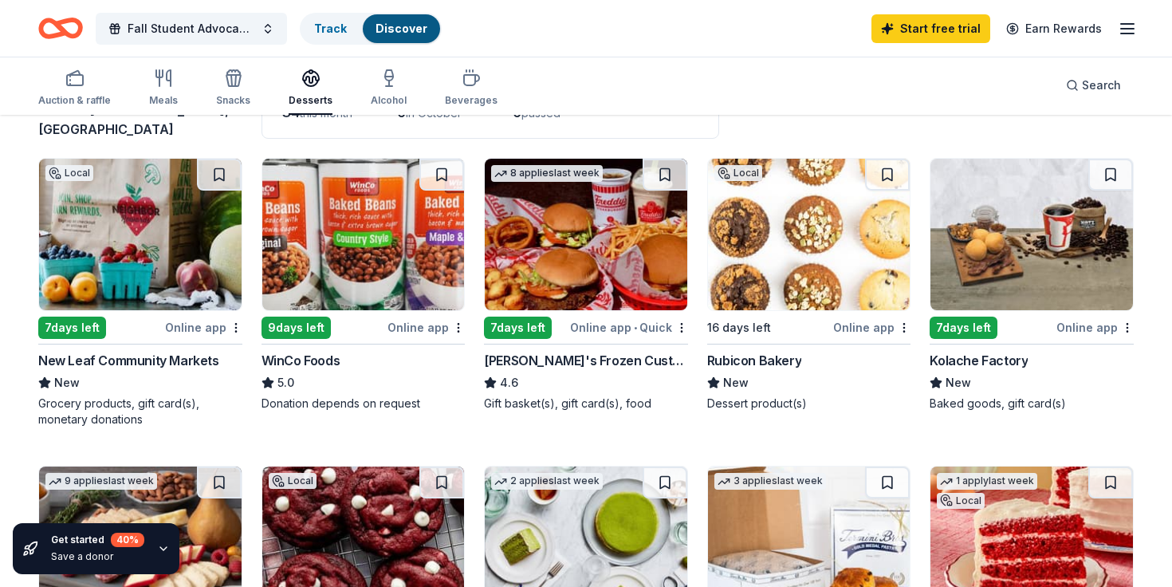
scroll to position [140, 0]
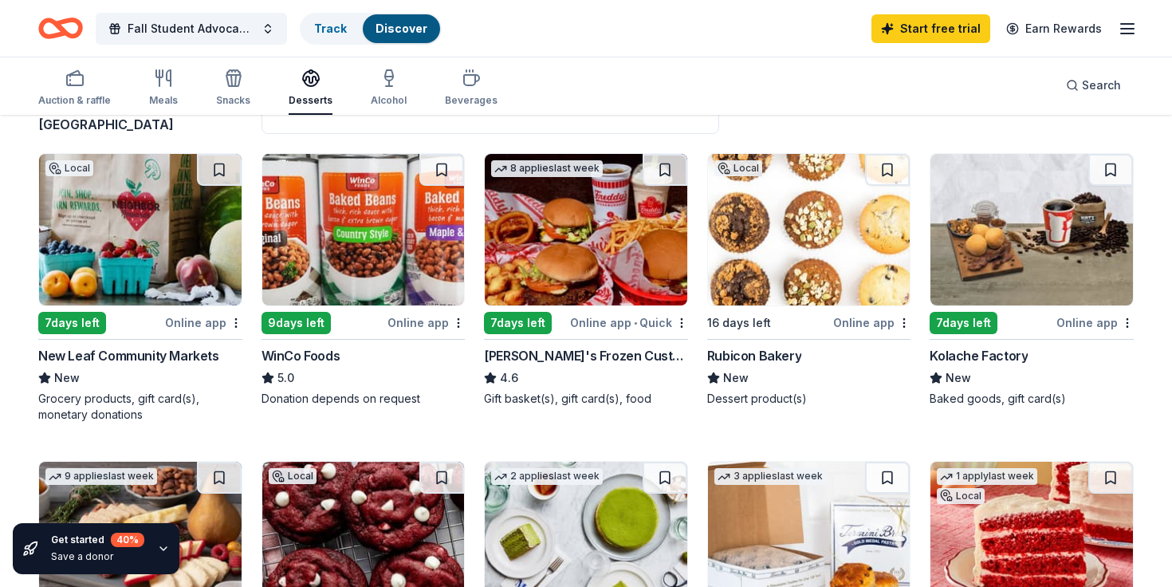
click at [595, 313] on div "Online app • Quick" at bounding box center [629, 323] width 118 height 20
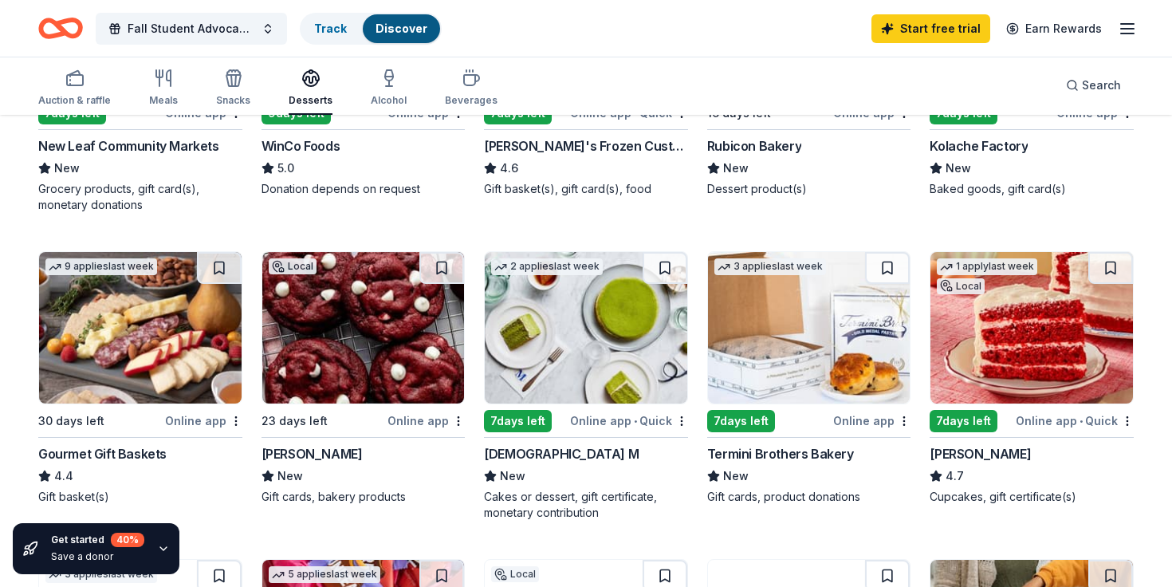
scroll to position [359, 0]
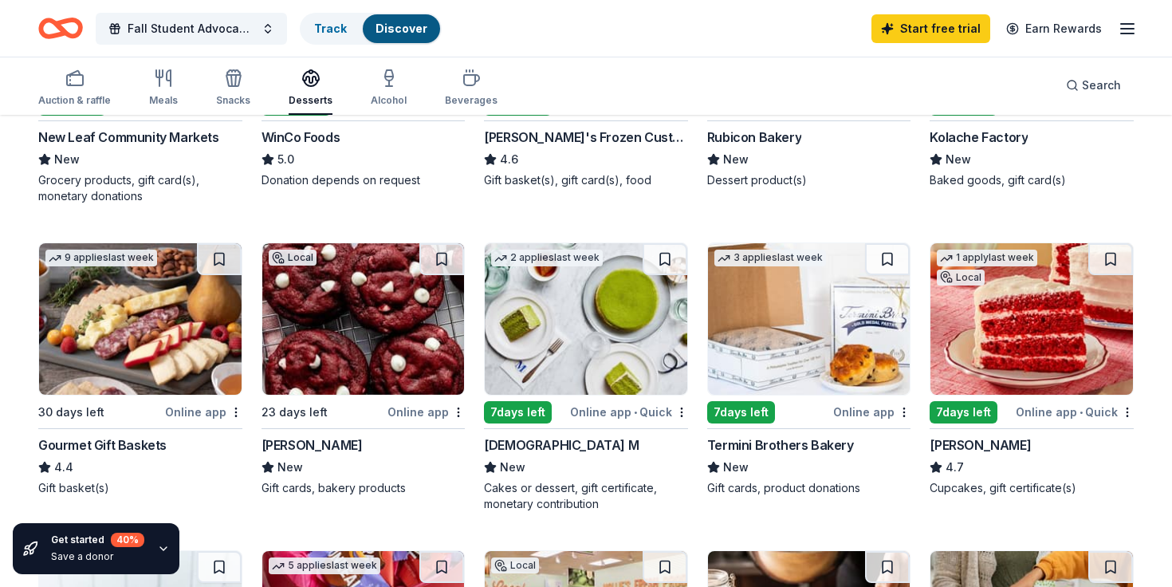
click at [1056, 318] on img at bounding box center [1032, 319] width 203 height 152
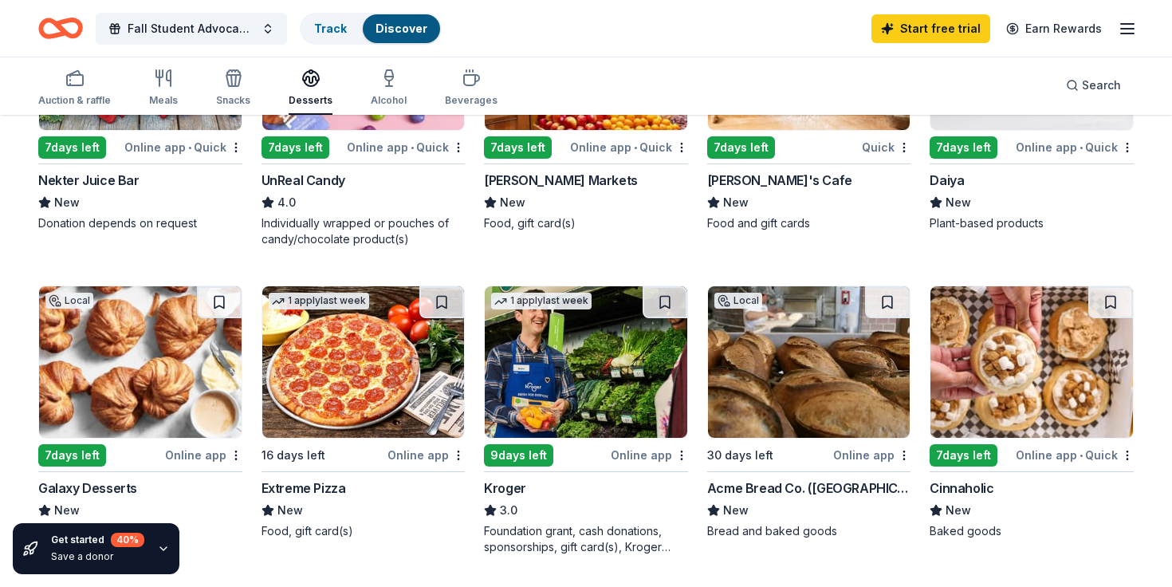
scroll to position [927, 0]
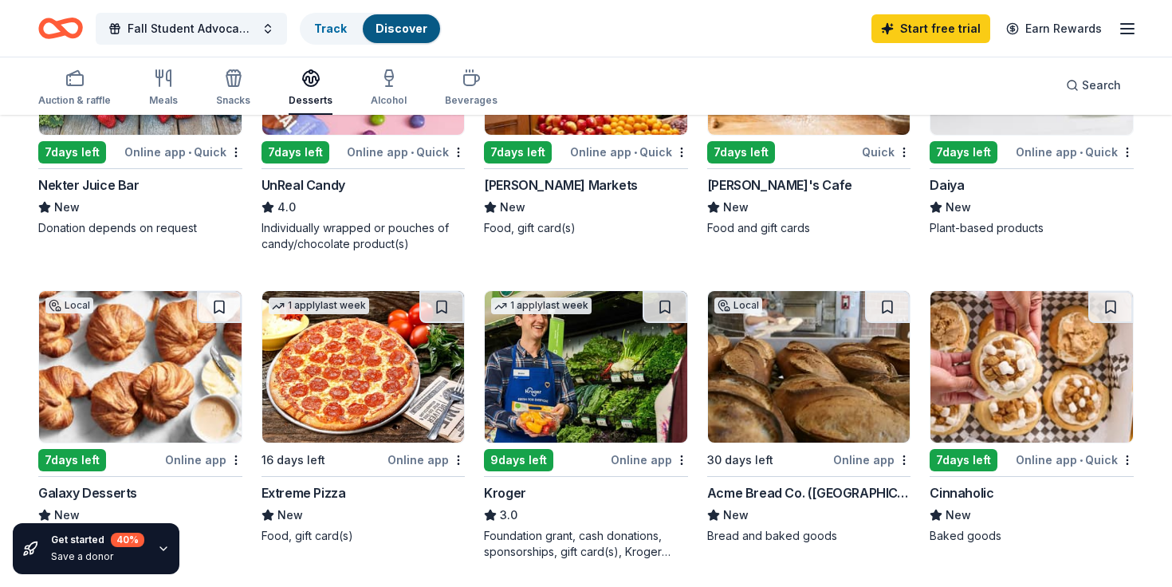
click at [329, 366] on img at bounding box center [363, 367] width 203 height 152
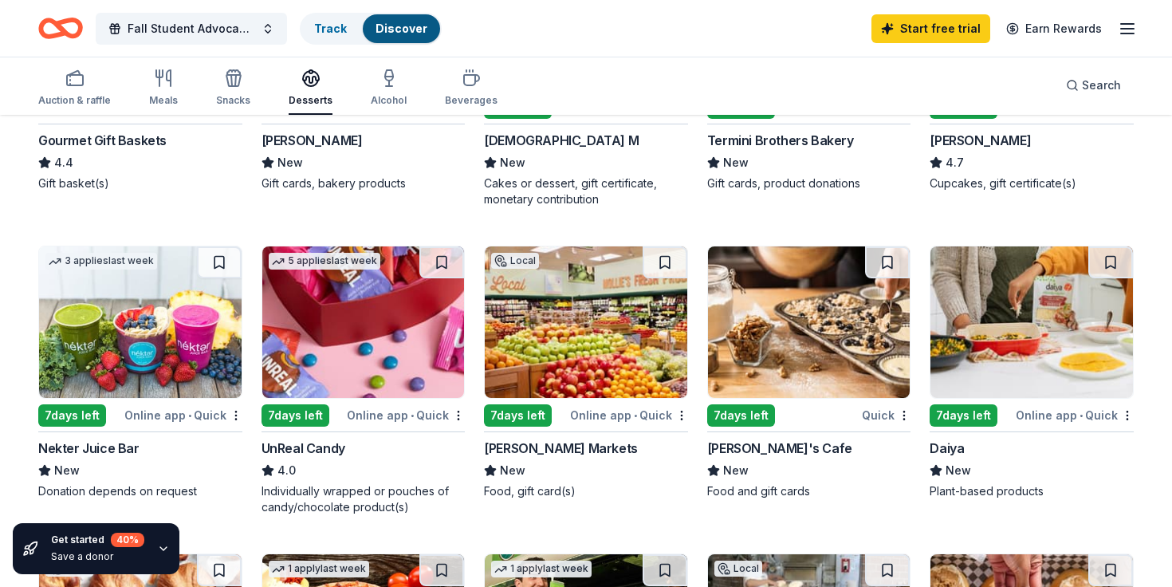
scroll to position [708, 0]
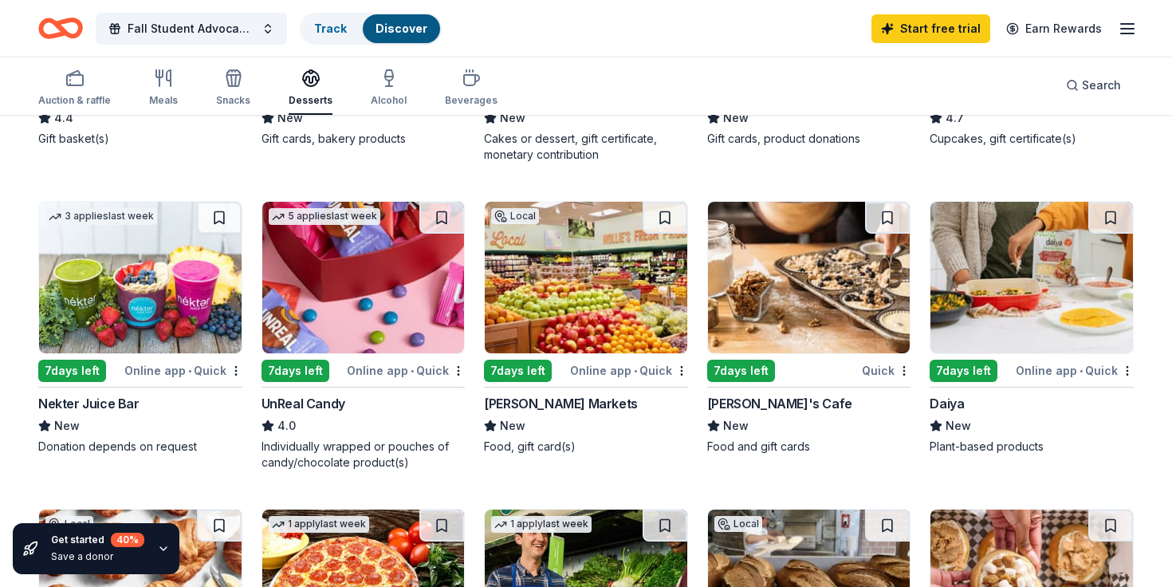
click at [825, 258] on img at bounding box center [809, 278] width 203 height 152
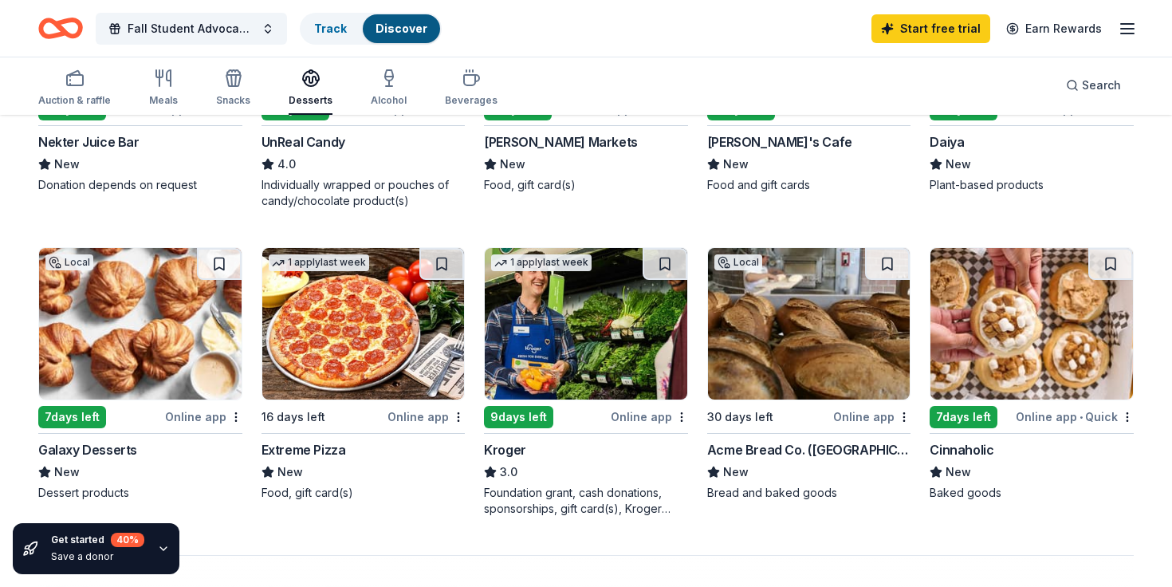
scroll to position [983, 0]
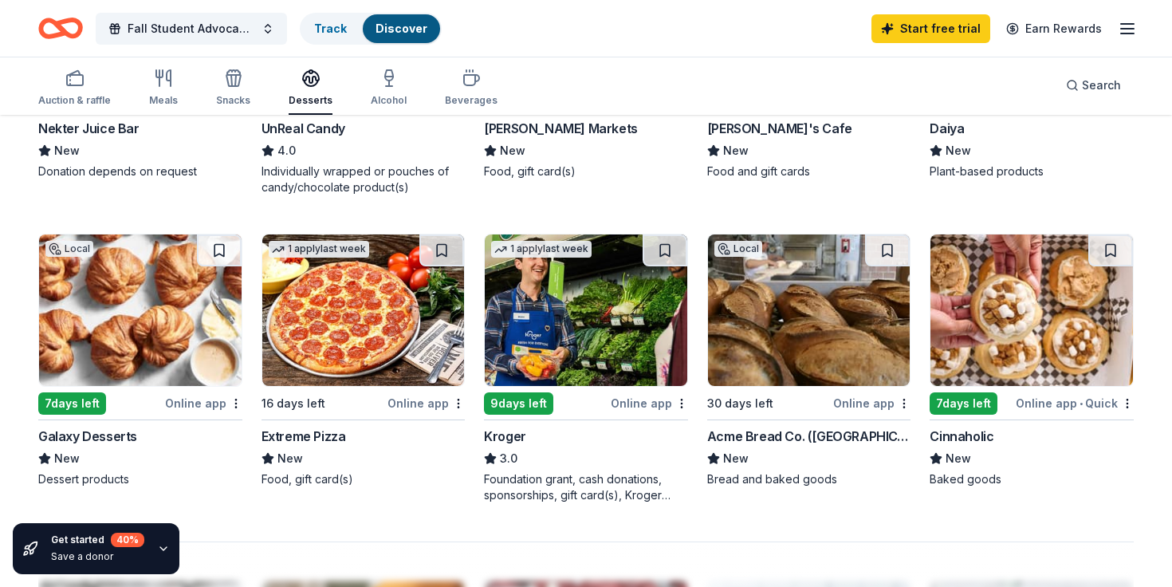
click at [588, 345] on img at bounding box center [586, 310] width 203 height 152
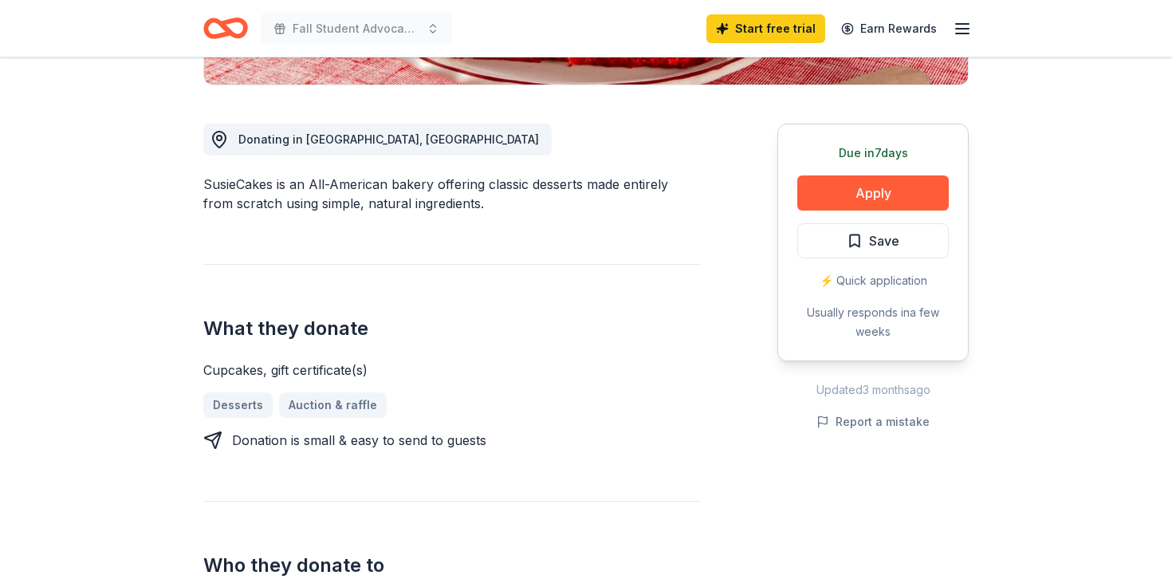
scroll to position [401, 0]
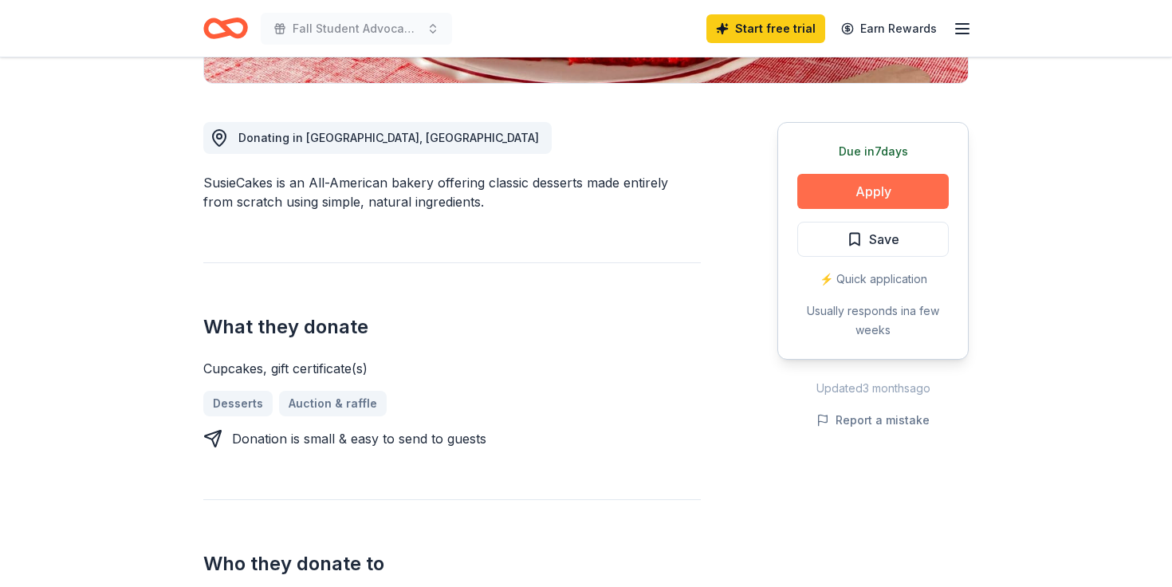
click at [893, 190] on button "Apply" at bounding box center [873, 191] width 152 height 35
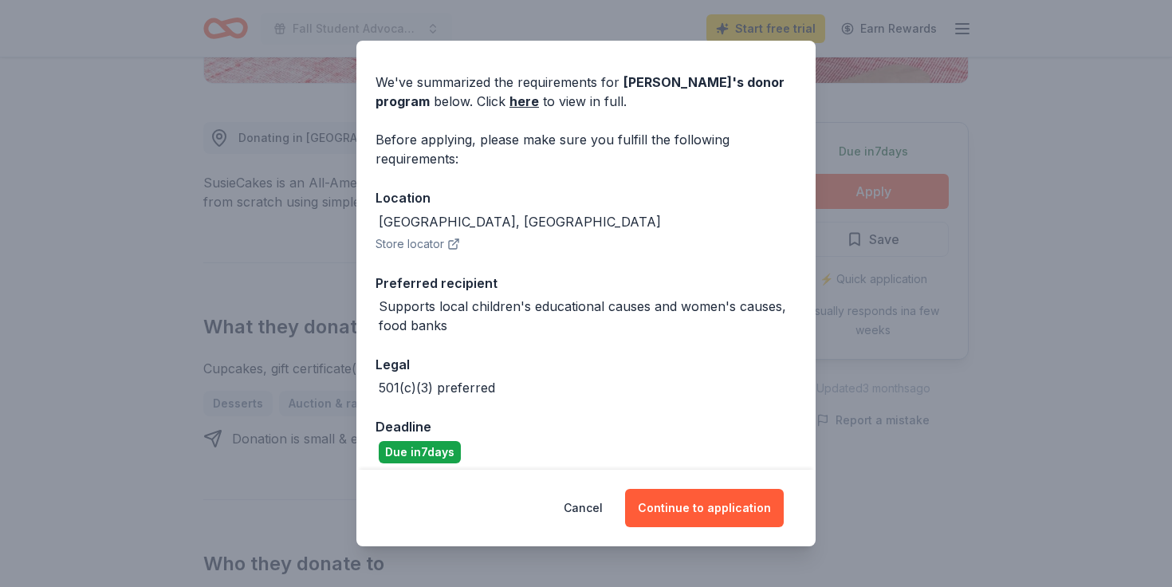
scroll to position [58, 0]
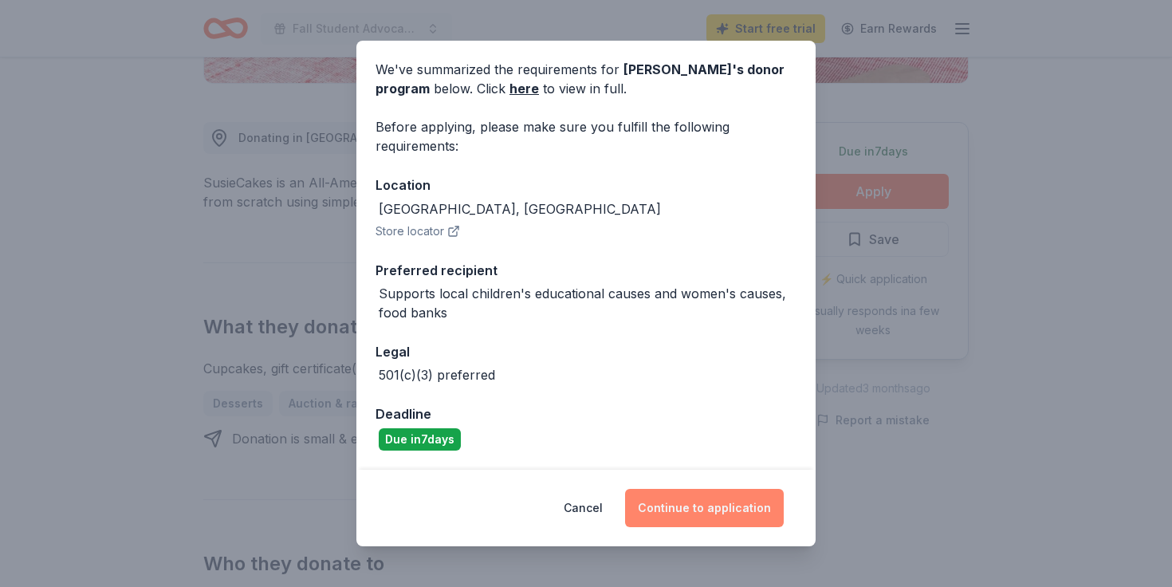
click at [686, 515] on button "Continue to application" at bounding box center [704, 508] width 159 height 38
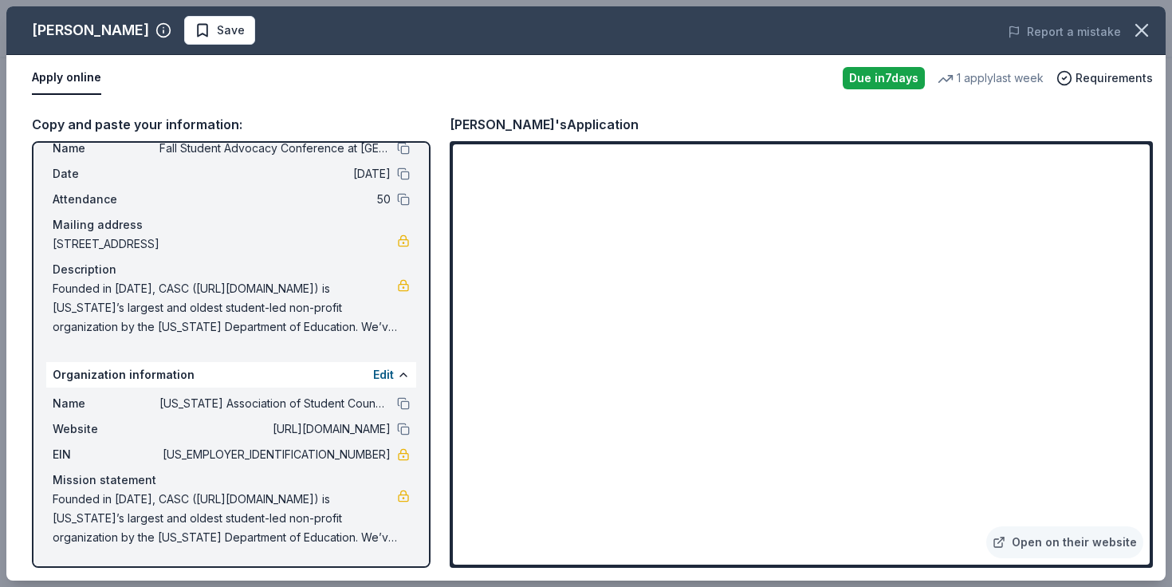
scroll to position [48, 0]
click at [60, 495] on span "Founded in 1947, CASC (https://www.casc.net/) is California’s largest and oldes…" at bounding box center [225, 518] width 344 height 57
click at [56, 499] on span "Founded in [DATE], CASC ([URL][DOMAIN_NAME]) is [US_STATE]’s largest and oldest…" at bounding box center [225, 518] width 344 height 57
drag, startPoint x: 56, startPoint y: 499, endPoint x: 190, endPoint y: 564, distance: 148.7
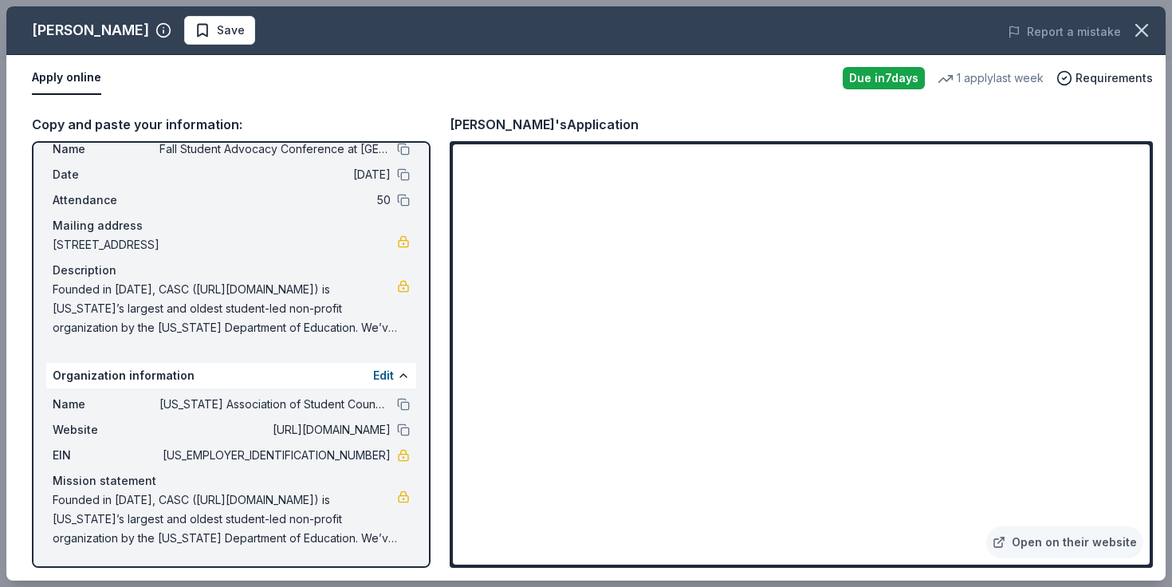
click at [190, 564] on div "Event information Edit Name Fall Student Advocacy Conference at Monte Vista Hig…" at bounding box center [231, 354] width 399 height 427
click at [391, 381] on button "Edit" at bounding box center [383, 375] width 21 height 19
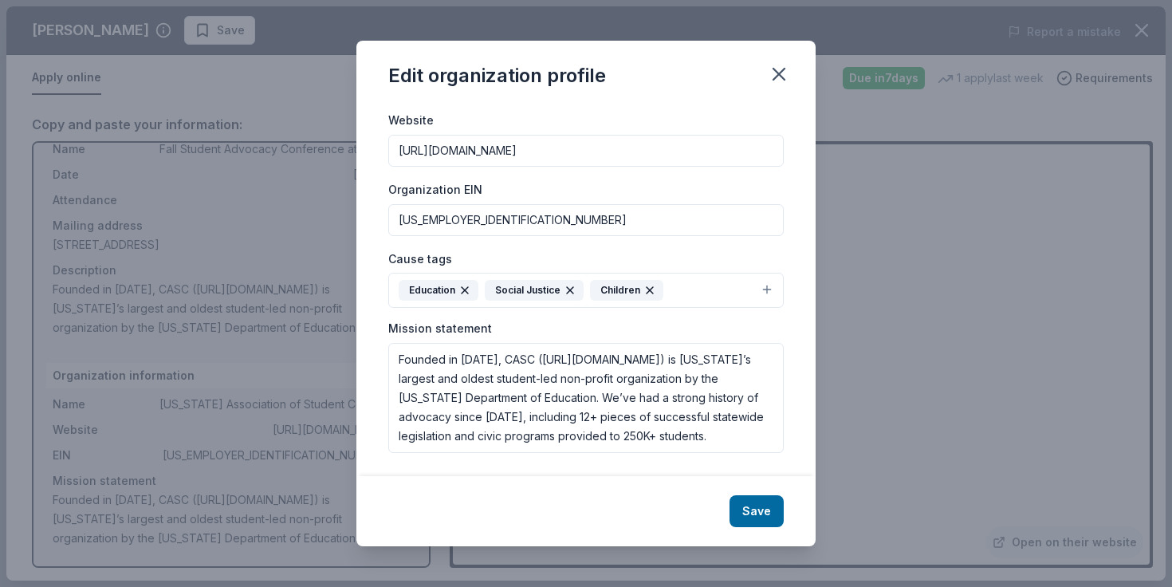
scroll to position [163, 0]
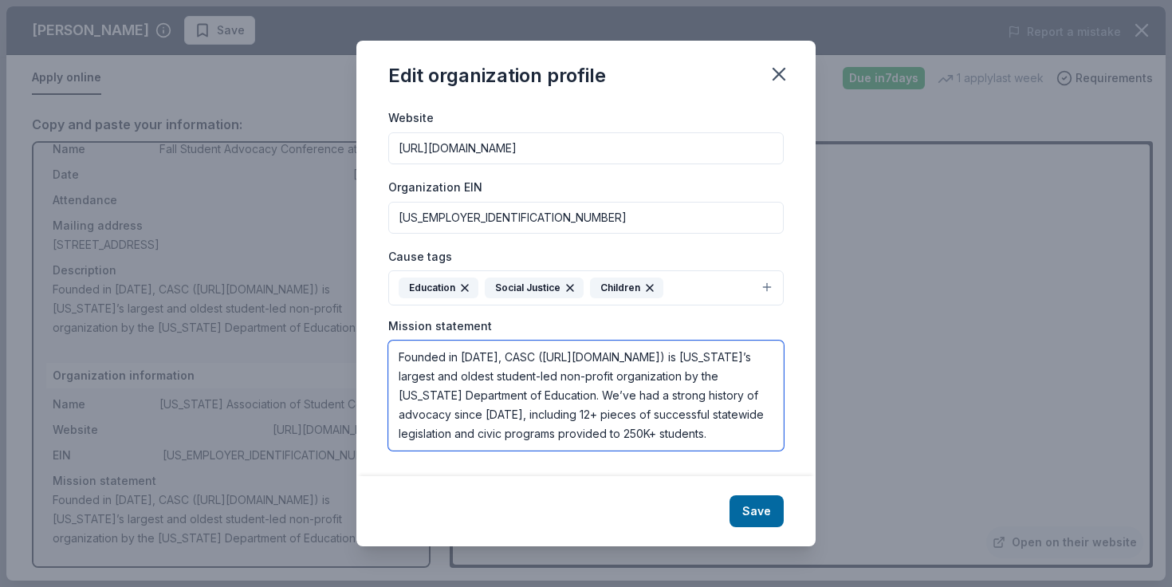
click at [404, 363] on textarea "Founded in [DATE], CASC ([URL][DOMAIN_NAME]) is [US_STATE]’s largest and oldest…" at bounding box center [586, 395] width 396 height 110
click at [396, 359] on textarea "Founded in [DATE], CASC ([URL][DOMAIN_NAME]) is [US_STATE]’s largest and oldest…" at bounding box center [586, 395] width 396 height 110
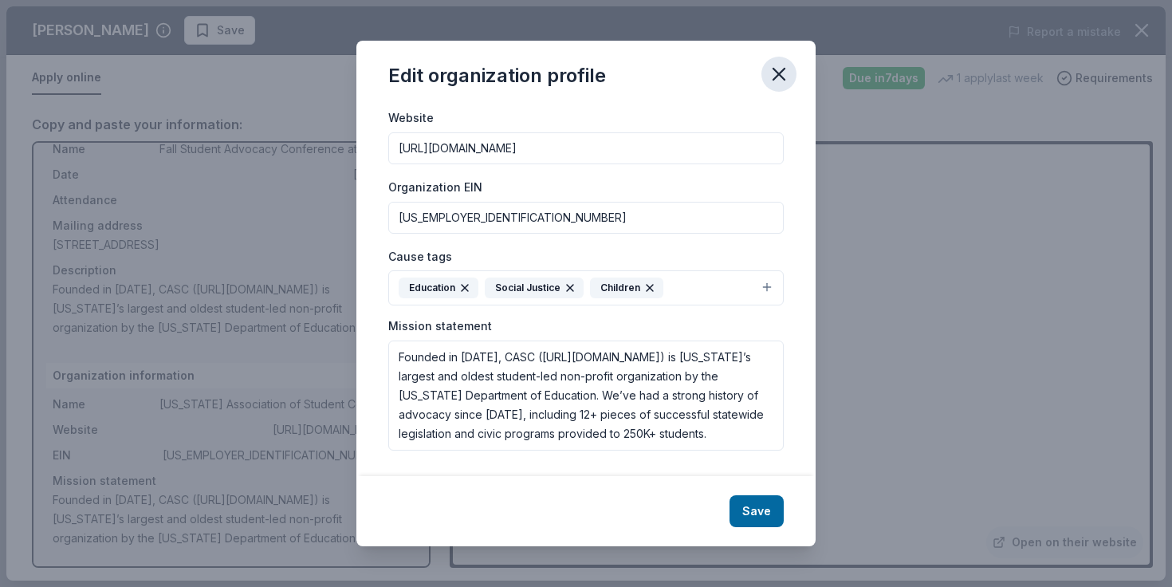
click at [780, 76] on icon "button" at bounding box center [778, 74] width 11 height 11
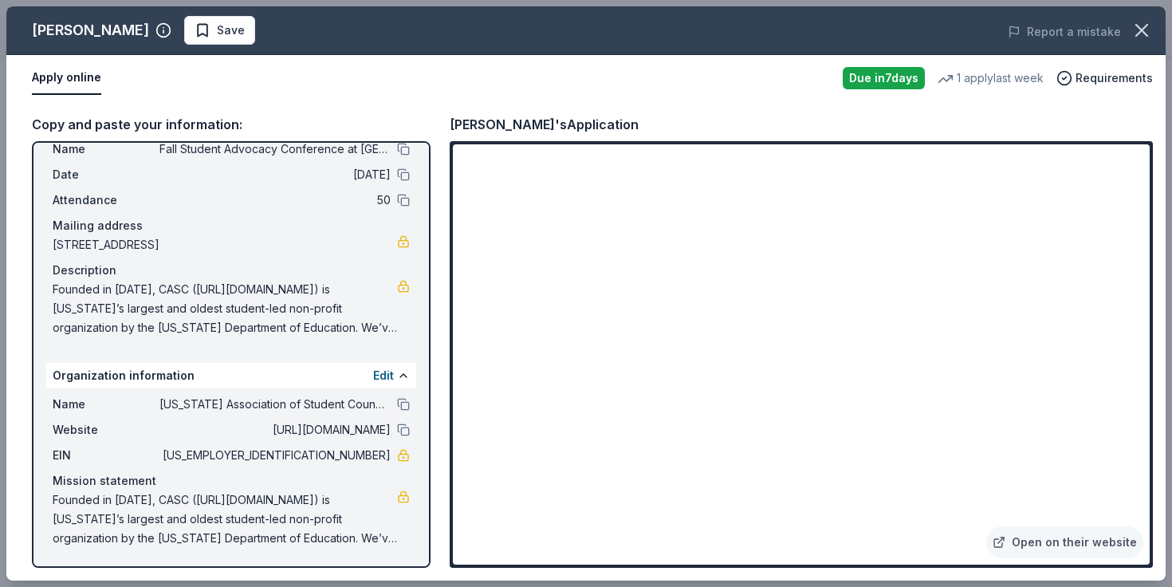
click at [86, 280] on span "Founded in 1947, CASC (https://www.casc.net/) is California’s largest and oldes…" at bounding box center [225, 308] width 344 height 57
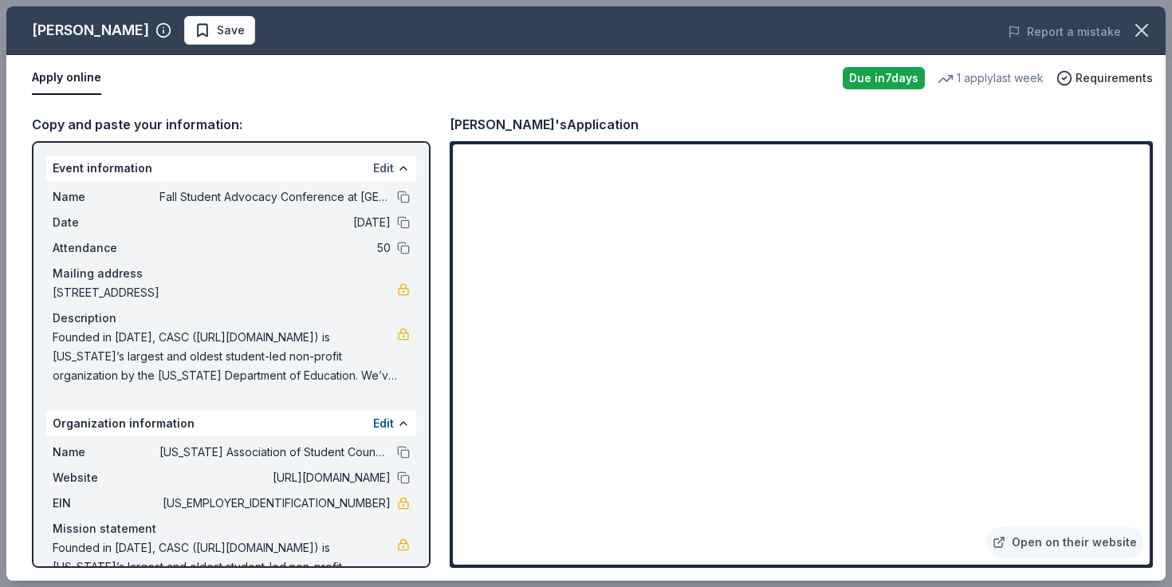
click at [388, 175] on button "Edit" at bounding box center [383, 168] width 21 height 19
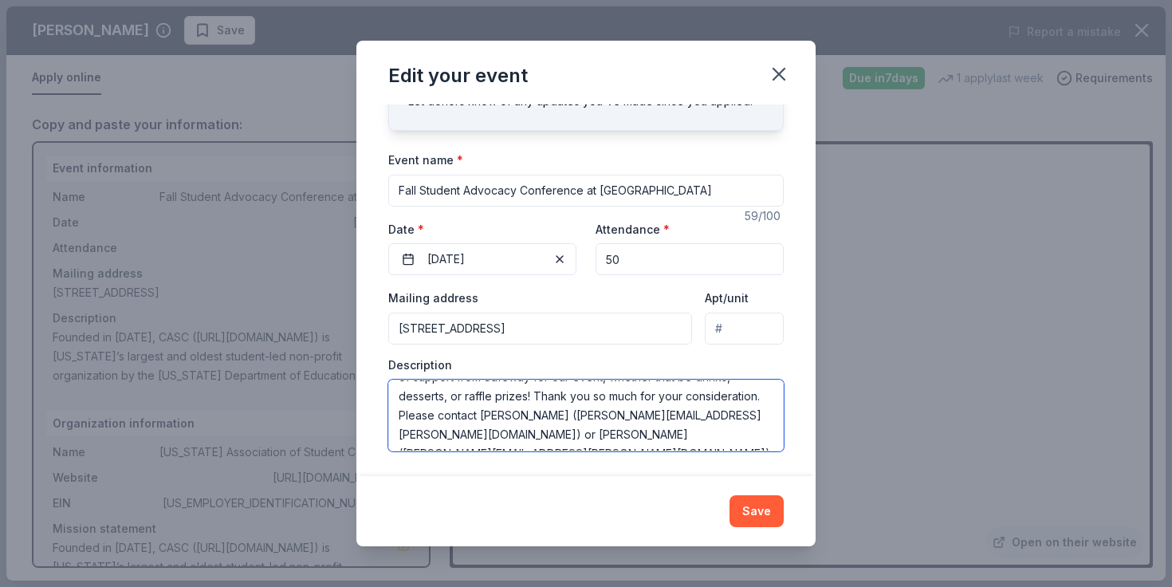
scroll to position [83, 0]
drag, startPoint x: 398, startPoint y: 402, endPoint x: 419, endPoint y: 612, distance: 211.6
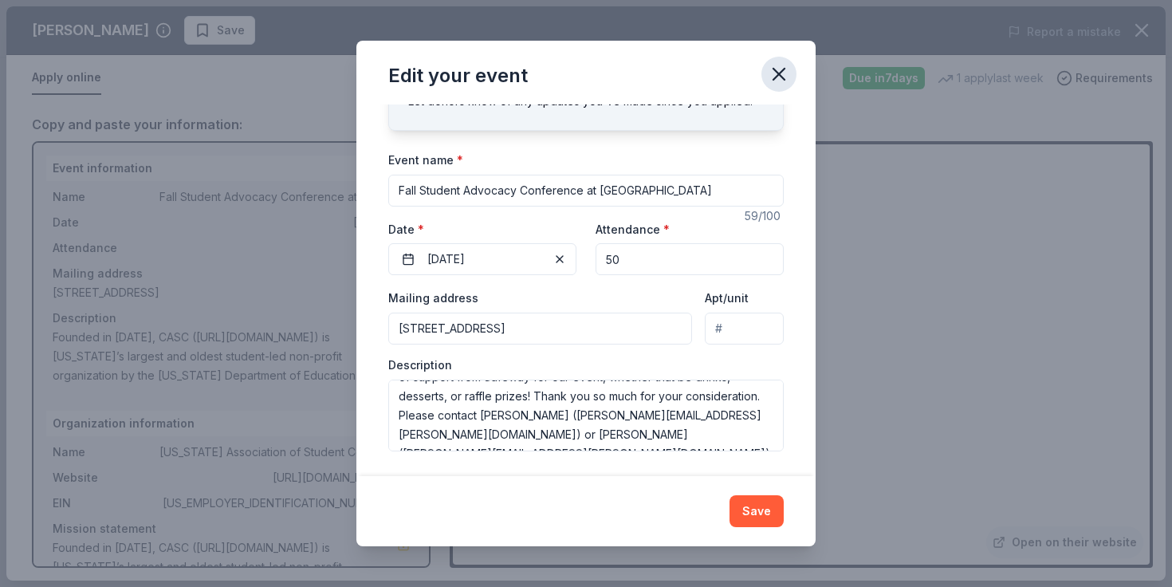
click at [787, 72] on icon "button" at bounding box center [779, 74] width 22 height 22
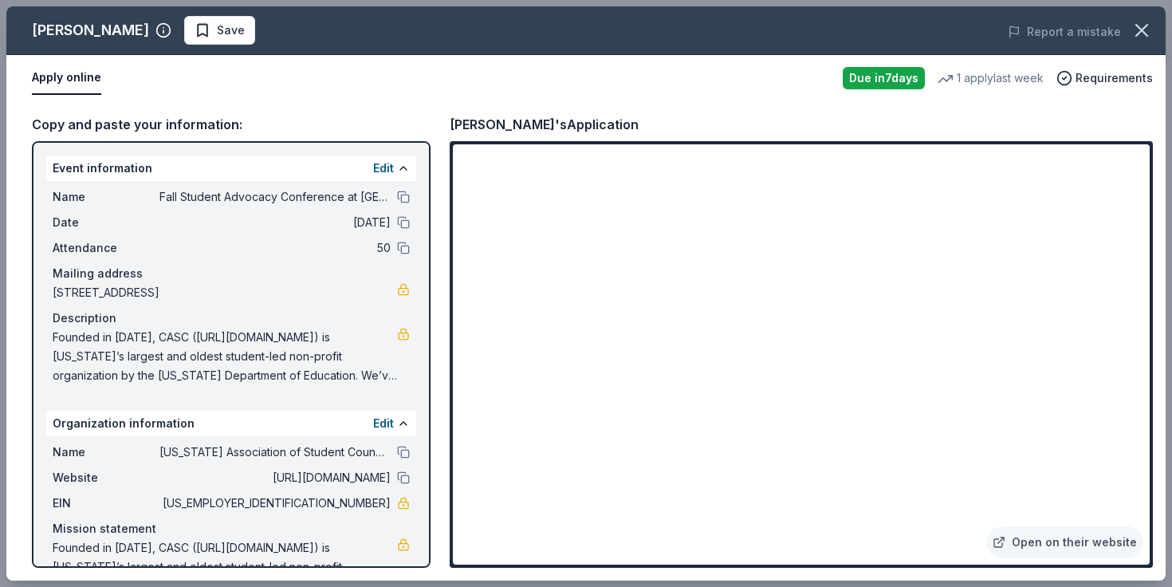
click at [444, 407] on div "Copy and paste your information: Event information Edit Name Fall Student Advoc…" at bounding box center [585, 340] width 1159 height 479
click at [1144, 32] on icon "button" at bounding box center [1141, 30] width 11 height 11
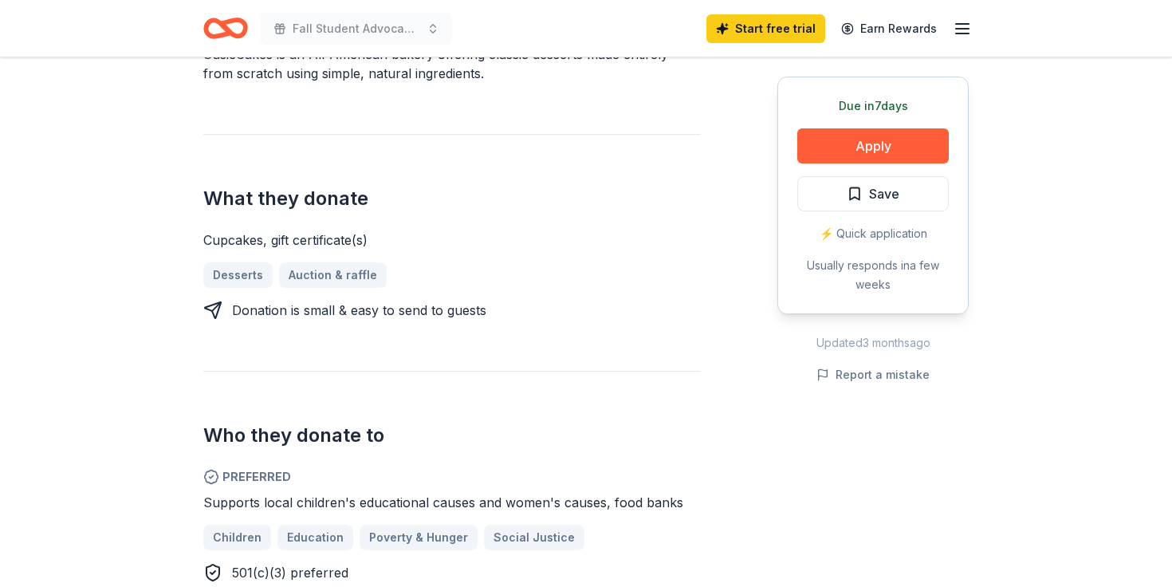
click at [675, 359] on div "Donating in CA, TX SusieCakes is an All-American bakery offering classic desser…" at bounding box center [452, 448] width 498 height 986
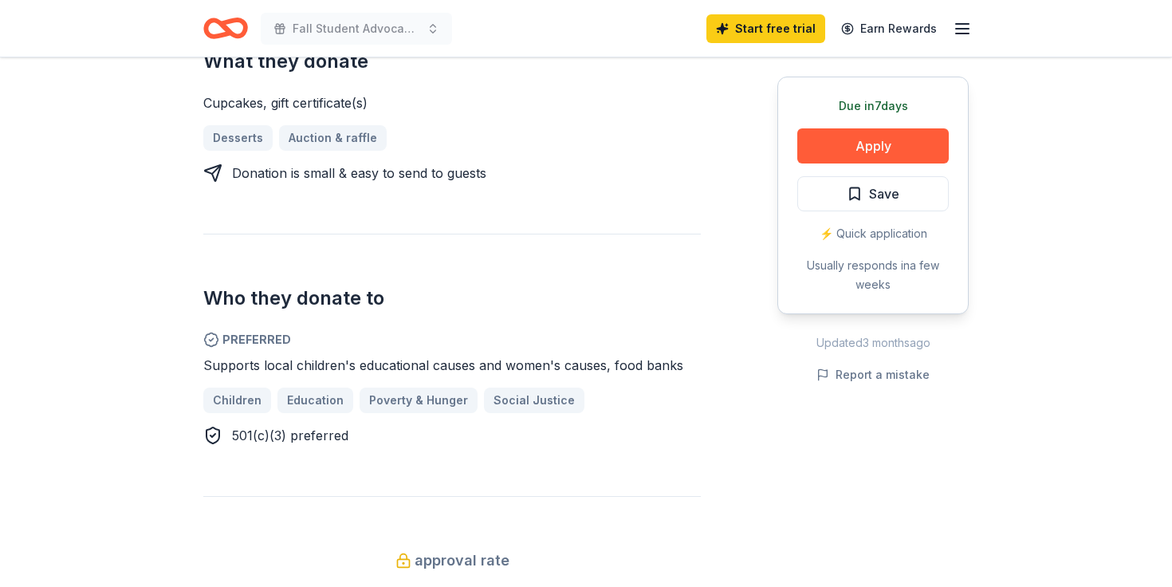
scroll to position [0, 0]
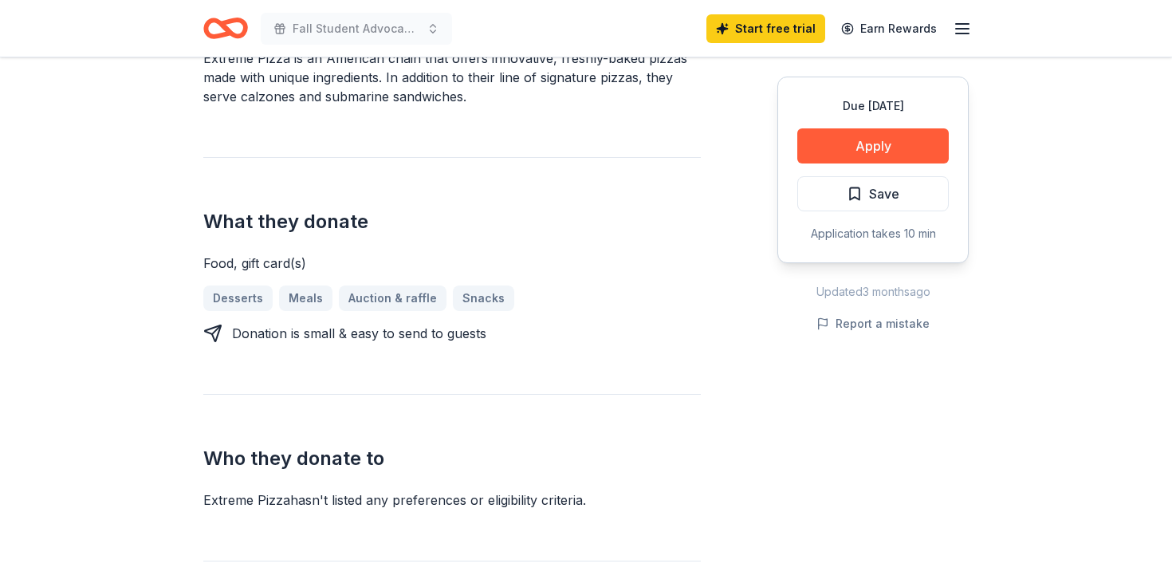
scroll to position [547, 0]
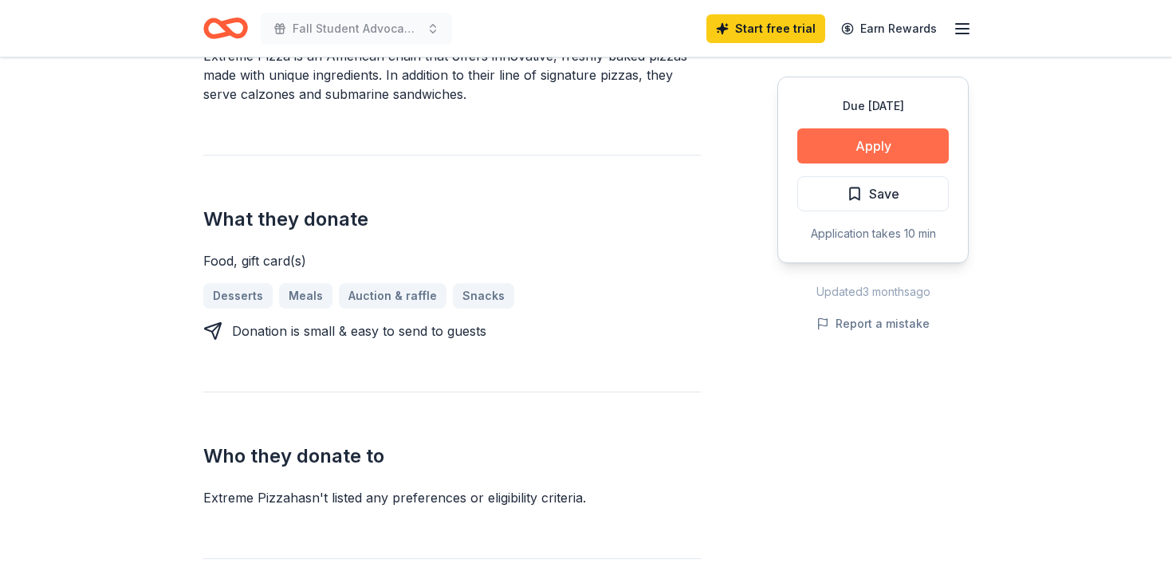
click at [829, 131] on button "Apply" at bounding box center [873, 145] width 152 height 35
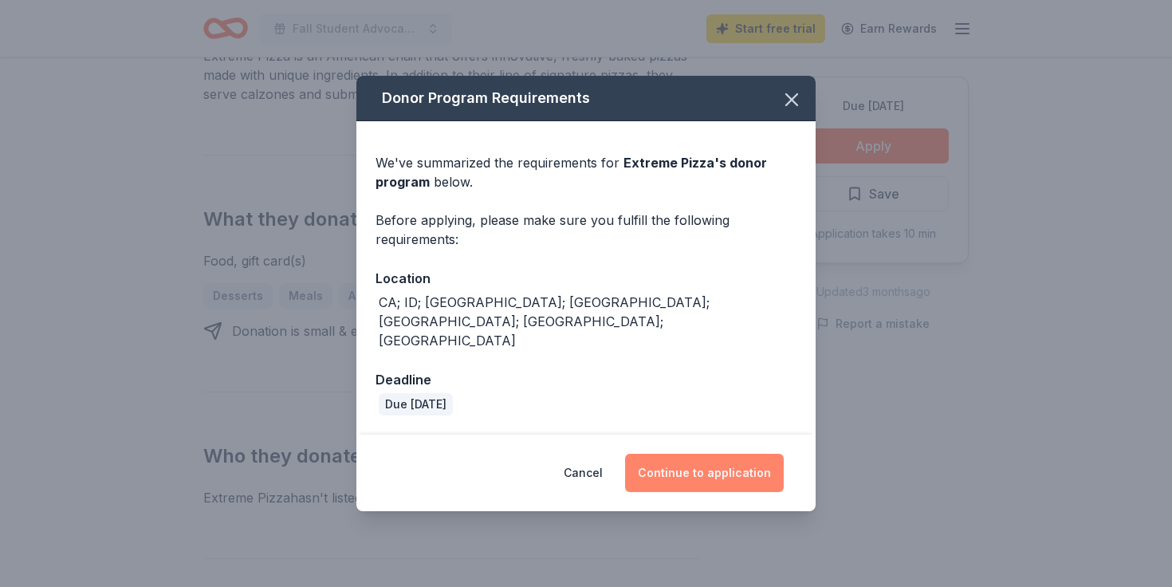
click at [698, 454] on button "Continue to application" at bounding box center [704, 473] width 159 height 38
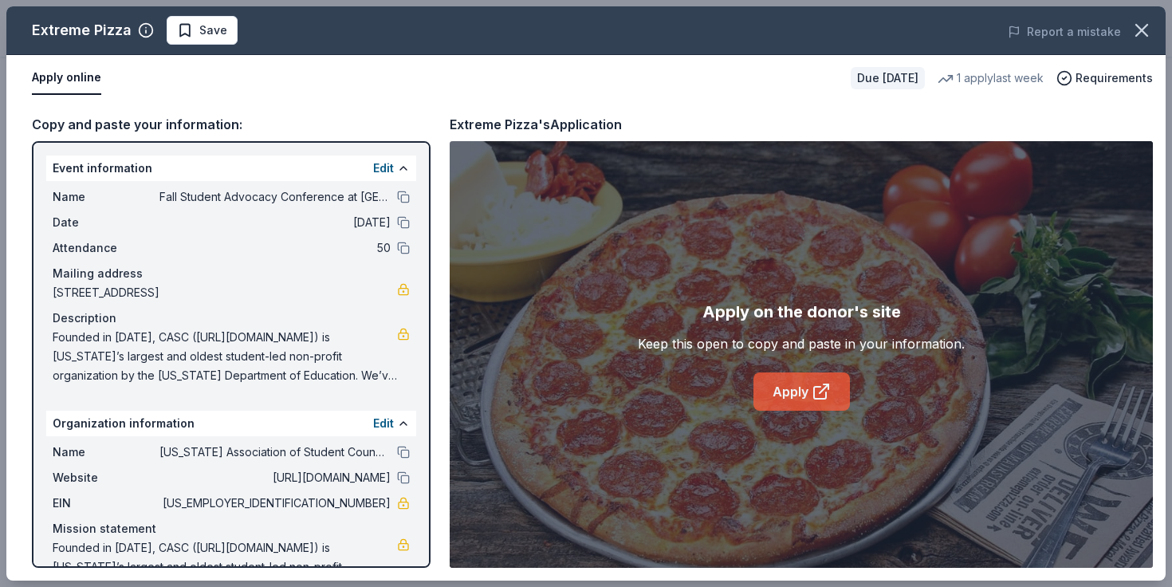
click at [783, 387] on link "Apply" at bounding box center [802, 391] width 96 height 38
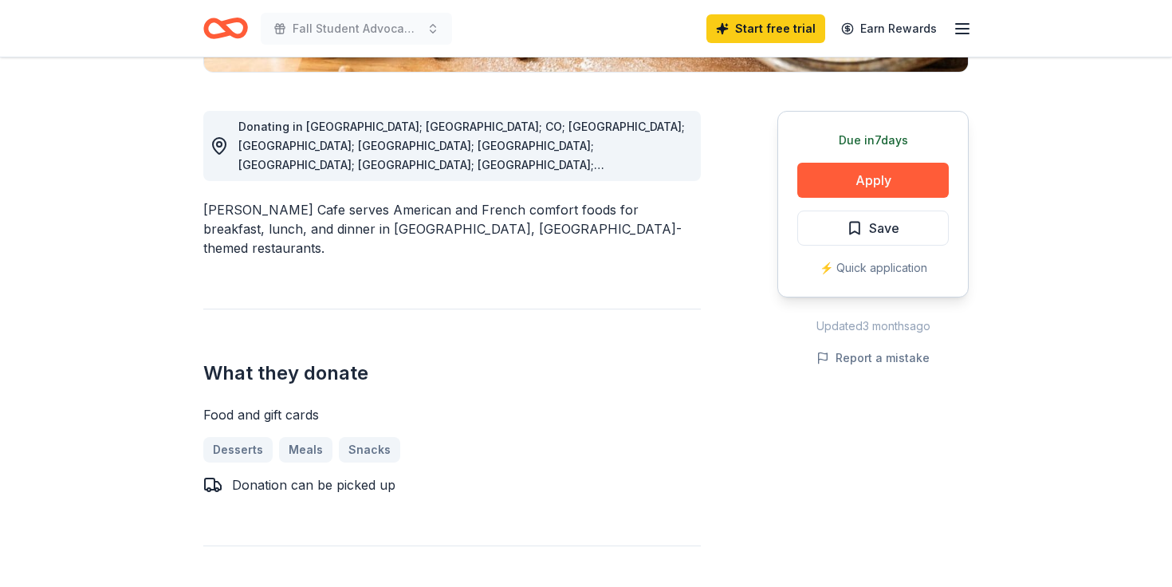
scroll to position [415, 0]
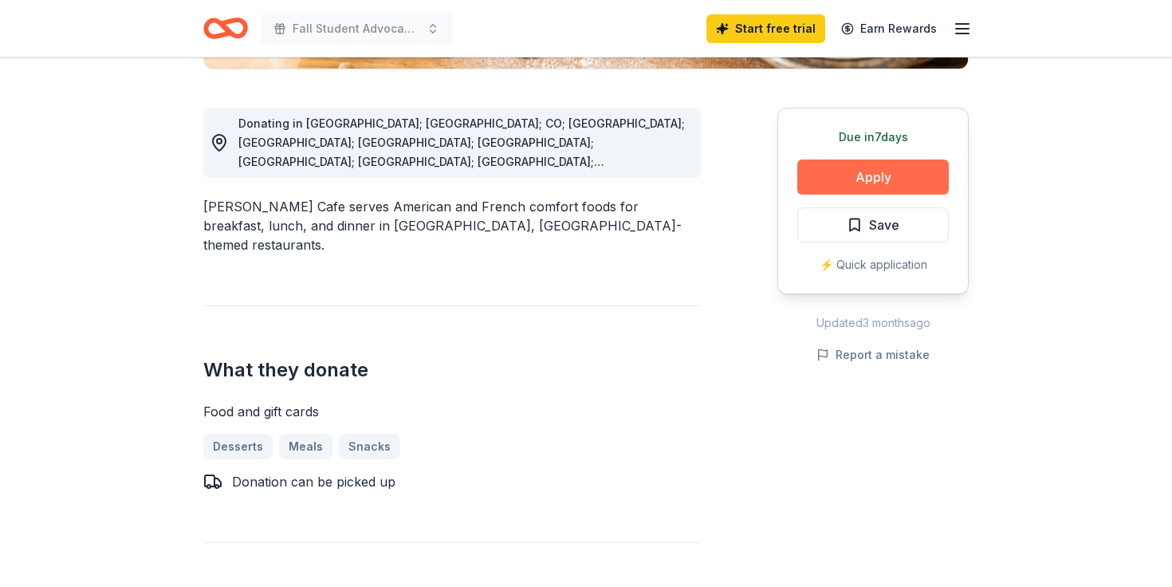
click at [880, 174] on button "Apply" at bounding box center [873, 176] width 152 height 35
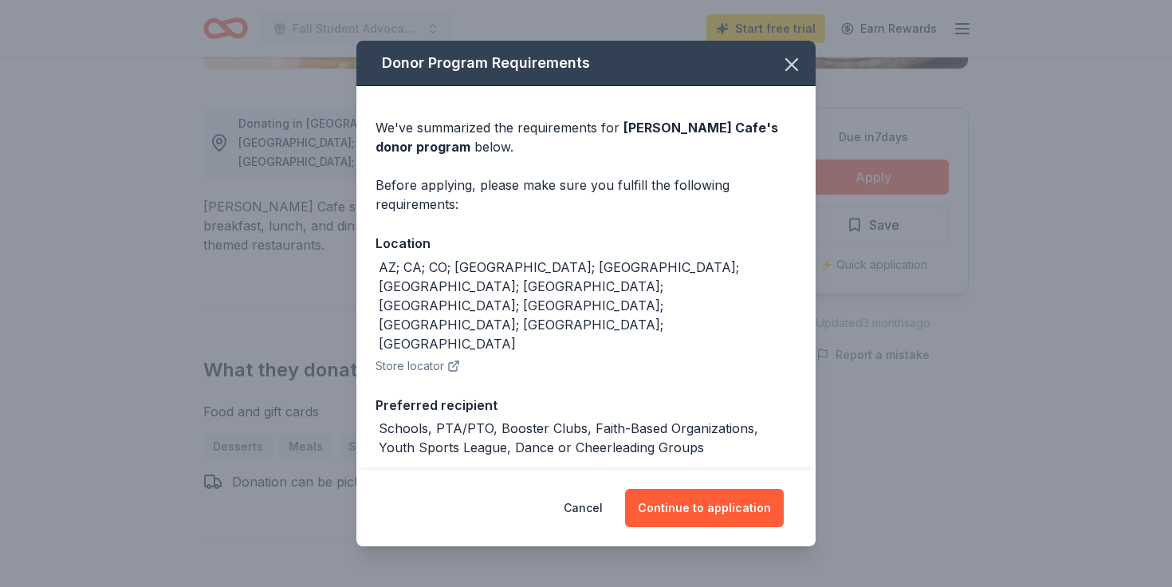
scroll to position [120, 0]
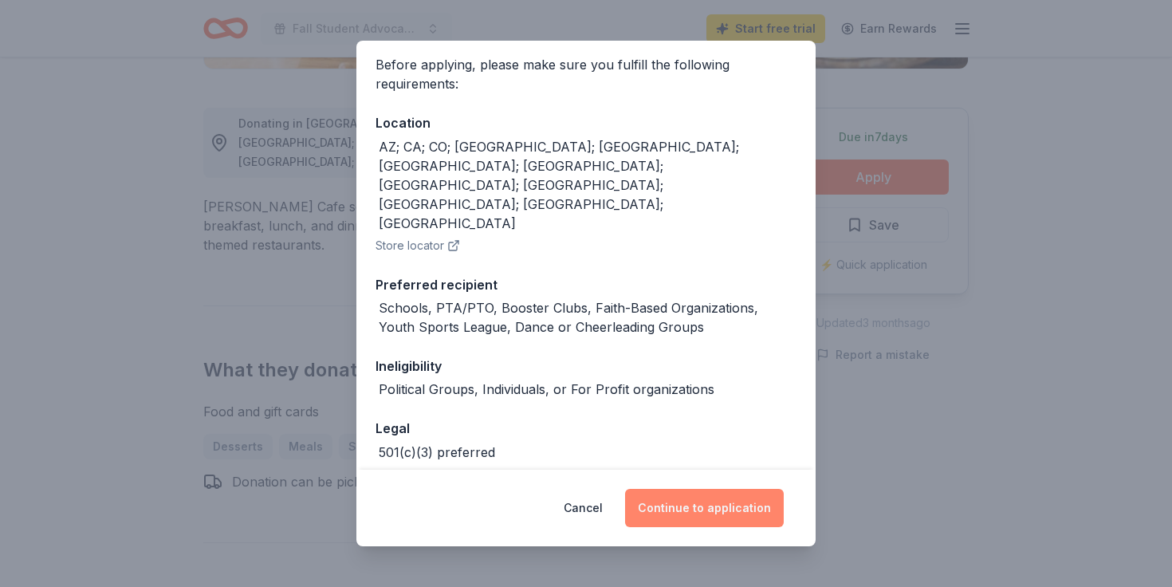
click at [710, 513] on button "Continue to application" at bounding box center [704, 508] width 159 height 38
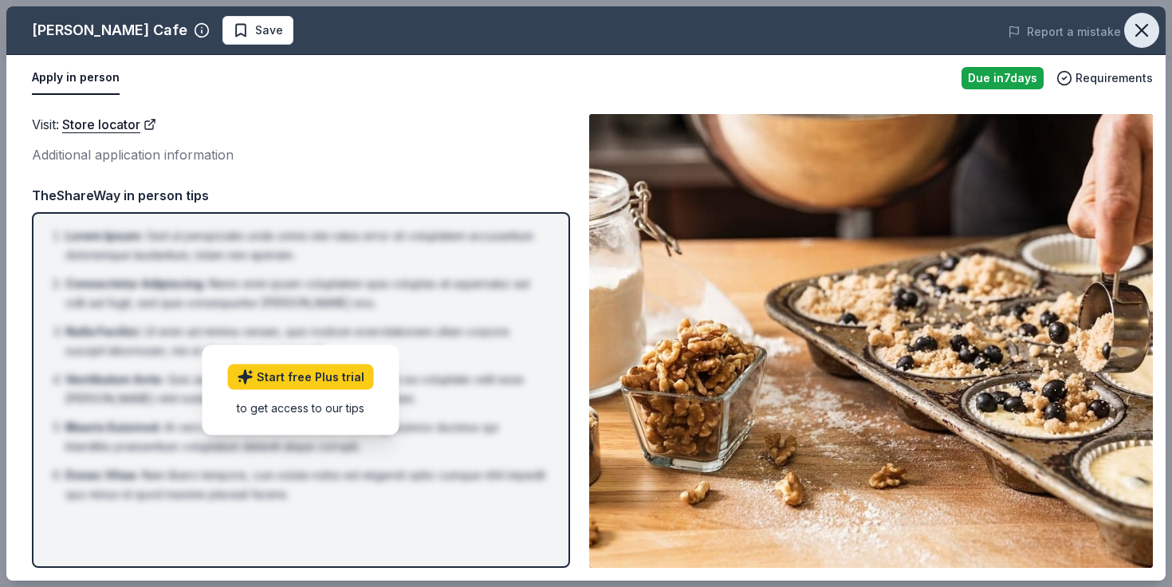
click at [1136, 27] on icon "button" at bounding box center [1142, 30] width 22 height 22
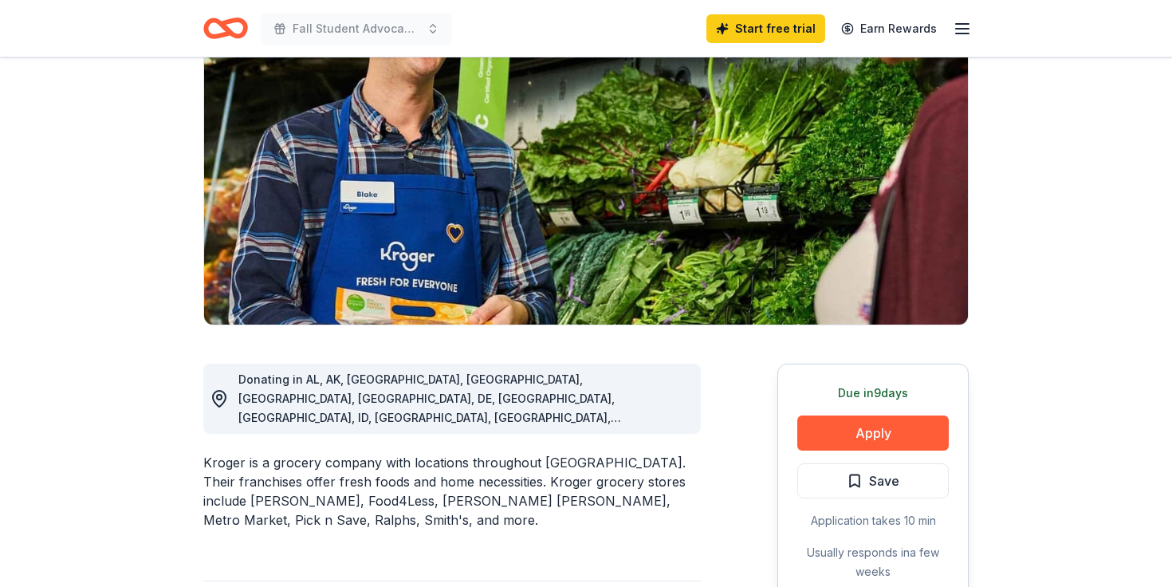
scroll to position [160, 0]
